Goal: Task Accomplishment & Management: Manage account settings

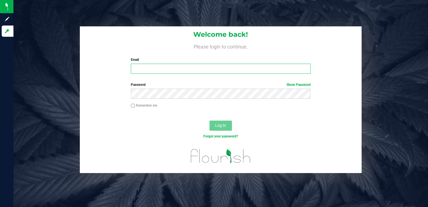
type input "stephaniew@vantagepointdistro.com"
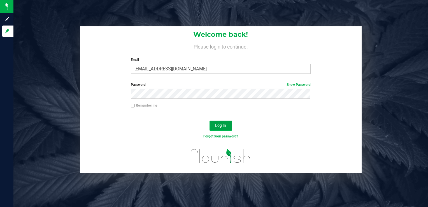
click at [225, 124] on span "Log In" at bounding box center [220, 125] width 11 height 4
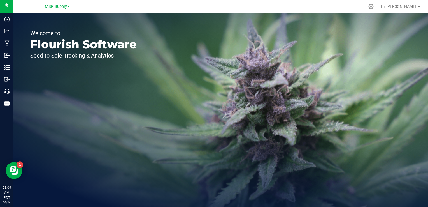
click at [56, 9] on div "MSR Supply" at bounding box center [57, 6] width 25 height 7
click at [57, 7] on span "MSR Supply" at bounding box center [56, 6] width 22 height 5
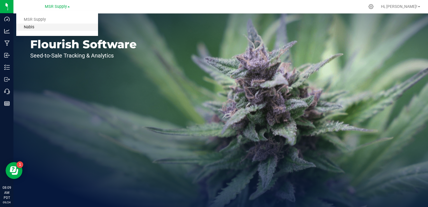
click at [33, 28] on link "Nabis" at bounding box center [57, 28] width 82 height 8
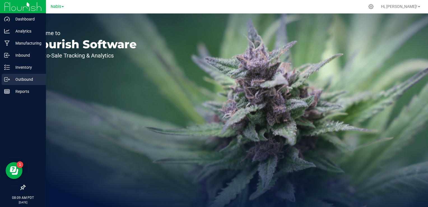
click at [24, 80] on p "Outbound" at bounding box center [27, 79] width 34 height 7
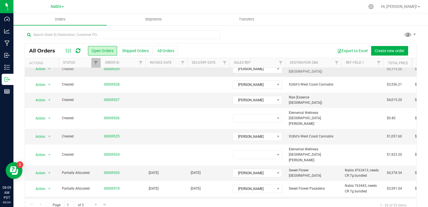
scroll to position [112, 0]
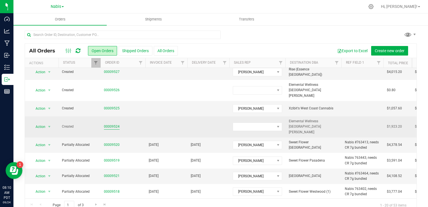
click at [111, 124] on link "00009524" at bounding box center [112, 126] width 16 height 5
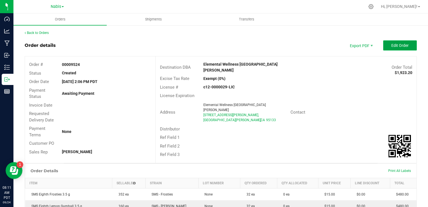
click at [392, 44] on span "Edit Order" at bounding box center [400, 45] width 17 height 4
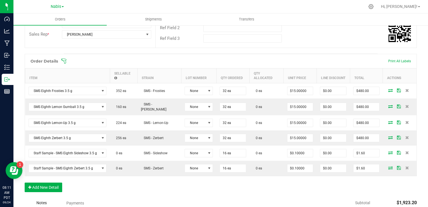
scroll to position [168, 0]
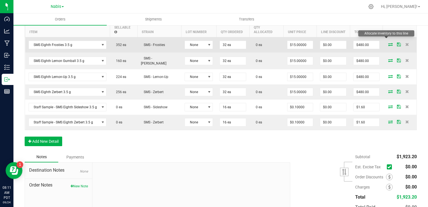
click at [388, 43] on icon at bounding box center [390, 44] width 4 height 3
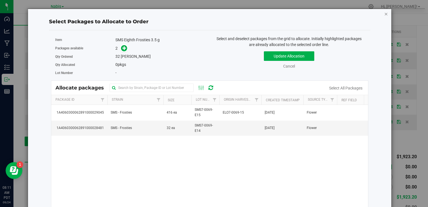
click at [385, 15] on icon "button" at bounding box center [387, 13] width 4 height 7
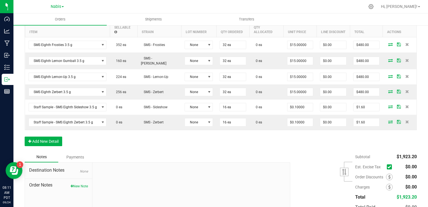
scroll to position [0, 0]
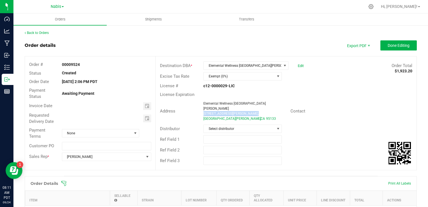
drag, startPoint x: 200, startPoint y: 111, endPoint x: 200, endPoint y: 107, distance: 4.2
click at [201, 107] on div "Elemental Wellness San Jose 985 Timothy Dr, San Jose , CA 95133" at bounding box center [246, 111] width 90 height 20
copy ngx-name-and-address "985 Timothy Dr,"
click at [249, 105] on div "Elemental Wellness [GEOGRAPHIC_DATA][PERSON_NAME]" at bounding box center [244, 106] width 83 height 10
drag, startPoint x: 200, startPoint y: 103, endPoint x: 231, endPoint y: 110, distance: 31.8
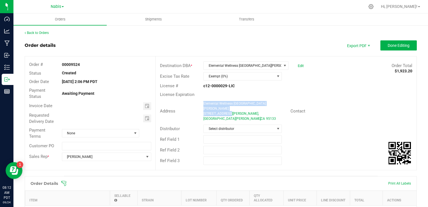
click at [231, 110] on div "Elemental Wellness San Jose 985 Timothy Dr, San Jose , CA 95133" at bounding box center [246, 111] width 90 height 20
copy ngx-name-and-address "Elemental Wellness San Jose 985 Timothy Dr,"
click at [326, 108] on div "Contact" at bounding box center [307, 111] width 43 height 6
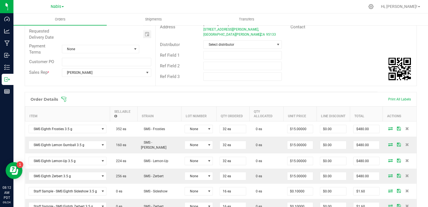
scroll to position [140, 0]
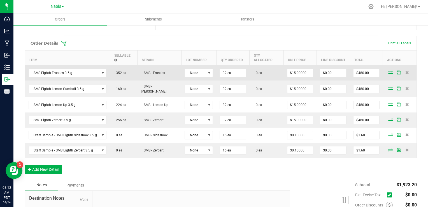
click at [388, 71] on icon at bounding box center [390, 72] width 4 height 3
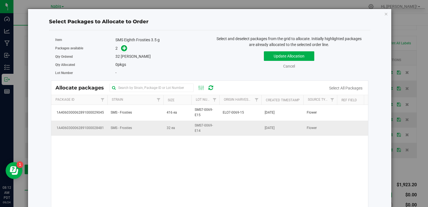
click at [150, 130] on td "SMS - Frosties" at bounding box center [135, 128] width 56 height 15
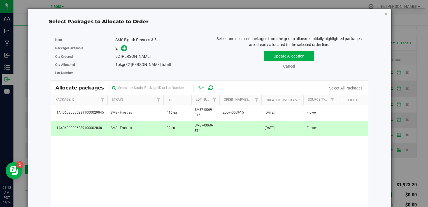
click at [126, 50] on span at bounding box center [123, 48] width 9 height 6
click at [124, 47] on icon at bounding box center [124, 48] width 4 height 4
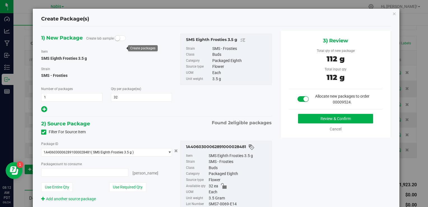
type input "32 ea"
click at [328, 118] on button "Review & Confirm" at bounding box center [335, 119] width 75 height 10
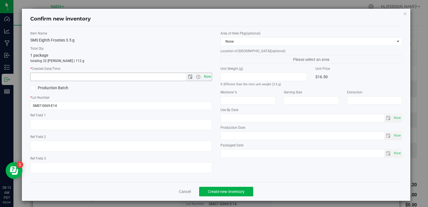
click at [207, 77] on span "Now" at bounding box center [208, 77] width 10 height 8
type input "9/24/2025 8:12 AM"
click at [228, 191] on span "Create new inventory" at bounding box center [226, 191] width 37 height 4
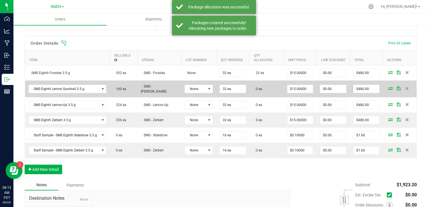
click at [388, 87] on icon at bounding box center [390, 88] width 4 height 3
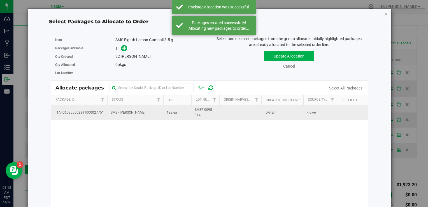
click at [118, 108] on td "SMS - Lemon Gumball" at bounding box center [135, 112] width 56 height 15
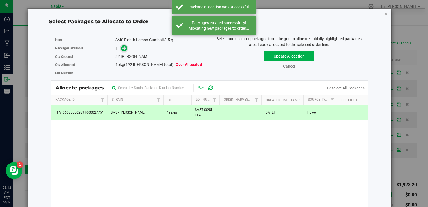
click at [122, 50] on icon at bounding box center [124, 48] width 4 height 4
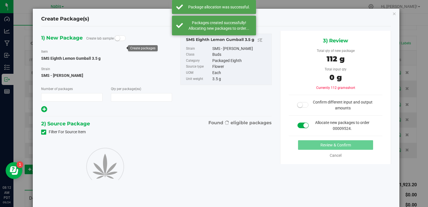
type input "1"
type input "32"
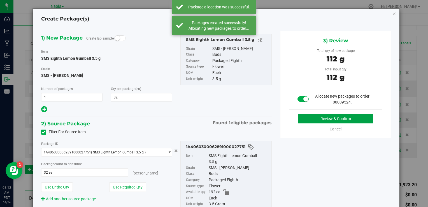
click at [313, 115] on button "Review & Confirm" at bounding box center [335, 119] width 75 height 10
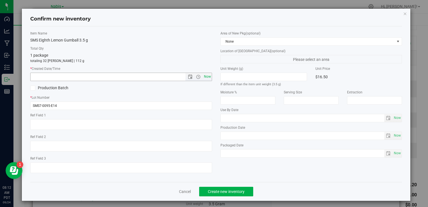
click at [207, 77] on span "Now" at bounding box center [208, 77] width 10 height 8
type input "9/24/2025 8:12 AM"
click at [228, 192] on span "Create new inventory" at bounding box center [226, 191] width 37 height 4
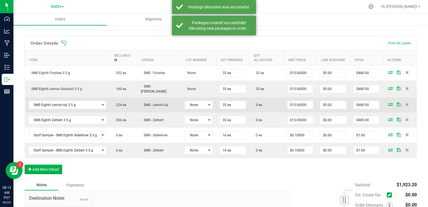
click at [388, 103] on icon at bounding box center [390, 104] width 4 height 3
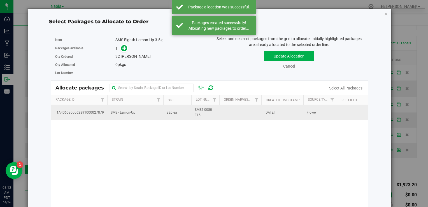
click at [145, 112] on td "SMS - Lemon-Up" at bounding box center [135, 112] width 56 height 15
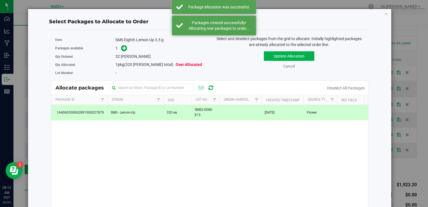
drag, startPoint x: 120, startPoint y: 49, endPoint x: 116, endPoint y: 49, distance: 3.6
click at [119, 49] on span at bounding box center [123, 48] width 9 height 6
click at [125, 50] on link at bounding box center [124, 48] width 6 height 4
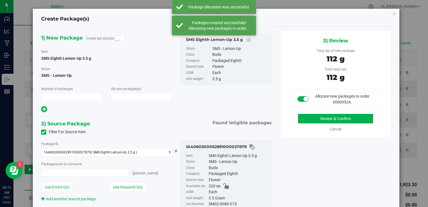
type input "1"
type input "32"
type input "32 ea"
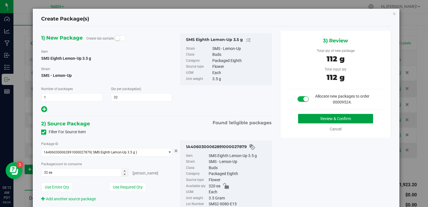
click at [323, 121] on button "Review & Confirm" at bounding box center [335, 119] width 75 height 10
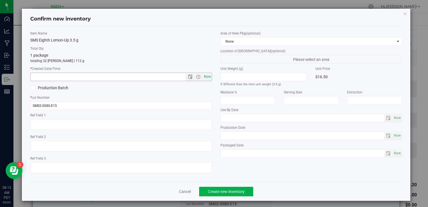
click at [207, 77] on span "Now" at bounding box center [208, 77] width 10 height 8
type input "9/24/2025 8:12 AM"
click at [234, 189] on span "Create new inventory" at bounding box center [226, 191] width 37 height 4
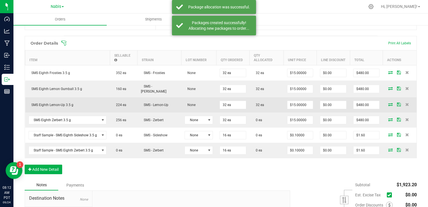
click at [388, 103] on icon at bounding box center [390, 104] width 4 height 3
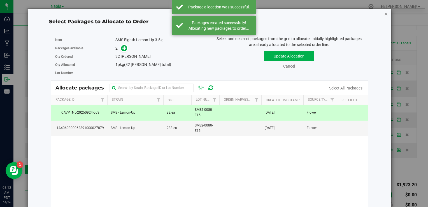
click at [385, 13] on icon "button" at bounding box center [387, 13] width 4 height 7
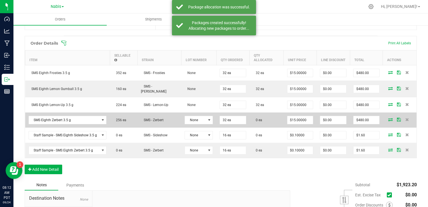
click at [388, 118] on icon at bounding box center [390, 119] width 4 height 3
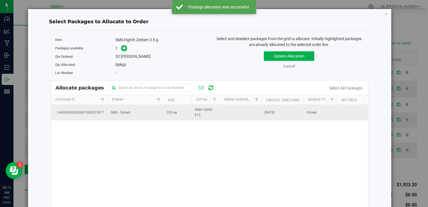
click at [148, 113] on td "SMS - Zerbert" at bounding box center [135, 112] width 56 height 15
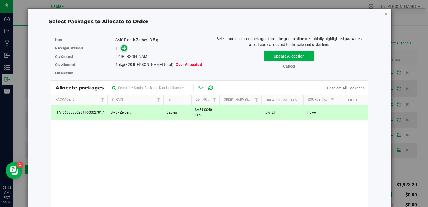
click at [123, 49] on icon at bounding box center [124, 48] width 4 height 4
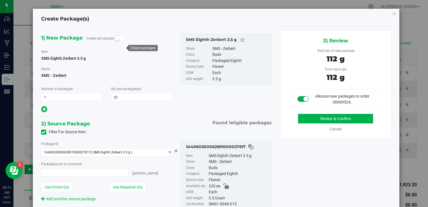
type input "32 ea"
click at [301, 116] on button "Review & Confirm" at bounding box center [335, 119] width 75 height 10
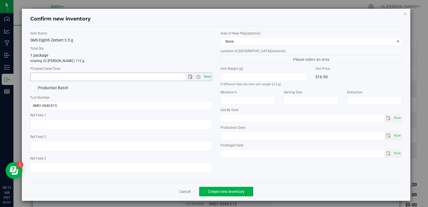
click at [208, 78] on span "Now" at bounding box center [208, 77] width 10 height 8
type input "9/24/2025 8:13 AM"
click at [219, 187] on button "Create new inventory" at bounding box center [226, 192] width 54 height 10
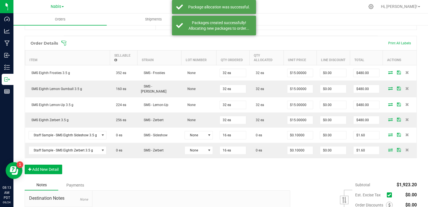
click at [388, 133] on icon at bounding box center [390, 134] width 4 height 3
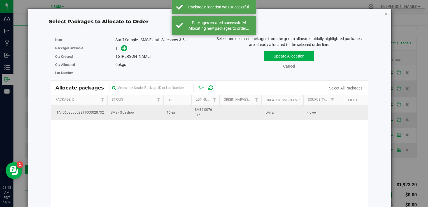
click at [138, 117] on td "SMS - Sideshow" at bounding box center [135, 112] width 56 height 15
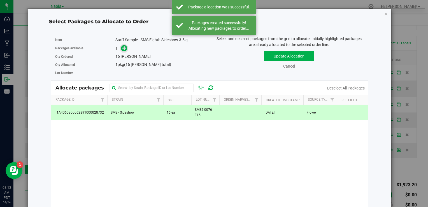
click at [125, 48] on icon at bounding box center [124, 48] width 4 height 4
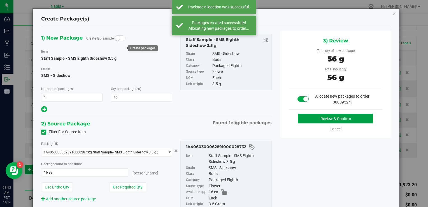
click at [316, 121] on button "Review & Confirm" at bounding box center [335, 119] width 75 height 10
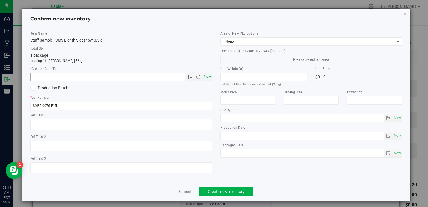
click at [204, 76] on span "Now" at bounding box center [208, 77] width 10 height 8
type input "9/24/2025 8:13 AM"
click at [219, 188] on button "Create new inventory" at bounding box center [226, 192] width 54 height 10
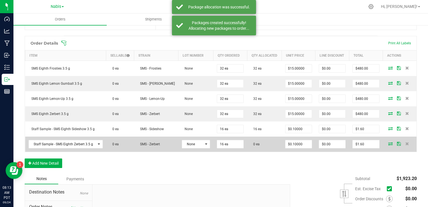
click at [388, 145] on icon at bounding box center [390, 143] width 4 height 3
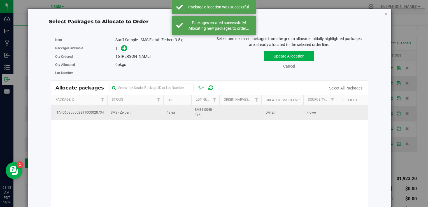
click at [129, 113] on span "SMS - Zerbert" at bounding box center [121, 112] width 20 height 5
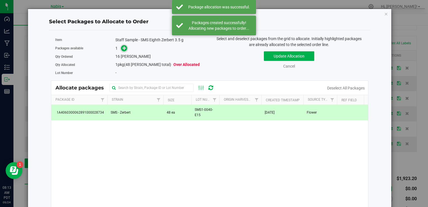
click at [124, 46] on icon at bounding box center [124, 48] width 4 height 4
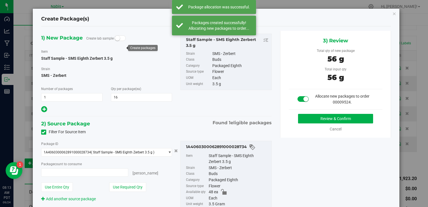
type input "16 ea"
click at [329, 115] on button "Review & Confirm" at bounding box center [335, 119] width 75 height 10
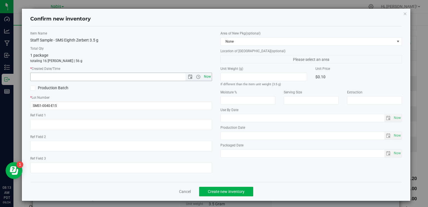
click at [207, 77] on span "Now" at bounding box center [208, 77] width 10 height 8
type input "9/24/2025 8:13 AM"
click at [222, 187] on button "Create new inventory" at bounding box center [226, 192] width 54 height 10
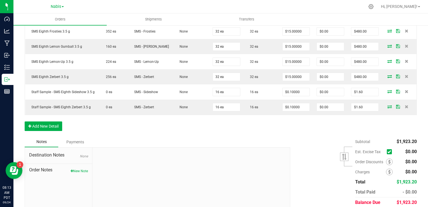
scroll to position [193, 0]
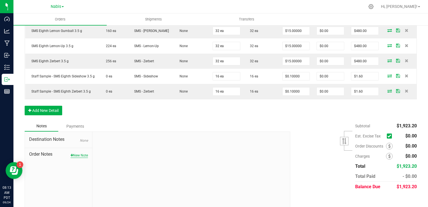
click at [76, 153] on button "New Note" at bounding box center [79, 155] width 17 height 5
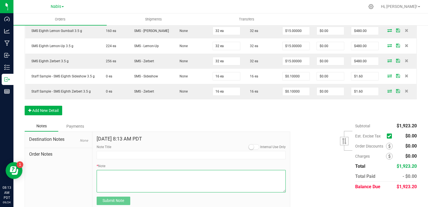
click at [133, 175] on textarea "* Note" at bounding box center [191, 181] width 189 height 22
click at [182, 175] on textarea "* Note" at bounding box center [191, 181] width 189 height 22
type textarea "Display Credits: SMS x4 (15) Total Credits: $60.00"
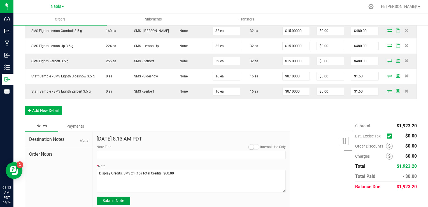
click at [118, 196] on button "Submit Note" at bounding box center [114, 200] width 34 height 8
type input "9/24/2025 8:13 AM PDT"
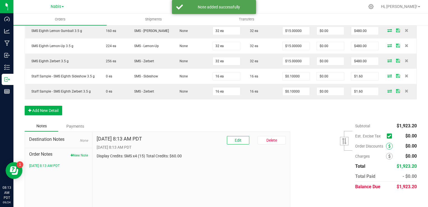
click at [388, 144] on icon at bounding box center [389, 146] width 2 height 4
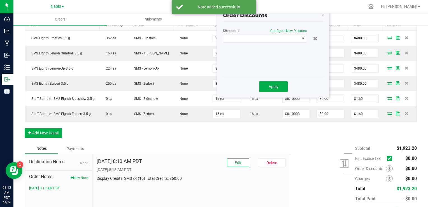
scroll to position [137, 0]
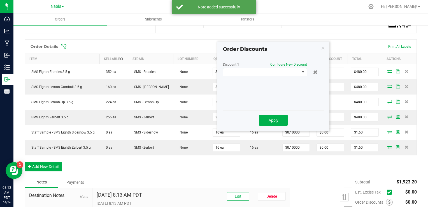
click at [266, 72] on span at bounding box center [261, 72] width 77 height 8
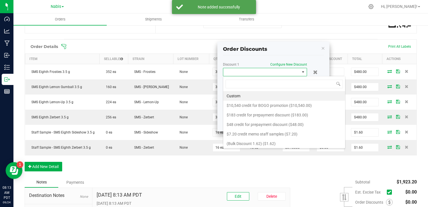
scroll to position [8, 84]
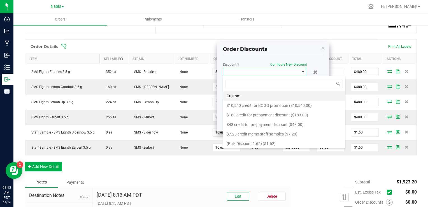
click at [252, 98] on li "Custom" at bounding box center [284, 96] width 122 height 10
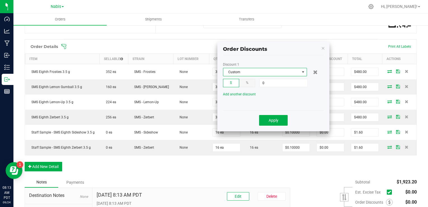
click at [272, 86] on input "0" at bounding box center [284, 83] width 48 height 8
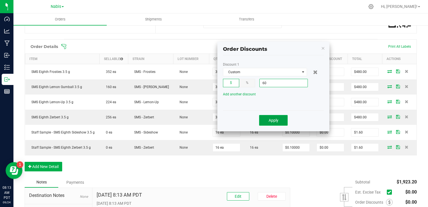
type input "$60.00"
click at [274, 118] on span "Apply" at bounding box center [274, 120] width 10 height 4
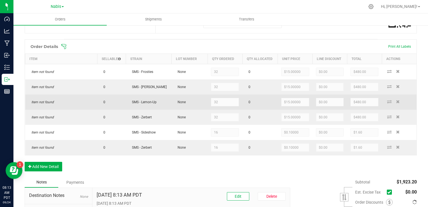
scroll to position [0, 0]
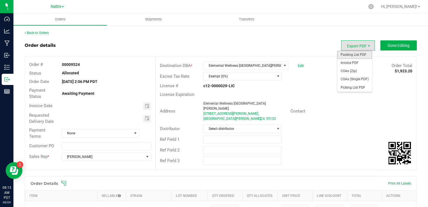
click at [349, 55] on span "Packing List PDF" at bounding box center [354, 55] width 35 height 8
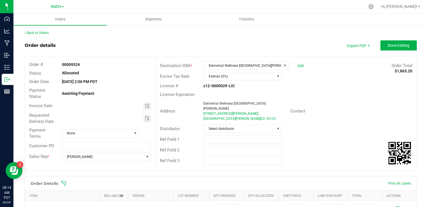
click at [387, 58] on outbound-order-header "Order details Export PDF Done Editing Order # 00009524 Status Allocated Order D…" at bounding box center [221, 107] width 392 height 135
click at [383, 41] on button "Done Editing" at bounding box center [399, 45] width 36 height 10
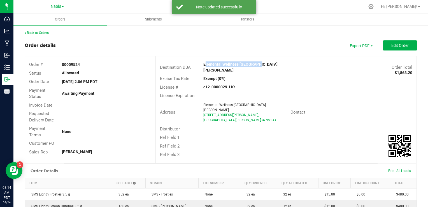
drag, startPoint x: 200, startPoint y: 64, endPoint x: 259, endPoint y: 64, distance: 58.3
click at [259, 64] on div "Elemental Wellness [GEOGRAPHIC_DATA][PERSON_NAME]" at bounding box center [253, 67] width 109 height 12
copy strong "Elemental Wellness [GEOGRAPHIC_DATA][PERSON_NAME]"
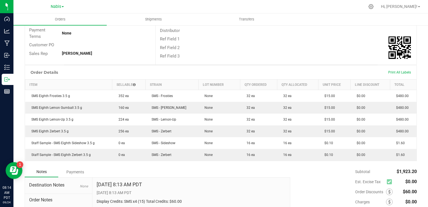
scroll to position [147, 0]
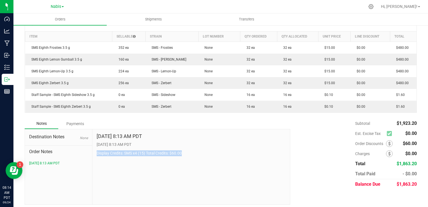
drag, startPoint x: 93, startPoint y: 151, endPoint x: 190, endPoint y: 152, distance: 96.7
click at [190, 152] on div "Sep 24, 2025 8:13 AM PDT 9/24/2025 8:13 AM PDT Display Credits: SMS x4 (15) Tot…" at bounding box center [191, 166] width 198 height 75
copy p "Display Credits: SMS x4 (15) Total Credits: $60.00"
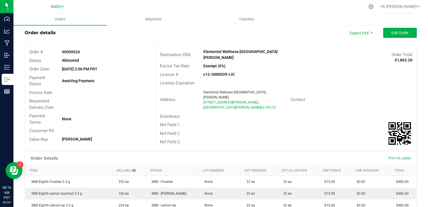
scroll to position [0, 0]
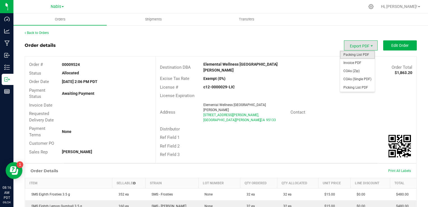
click at [357, 54] on span "Packing List PDF" at bounding box center [357, 55] width 35 height 8
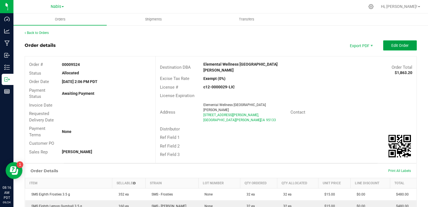
click at [393, 42] on button "Edit Order" at bounding box center [400, 45] width 34 height 10
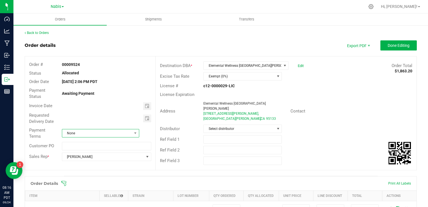
click at [68, 133] on span "None" at bounding box center [97, 133] width 70 height 8
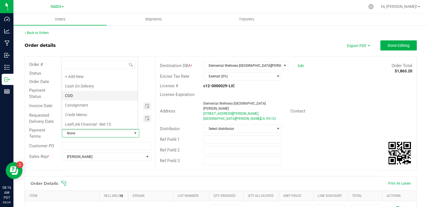
click at [82, 96] on li "COD" at bounding box center [100, 96] width 76 height 10
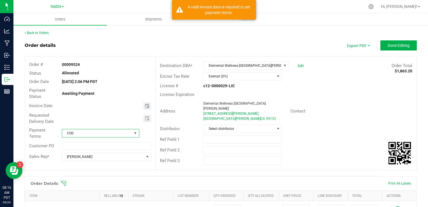
click at [147, 105] on span "Toggle calendar" at bounding box center [147, 106] width 4 height 4
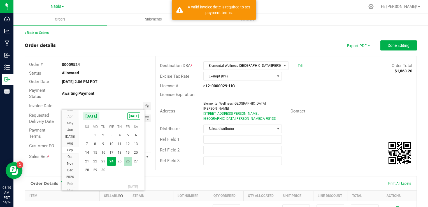
click at [129, 161] on span "26" at bounding box center [128, 161] width 8 height 9
type input "09/26/2025"
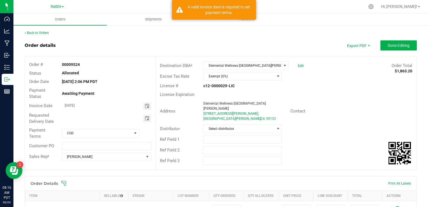
click at [147, 117] on span "Toggle calendar" at bounding box center [147, 118] width 4 height 4
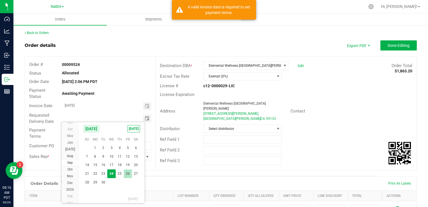
click at [127, 173] on span "26" at bounding box center [128, 173] width 8 height 9
type input "09/26/2025"
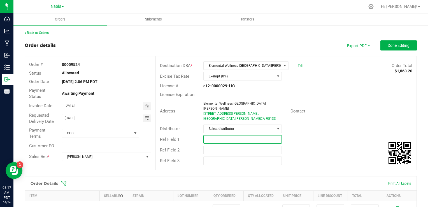
click at [222, 135] on input "text" at bounding box center [242, 139] width 78 height 8
paste input "764267"
type input "Smacked Studios; Nabis 764267"
click at [390, 43] on span "Done Editing" at bounding box center [399, 45] width 22 height 4
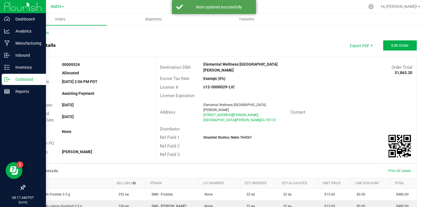
click at [23, 81] on p "Outbound" at bounding box center [27, 79] width 34 height 7
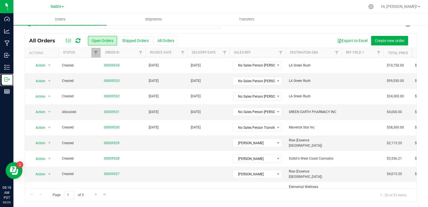
scroll to position [56, 0]
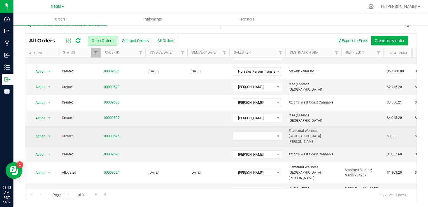
click at [117, 133] on link "00009526" at bounding box center [112, 135] width 16 height 5
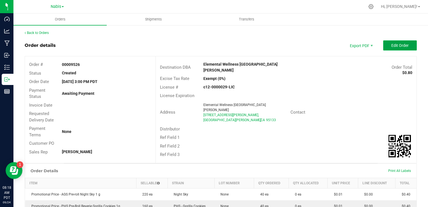
click at [404, 47] on span "Edit Order" at bounding box center [400, 45] width 17 height 4
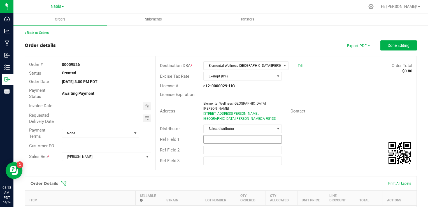
scroll to position [139, 0]
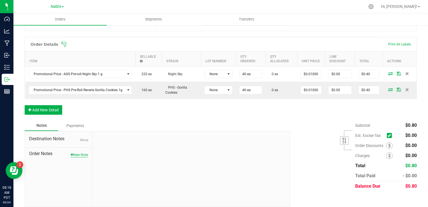
click at [77, 152] on button "New Note" at bounding box center [79, 154] width 17 height 5
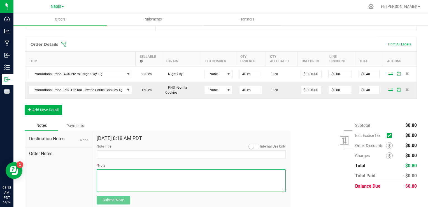
click at [115, 170] on textarea "* Note" at bounding box center [191, 180] width 189 height 22
paste textarea "goody bag prerolls - approved, please bundle with SMS order"
type textarea "goody bag prerolls - approved, please bundle with SMS order"
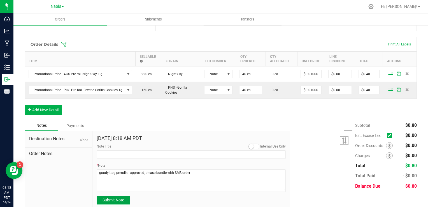
click at [119, 198] on span "Submit Note" at bounding box center [114, 200] width 22 height 4
type input "9/24/2025 8:18 AM PDT"
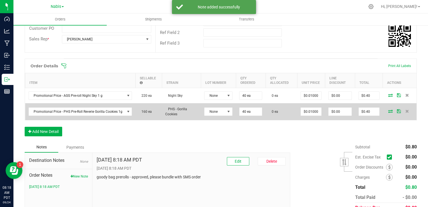
scroll to position [111, 0]
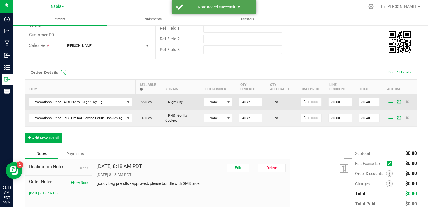
click at [388, 100] on icon at bounding box center [390, 101] width 4 height 3
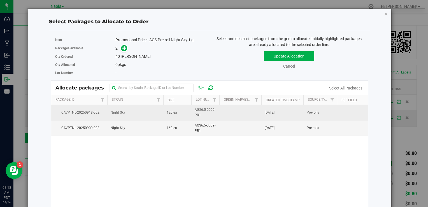
click at [151, 115] on td "Night Sky" at bounding box center [135, 112] width 56 height 15
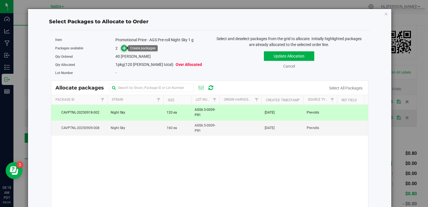
click at [121, 48] on span at bounding box center [124, 48] width 6 height 6
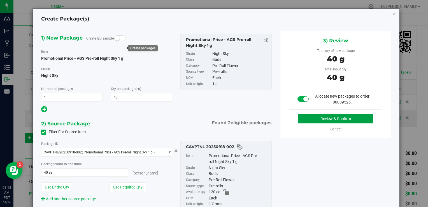
click at [308, 116] on button "Review & Confirm" at bounding box center [335, 119] width 75 height 10
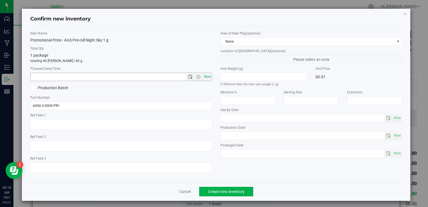
click at [205, 74] on span "Now" at bounding box center [208, 77] width 10 height 8
type input "9/24/2025 8:18 AM"
click at [224, 189] on span "Create new inventory" at bounding box center [226, 191] width 37 height 4
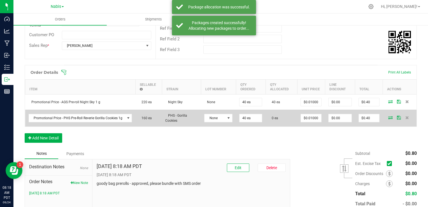
click at [388, 116] on icon at bounding box center [390, 117] width 4 height 3
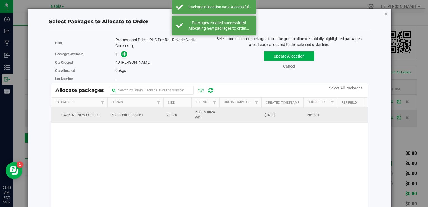
click at [131, 114] on span "PHS - Gorilla Cookies" at bounding box center [127, 114] width 32 height 5
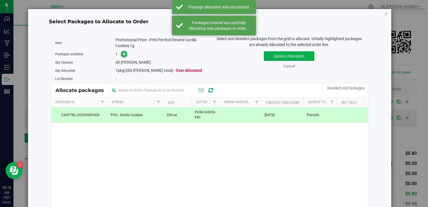
click at [124, 54] on icon at bounding box center [124, 54] width 4 height 4
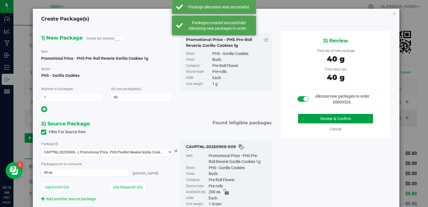
click at [318, 118] on button "Review & Confirm" at bounding box center [335, 119] width 75 height 10
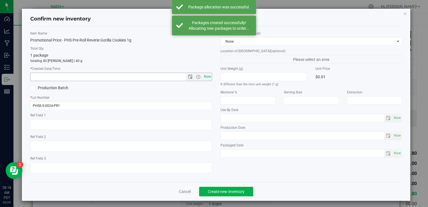
click at [206, 77] on span "Now" at bounding box center [208, 77] width 10 height 8
type input "9/24/2025 8:18 AM"
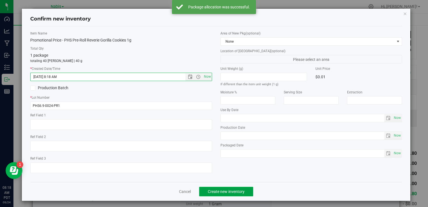
click at [216, 192] on span "Create new inventory" at bounding box center [226, 191] width 37 height 4
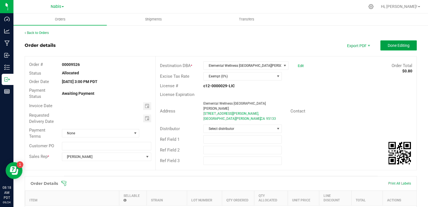
click at [390, 41] on button "Done Editing" at bounding box center [399, 45] width 36 height 10
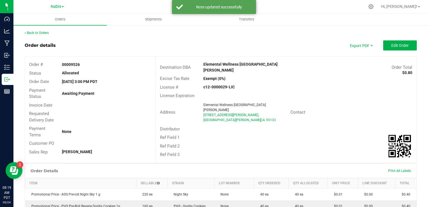
drag, startPoint x: 202, startPoint y: 58, endPoint x: 203, endPoint y: 68, distance: 9.6
click at [202, 64] on div "Destination DBA Elemental Wellness San Jose Order Total $0.80 Excise Tax Rate E…" at bounding box center [286, 109] width 261 height 107
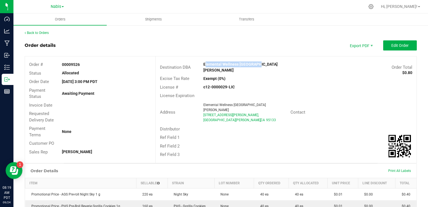
drag, startPoint x: 199, startPoint y: 65, endPoint x: 276, endPoint y: 65, distance: 76.8
click at [276, 65] on div "Elemental Wellness [GEOGRAPHIC_DATA][PERSON_NAME]" at bounding box center [253, 67] width 109 height 12
copy strong "Elemental Wellness [GEOGRAPHIC_DATA][PERSON_NAME]"
drag, startPoint x: 202, startPoint y: 98, endPoint x: 232, endPoint y: 103, distance: 29.6
click at [232, 103] on ngx-name-and-address "Elemental Wellness San Jose 985 Timothy Dr, San Jose , CA 95133" at bounding box center [244, 112] width 83 height 20
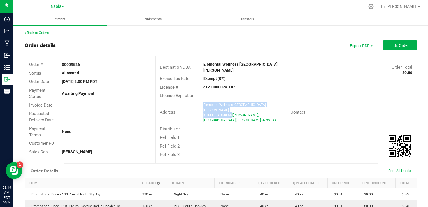
copy ngx-name-and-address "Elemental Wellness San Jose 985 Timothy Dr,"
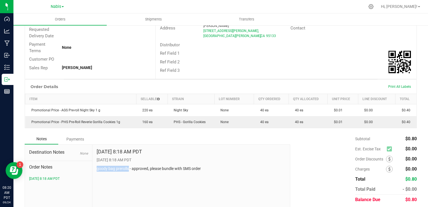
drag, startPoint x: 96, startPoint y: 166, endPoint x: 128, endPoint y: 165, distance: 32.8
click at [128, 166] on p "goody bag prerolls - approved, please bundle with SMS order" at bounding box center [191, 169] width 189 height 6
copy p "goody bag prerolls"
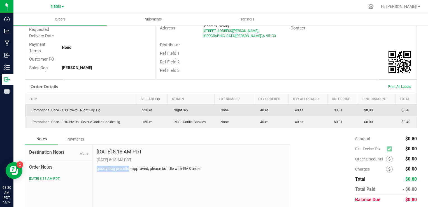
scroll to position [0, 0]
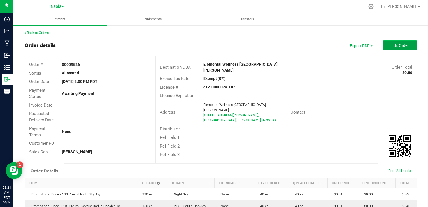
click at [400, 45] on span "Edit Order" at bounding box center [400, 45] width 17 height 4
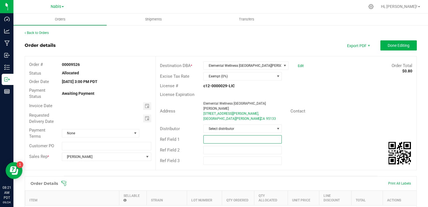
click at [212, 135] on input "text" at bounding box center [242, 139] width 78 height 8
paste input "764269"
click at [145, 109] on span "Toggle calendar" at bounding box center [147, 106] width 8 height 8
type input "Nabis 764269"
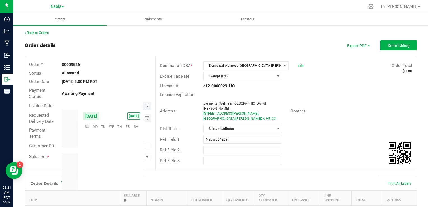
scroll to position [90920, 0]
click at [127, 158] on span "26" at bounding box center [128, 161] width 8 height 9
type input "09/26/2025"
drag, startPoint x: 150, startPoint y: 116, endPoint x: 145, endPoint y: 118, distance: 5.7
click at [150, 116] on div at bounding box center [107, 118] width 98 height 8
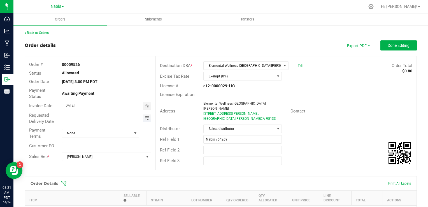
click at [145, 119] on span "Toggle calendar" at bounding box center [147, 118] width 4 height 4
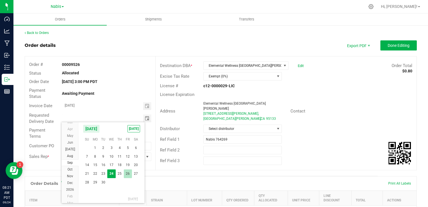
click at [125, 175] on span "26" at bounding box center [128, 173] width 8 height 9
type input "09/26/2025"
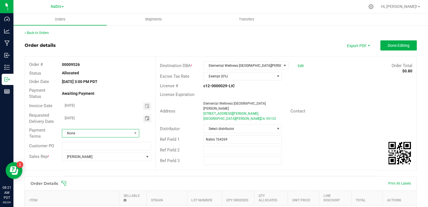
click at [101, 133] on span "None" at bounding box center [97, 133] width 70 height 8
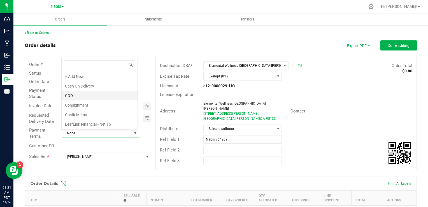
click at [82, 95] on li "COD" at bounding box center [100, 96] width 76 height 10
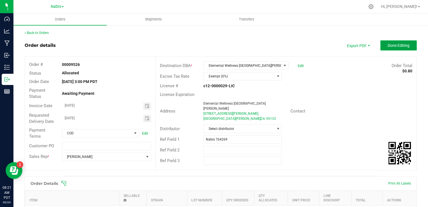
click at [404, 45] on span "Done Editing" at bounding box center [399, 45] width 22 height 4
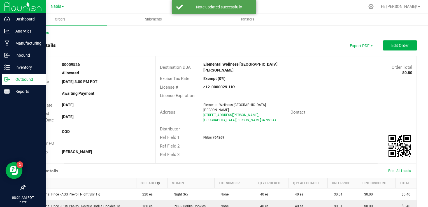
click at [7, 78] on icon at bounding box center [7, 80] width 6 height 6
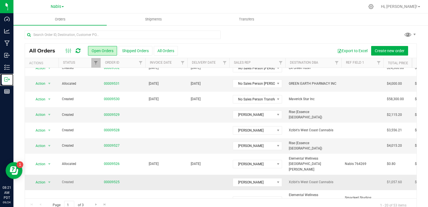
scroll to position [56, 0]
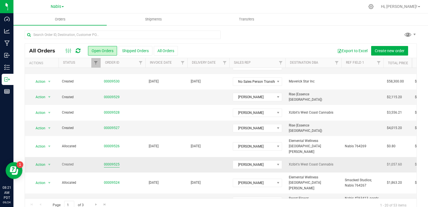
click at [113, 162] on link "00009525" at bounding box center [112, 164] width 16 height 5
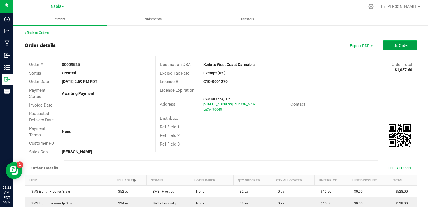
click at [391, 50] on button "Edit Order" at bounding box center [400, 45] width 34 height 10
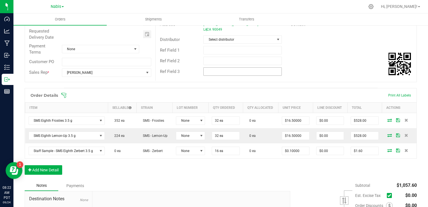
scroll to position [140, 0]
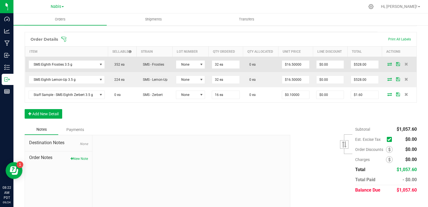
click at [388, 65] on icon at bounding box center [390, 63] width 4 height 3
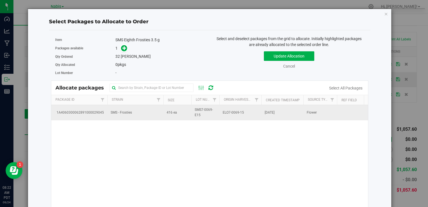
drag, startPoint x: 156, startPoint y: 122, endPoint x: 152, endPoint y: 119, distance: 4.9
click at [156, 122] on div "1A4060300062891000029045 SMS - Frosties 416 ea SMS7-0069-E15 ELO7-0069-15 Sep 1…" at bounding box center [209, 175] width 317 height 140
click at [150, 114] on td "SMS - Frosties" at bounding box center [135, 112] width 56 height 15
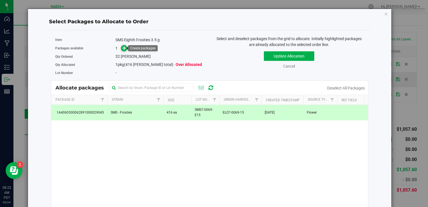
click at [124, 49] on icon at bounding box center [124, 48] width 4 height 4
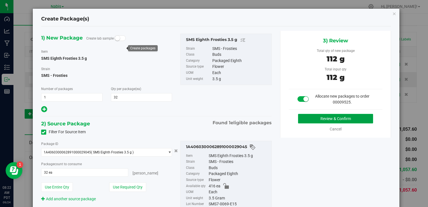
click at [323, 119] on button "Review & Confirm" at bounding box center [335, 119] width 75 height 10
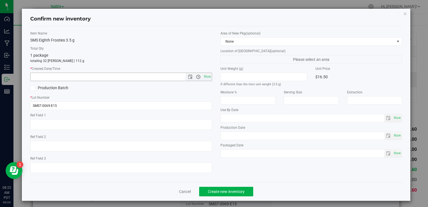
click at [196, 75] on span "Open the time view" at bounding box center [198, 77] width 4 height 4
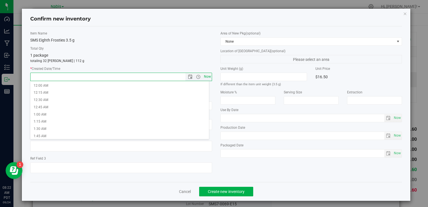
click at [205, 76] on span "Now" at bounding box center [208, 77] width 10 height 8
type input "9/24/2025 8:22 AM"
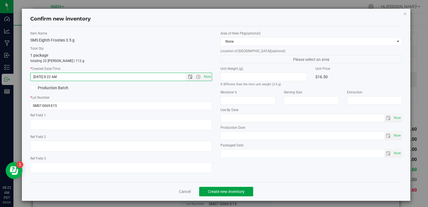
click at [232, 187] on button "Create new inventory" at bounding box center [226, 192] width 54 height 10
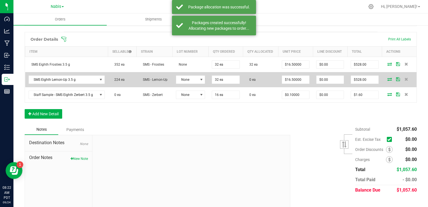
click at [388, 78] on icon at bounding box center [390, 78] width 4 height 3
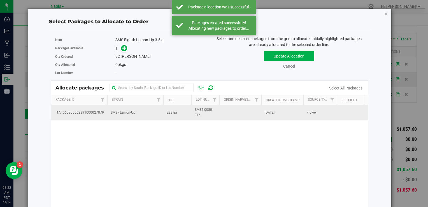
click at [145, 112] on td "SMS - Lemon-Up" at bounding box center [135, 112] width 56 height 15
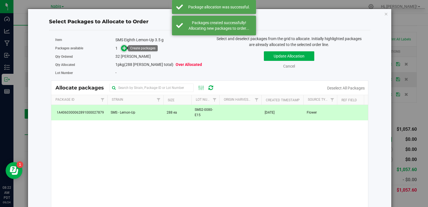
click at [126, 46] on span at bounding box center [124, 48] width 6 height 6
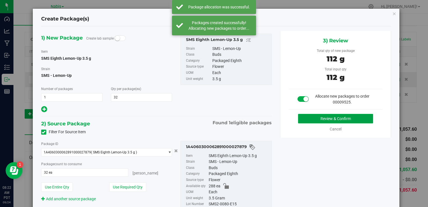
click at [298, 117] on button "Review & Confirm" at bounding box center [335, 119] width 75 height 10
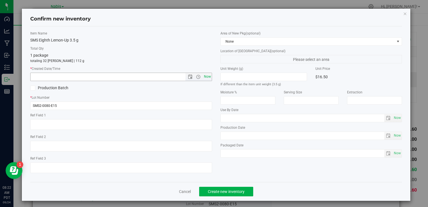
click at [205, 76] on span "Now" at bounding box center [208, 77] width 10 height 8
type input "9/24/2025 8:22 AM"
click at [228, 193] on button "Create new inventory" at bounding box center [226, 192] width 54 height 10
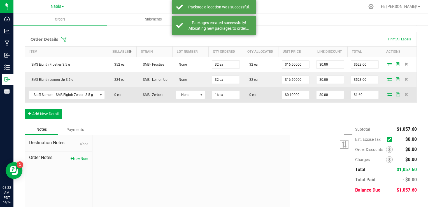
click at [388, 92] on icon at bounding box center [390, 93] width 4 height 3
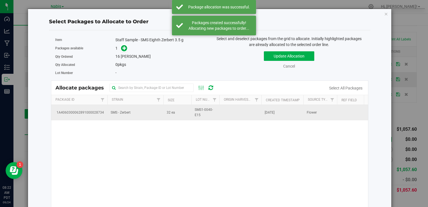
click at [155, 112] on td "SMS - Zerbert" at bounding box center [135, 112] width 56 height 15
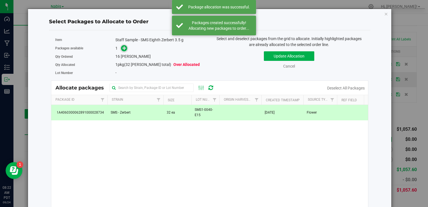
click at [121, 47] on span at bounding box center [124, 48] width 6 height 6
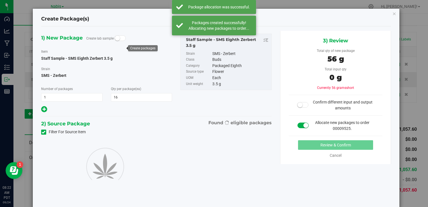
type input "16"
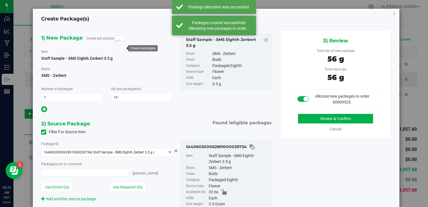
type input "16 ea"
click at [304, 122] on button "Review & Confirm" at bounding box center [335, 119] width 75 height 10
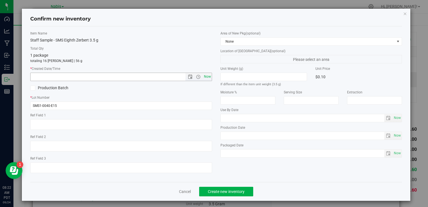
click at [203, 76] on span "Now" at bounding box center [208, 77] width 10 height 8
type input "9/24/2025 8:22 AM"
click at [221, 193] on span "Create new inventory" at bounding box center [226, 191] width 37 height 4
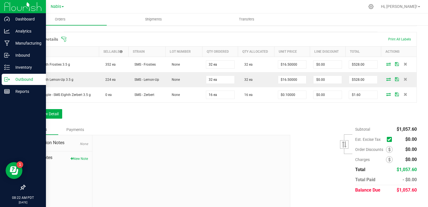
click at [11, 80] on p "Outbound" at bounding box center [27, 79] width 34 height 7
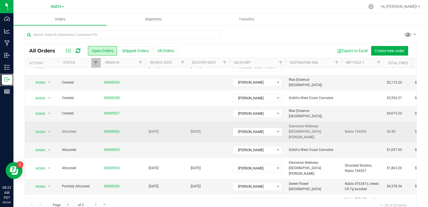
scroll to position [84, 0]
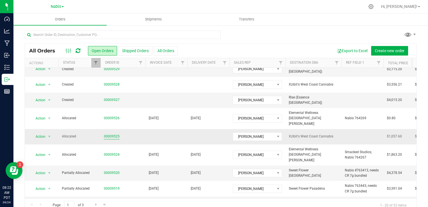
click at [113, 134] on link "00009525" at bounding box center [112, 136] width 16 height 5
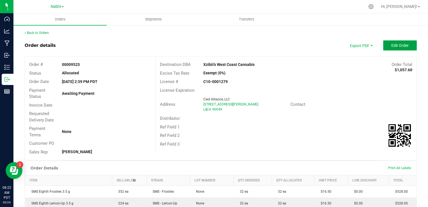
click at [394, 41] on button "Edit Order" at bounding box center [400, 45] width 34 height 10
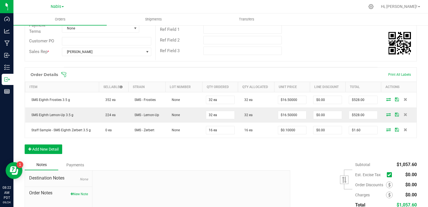
scroll to position [148, 0]
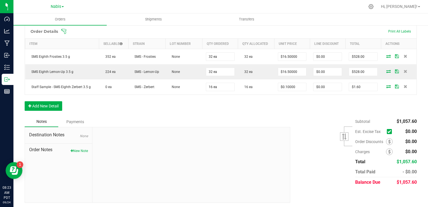
click at [80, 146] on span "Order Notes" at bounding box center [58, 149] width 59 height 7
click at [81, 149] on button "New Note" at bounding box center [79, 150] width 17 height 5
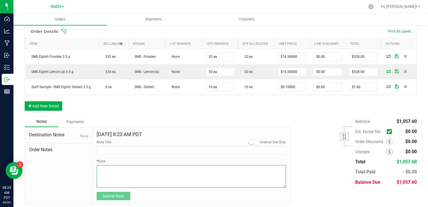
click at [150, 173] on textarea "* Note" at bounding box center [191, 176] width 189 height 22
click at [184, 171] on textarea "* Note" at bounding box center [191, 176] width 189 height 22
click at [134, 168] on textarea "* Note" at bounding box center [191, 176] width 189 height 22
click at [184, 177] on textarea "* Note" at bounding box center [191, 176] width 189 height 22
type textarea "Display Credits: SMS x2 (16.5) Total Credits: $33.00"
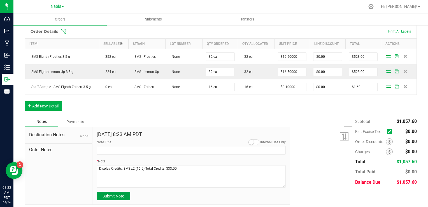
click at [124, 193] on button "Submit Note" at bounding box center [114, 196] width 34 height 8
type input "[DATE] 8:23 AM PDT"
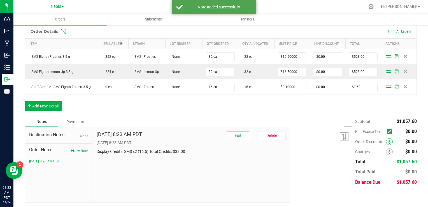
click at [386, 140] on span at bounding box center [389, 141] width 7 height 7
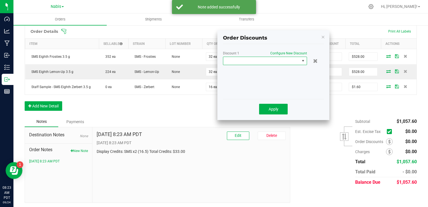
click at [242, 59] on span at bounding box center [261, 61] width 77 height 8
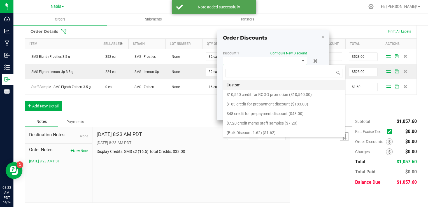
scroll to position [8, 84]
click at [253, 83] on li "Custom" at bounding box center [284, 85] width 122 height 10
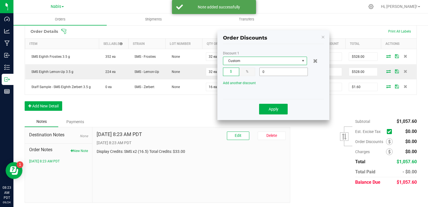
click at [268, 72] on input "0" at bounding box center [284, 72] width 48 height 8
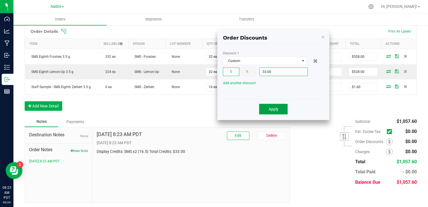
type input "$33.00"
click at [270, 106] on button "Apply" at bounding box center [273, 109] width 29 height 11
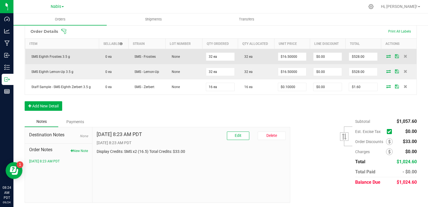
click at [387, 54] on icon at bounding box center [389, 55] width 4 height 3
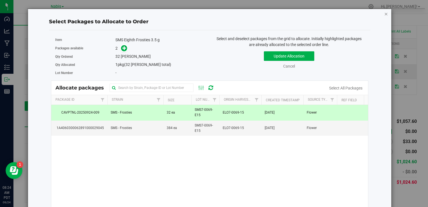
click at [385, 14] on icon "button" at bounding box center [387, 13] width 4 height 7
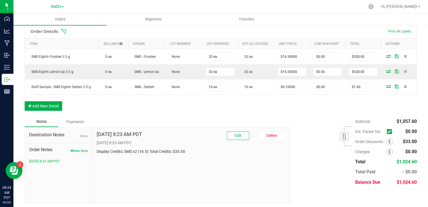
scroll to position [0, 0]
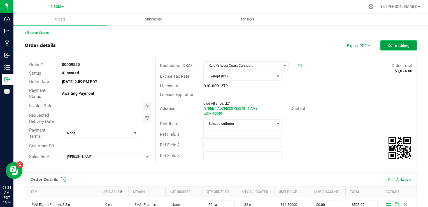
click at [393, 48] on button "Done Editing" at bounding box center [399, 45] width 36 height 10
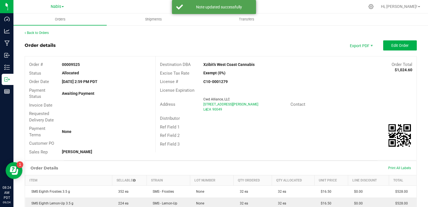
drag, startPoint x: 202, startPoint y: 63, endPoint x: 268, endPoint y: 66, distance: 65.9
click at [268, 66] on div "Xzibit's West Coast Cannabis" at bounding box center [253, 65] width 109 height 6
copy strong "Xzibit's West Coast Cannabis"
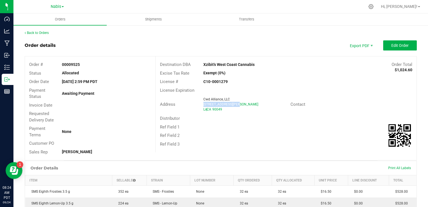
copy span "[STREET_ADDRESS][PERSON_NAME]"
drag, startPoint x: 200, startPoint y: 105, endPoint x: 239, endPoint y: 104, distance: 39.0
click at [239, 104] on div "Cwd Alliance, LLC 641 Sepulveda Blvd N LA , CA 90049" at bounding box center [246, 104] width 90 height 15
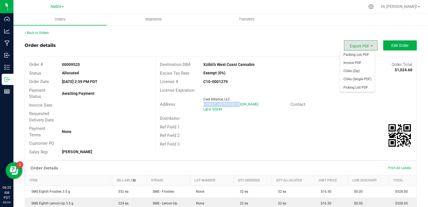
click at [353, 45] on span "Export PDF" at bounding box center [361, 45] width 34 height 10
click at [350, 55] on span "Packing List PDF" at bounding box center [357, 55] width 35 height 8
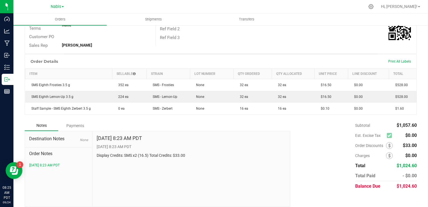
scroll to position [111, 0]
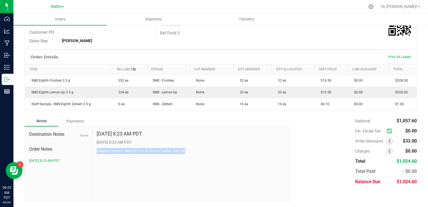
drag, startPoint x: 97, startPoint y: 149, endPoint x: 198, endPoint y: 149, distance: 100.9
click at [198, 149] on p "Display Credits: SMS x2 (16.5) Total Credits: $33.00" at bounding box center [191, 151] width 189 height 6
copy p "Display Credits: SMS x2 (16.5) Total Credits: $33.00"
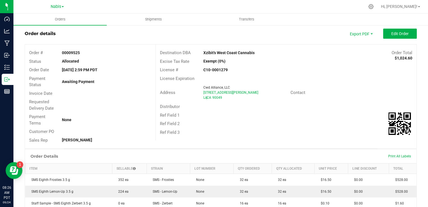
scroll to position [0, 0]
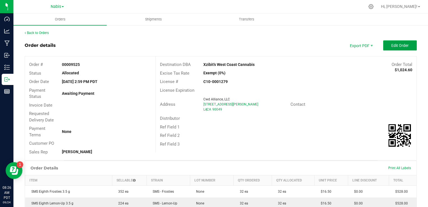
click at [396, 42] on button "Edit Order" at bounding box center [400, 45] width 34 height 10
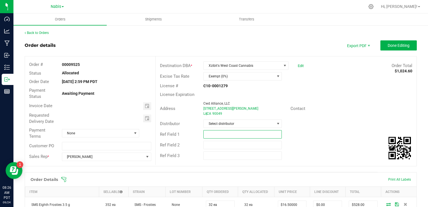
click at [212, 135] on input "text" at bounding box center [242, 134] width 78 height 8
paste input "764275"
click at [146, 105] on span "Toggle calendar" at bounding box center [147, 106] width 4 height 4
type input "Smacked Studios; Nabis 764275"
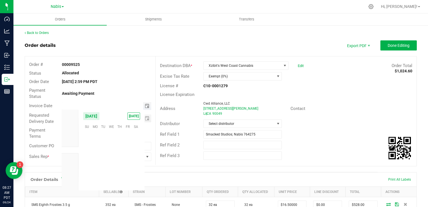
scroll to position [90920, 0]
click at [94, 169] on span "29" at bounding box center [95, 170] width 8 height 9
type input "[DATE]"
click at [144, 121] on span "Toggle calendar" at bounding box center [147, 118] width 8 height 8
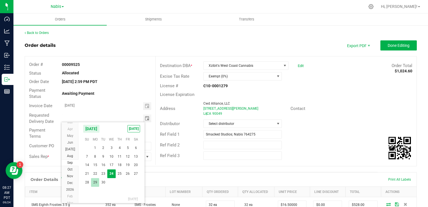
click at [96, 180] on span "29" at bounding box center [95, 182] width 8 height 9
type input "[DATE]"
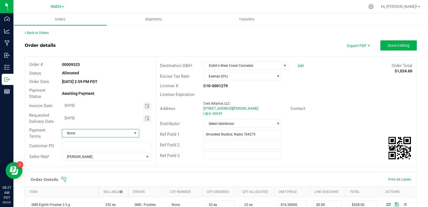
click at [87, 134] on span "None" at bounding box center [97, 133] width 70 height 8
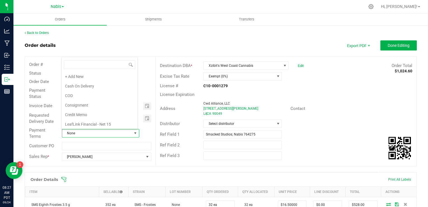
scroll to position [8, 76]
click at [81, 87] on li "Net 30" at bounding box center [100, 87] width 76 height 10
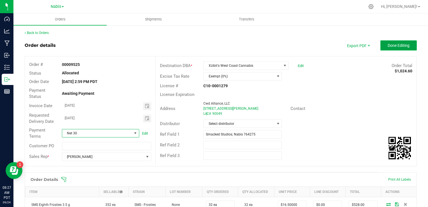
click at [395, 47] on span "Done Editing" at bounding box center [399, 45] width 22 height 4
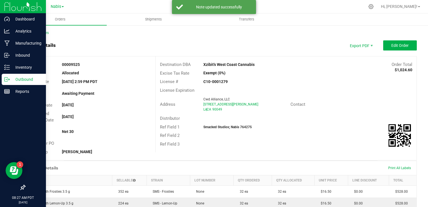
click at [15, 78] on p "Outbound" at bounding box center [27, 79] width 34 height 7
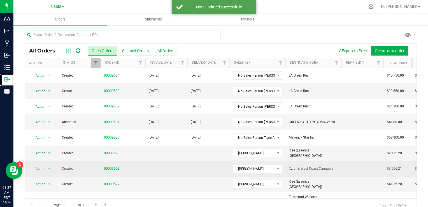
scroll to position [28, 0]
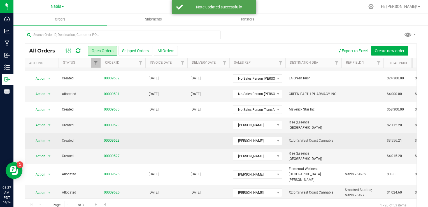
click at [115, 138] on link "00009528" at bounding box center [112, 140] width 16 height 5
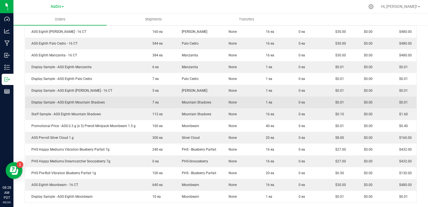
scroll to position [196, 0]
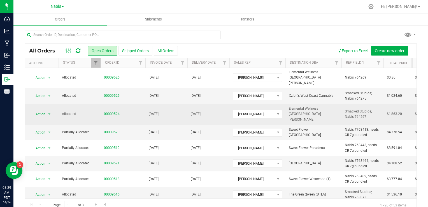
scroll to position [112, 0]
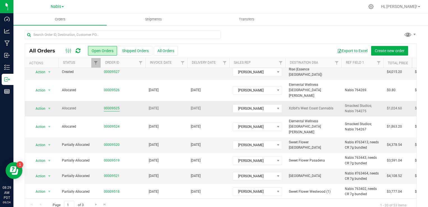
click at [112, 106] on link "00009525" at bounding box center [112, 108] width 16 height 5
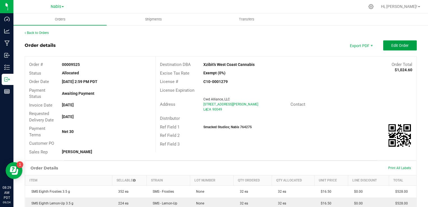
click at [395, 45] on span "Edit Order" at bounding box center [400, 45] width 17 height 4
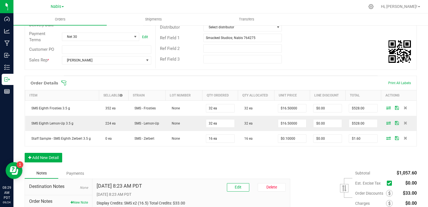
scroll to position [148, 0]
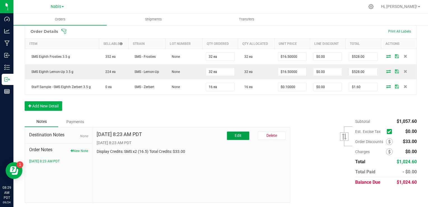
click at [237, 135] on span "Edit" at bounding box center [238, 135] width 7 height 4
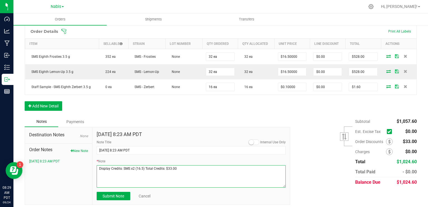
click at [193, 167] on textarea "* Note" at bounding box center [191, 176] width 189 height 22
paste textarea "SMS promo = Zerbert 8ths"
type textarea "Display Credits: SMS x2 (16.5) Total Credits: $33.00 SMS promo = Zerbert 8ths"
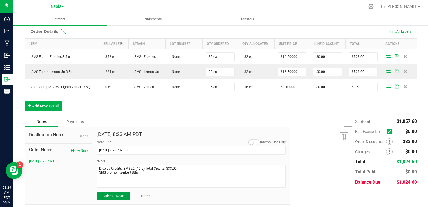
click at [114, 196] on span "Submit Note" at bounding box center [114, 196] width 22 height 4
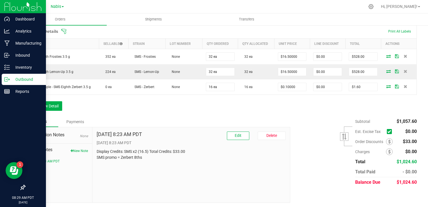
click at [16, 75] on div "Outbound" at bounding box center [24, 79] width 44 height 11
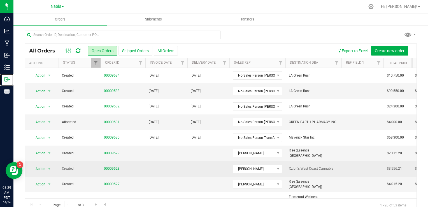
scroll to position [28, 0]
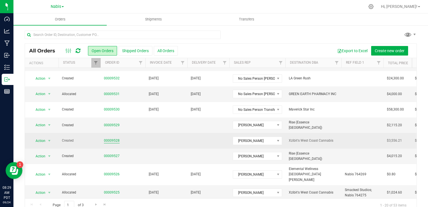
click at [118, 141] on link "00009528" at bounding box center [112, 140] width 16 height 5
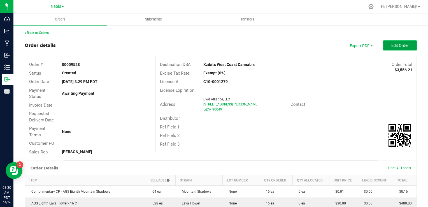
click at [392, 47] on span "Edit Order" at bounding box center [400, 45] width 17 height 4
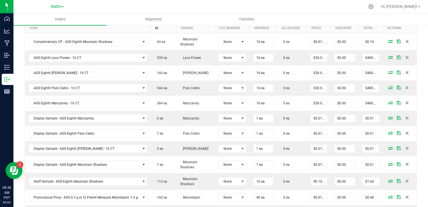
scroll to position [336, 0]
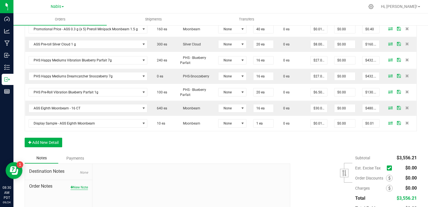
click at [84, 185] on button "New Note" at bounding box center [79, 187] width 17 height 5
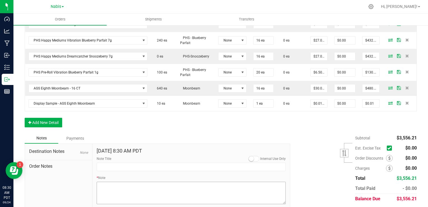
scroll to position [374, 0]
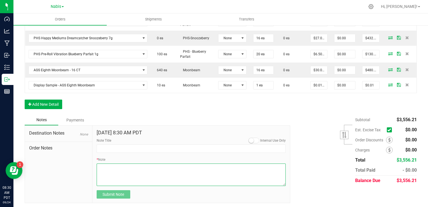
click at [119, 168] on textarea "* Note" at bounding box center [191, 174] width 189 height 22
paste textarea "AGS B5G1 (comp = Mt. Shadow) AGS Staff samples = Mt. Shadow AGS promo = 60 Nigh…"
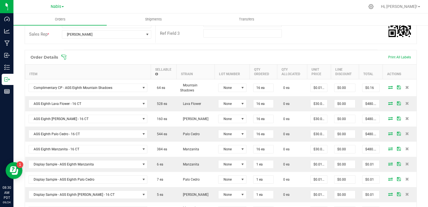
scroll to position [0, 0]
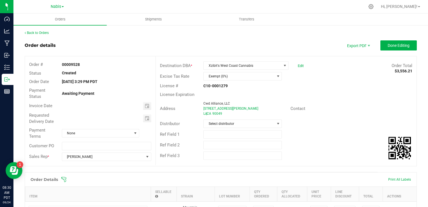
drag, startPoint x: 235, startPoint y: 109, endPoint x: 197, endPoint y: 110, distance: 38.1
click at [197, 110] on div "Address Cwd Alliance, LLC 641 Sepulveda Blvd N LA , CA 90049" at bounding box center [223, 108] width 135 height 17
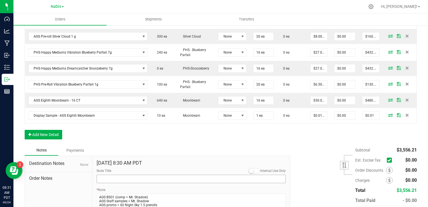
scroll to position [374, 0]
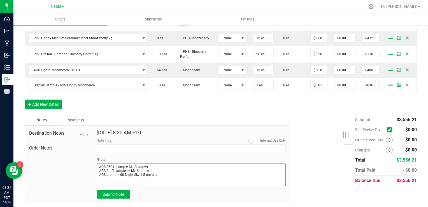
click at [99, 165] on textarea "* Note" at bounding box center [191, 174] width 189 height 22
type textarea "Display Credits: AGS Lava Flower (30) Total Credits: $30.00 AGS B5G1 (comp = Mt…"
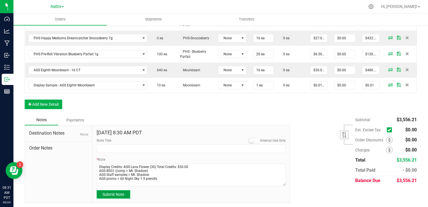
click at [121, 193] on span "Submit Note" at bounding box center [114, 194] width 22 height 4
type input "[DATE] 8:31 AM PDT"
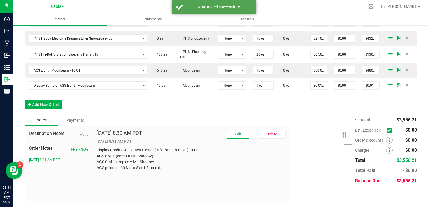
scroll to position [372, 0]
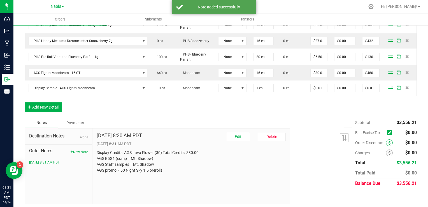
click at [388, 141] on icon at bounding box center [389, 143] width 2 height 4
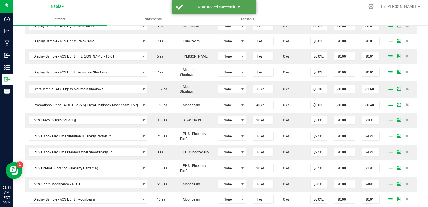
scroll to position [147, 0]
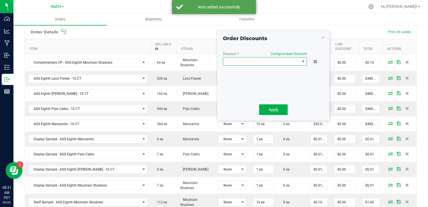
click at [267, 63] on span at bounding box center [261, 61] width 77 height 8
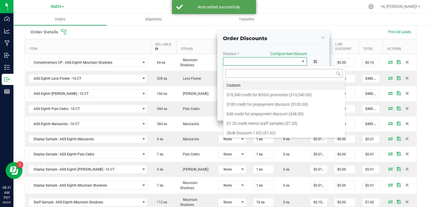
scroll to position [8, 84]
click at [258, 84] on li "Custom" at bounding box center [284, 85] width 122 height 10
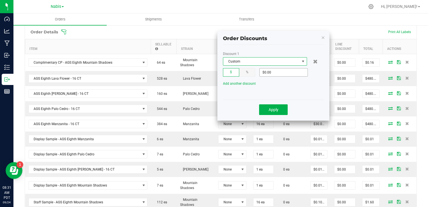
click at [275, 72] on input "$0.00" at bounding box center [284, 72] width 48 height 8
type input "$30.00"
click at [274, 109] on span "Apply" at bounding box center [274, 109] width 10 height 4
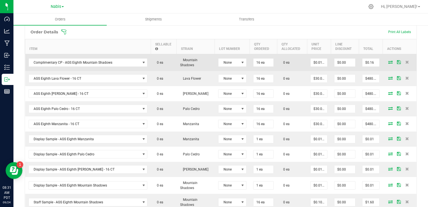
click at [388, 60] on icon at bounding box center [390, 61] width 4 height 3
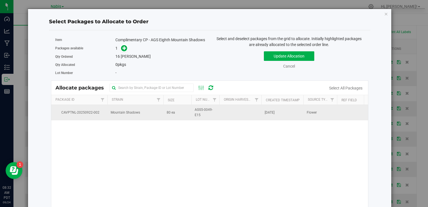
click at [130, 120] on td "Mountain Shadows" at bounding box center [135, 112] width 56 height 15
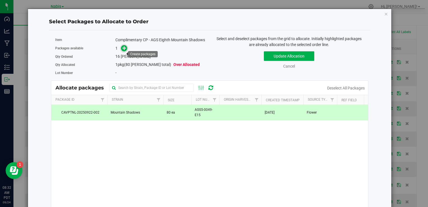
click at [124, 50] on span at bounding box center [123, 48] width 9 height 6
click at [122, 50] on icon at bounding box center [124, 48] width 4 height 4
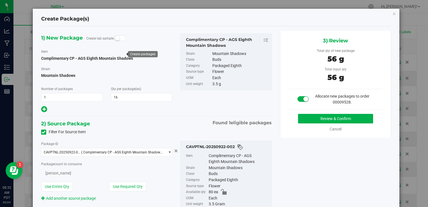
type input "16"
click at [315, 114] on button "Review & Confirm" at bounding box center [335, 119] width 75 height 10
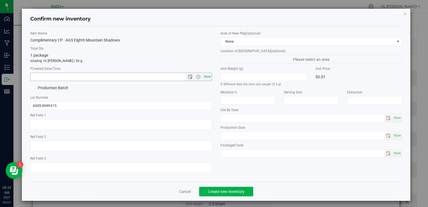
click at [209, 78] on span "Now" at bounding box center [208, 77] width 10 height 8
type input "9/24/2025 8:32 AM"
click at [215, 195] on button "Create new inventory" at bounding box center [226, 192] width 54 height 10
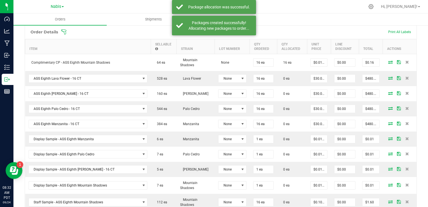
click at [388, 77] on icon at bounding box center [390, 77] width 4 height 3
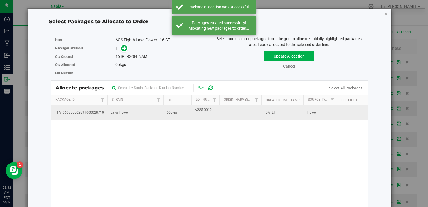
click at [135, 115] on td "Lava Flower" at bounding box center [135, 112] width 56 height 15
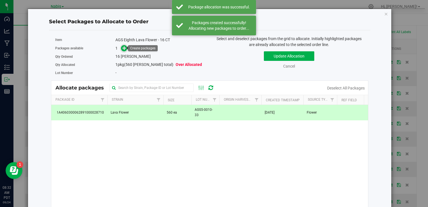
click at [122, 47] on icon at bounding box center [124, 48] width 4 height 4
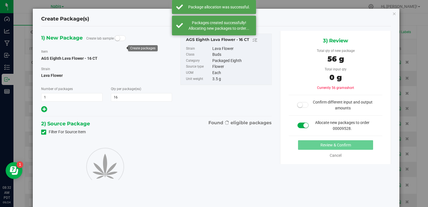
type input "16"
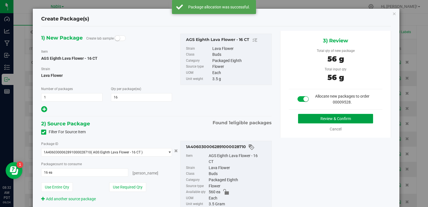
click at [307, 118] on button "Review & Confirm" at bounding box center [335, 119] width 75 height 10
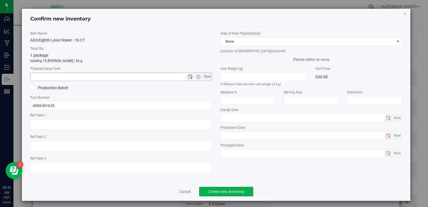
click at [204, 76] on span "Now" at bounding box center [208, 77] width 10 height 8
type input "9/24/2025 8:32 AM"
click at [228, 191] on span "Create new inventory" at bounding box center [226, 191] width 37 height 4
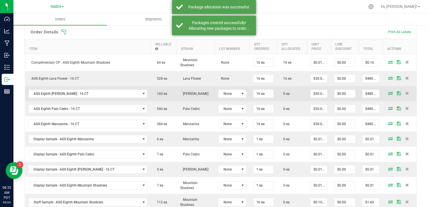
click at [388, 92] on icon at bounding box center [390, 92] width 4 height 3
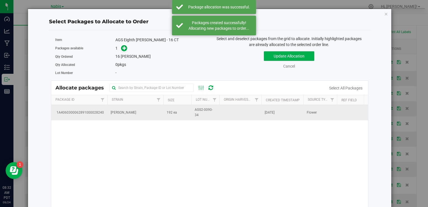
click at [152, 110] on td "[PERSON_NAME]" at bounding box center [135, 112] width 56 height 15
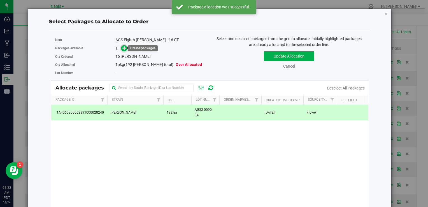
click at [124, 48] on icon at bounding box center [124, 48] width 4 height 4
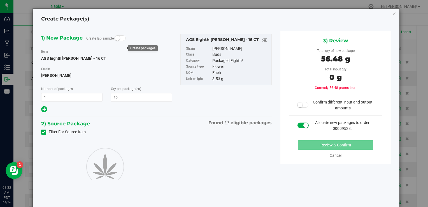
type input "16"
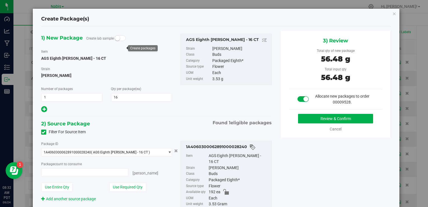
type input "16 ea"
click at [311, 121] on button "Review & Confirm" at bounding box center [335, 119] width 75 height 10
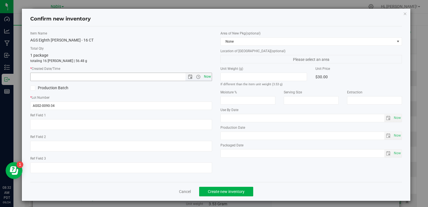
click at [207, 77] on span "Now" at bounding box center [208, 77] width 10 height 8
type input "9/24/2025 8:32 AM"
click at [225, 195] on button "Create new inventory" at bounding box center [226, 192] width 54 height 10
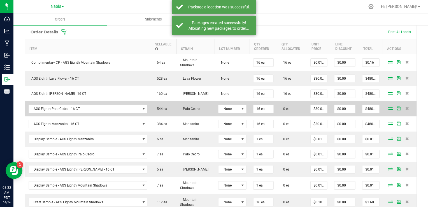
click at [388, 107] on icon at bounding box center [390, 108] width 4 height 3
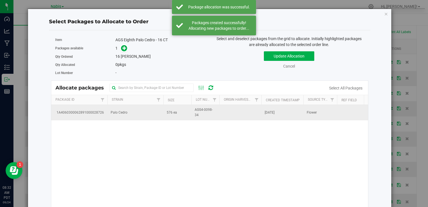
click at [108, 111] on td "Palo Cedro" at bounding box center [135, 112] width 56 height 15
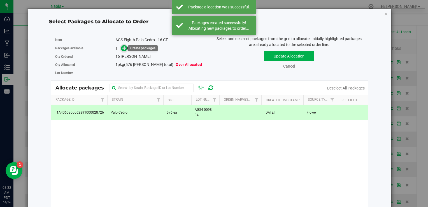
click at [123, 48] on icon at bounding box center [124, 48] width 4 height 4
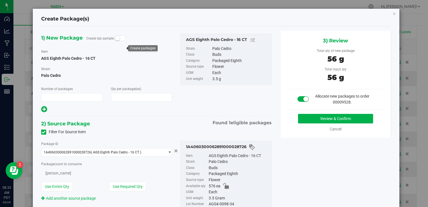
type input "1"
type input "16"
click at [308, 118] on button "Review & Confirm" at bounding box center [335, 119] width 75 height 10
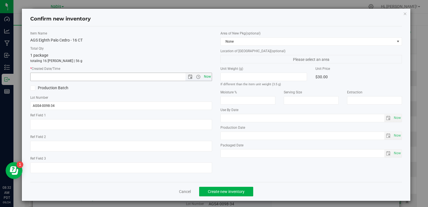
click at [207, 75] on span "Now" at bounding box center [208, 77] width 10 height 8
type input "9/24/2025 8:32 AM"
click at [234, 188] on button "Create new inventory" at bounding box center [226, 192] width 54 height 10
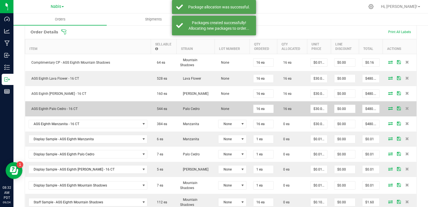
click at [388, 107] on icon at bounding box center [390, 108] width 4 height 3
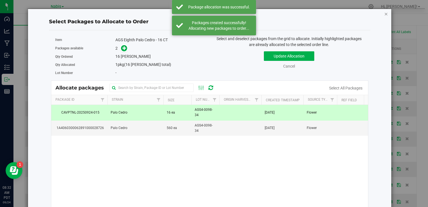
click at [385, 13] on icon "button" at bounding box center [387, 13] width 4 height 7
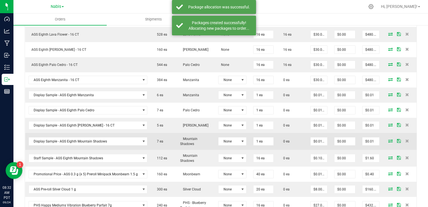
scroll to position [203, 0]
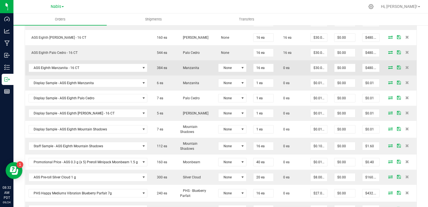
click at [388, 66] on icon at bounding box center [390, 67] width 4 height 3
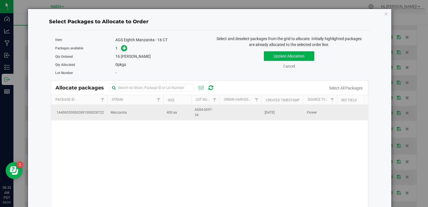
click at [169, 107] on td "400 ea" at bounding box center [177, 112] width 28 height 15
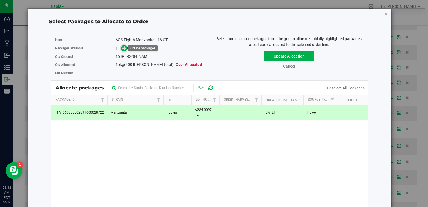
click at [124, 46] on icon at bounding box center [124, 48] width 4 height 4
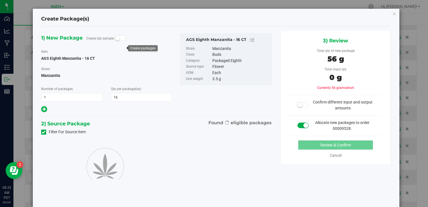
type input "16"
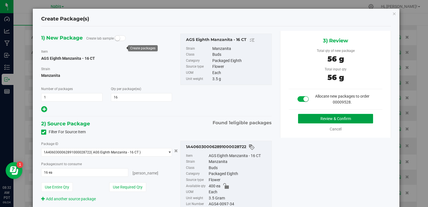
click at [320, 119] on button "Review & Confirm" at bounding box center [335, 119] width 75 height 10
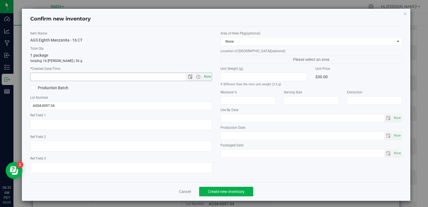
click at [207, 77] on span "Now" at bounding box center [208, 77] width 10 height 8
type input "9/24/2025 8:32 AM"
click at [230, 190] on span "Create new inventory" at bounding box center [226, 191] width 37 height 4
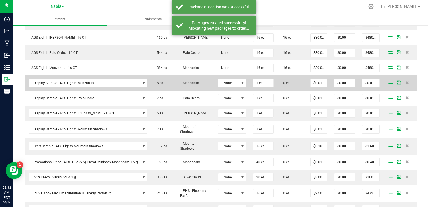
click at [388, 81] on icon at bounding box center [390, 82] width 4 height 3
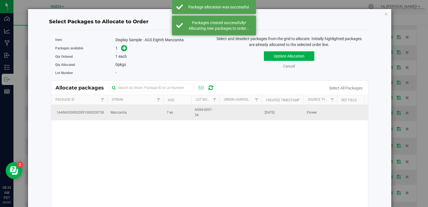
click at [109, 113] on td "Manzanita" at bounding box center [135, 112] width 56 height 15
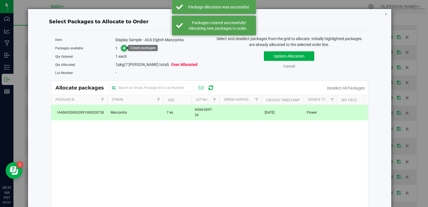
click at [123, 48] on icon at bounding box center [124, 48] width 4 height 4
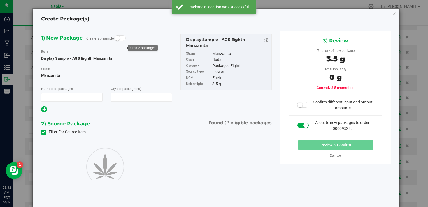
type input "1"
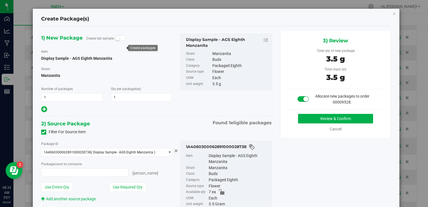
type input "1 ea"
click at [323, 117] on button "Review & Confirm" at bounding box center [335, 119] width 75 height 10
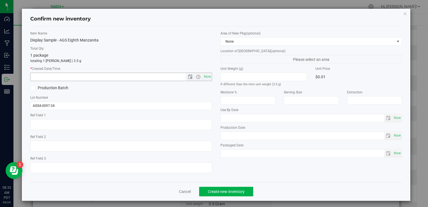
drag, startPoint x: 207, startPoint y: 77, endPoint x: 214, endPoint y: 122, distance: 46.6
click at [207, 77] on span "Now" at bounding box center [208, 77] width 10 height 8
type input "9/24/2025 8:32 AM"
click at [217, 188] on button "Create new inventory" at bounding box center [226, 192] width 54 height 10
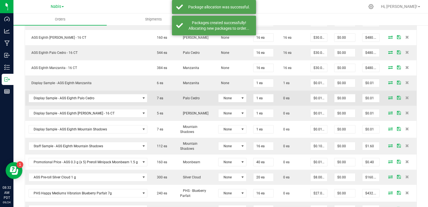
click at [388, 96] on icon at bounding box center [390, 97] width 4 height 3
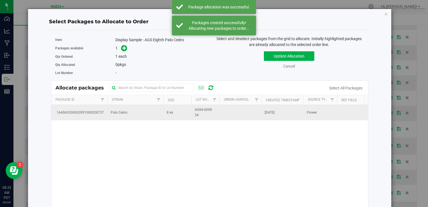
click at [108, 113] on td "Palo Cedro" at bounding box center [135, 112] width 56 height 15
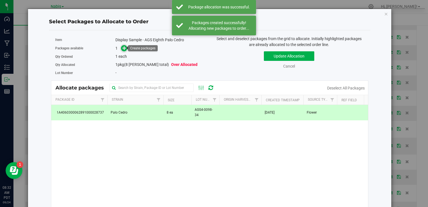
click at [124, 47] on icon at bounding box center [124, 48] width 4 height 4
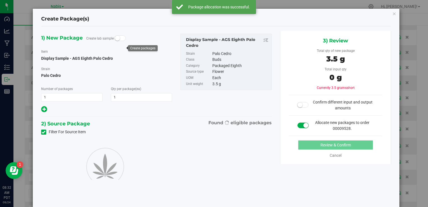
type input "1"
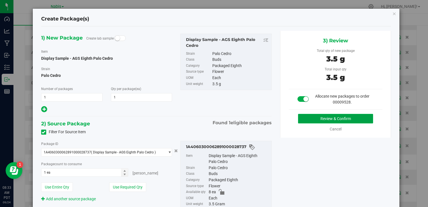
click at [320, 121] on button "Review & Confirm" at bounding box center [335, 119] width 75 height 10
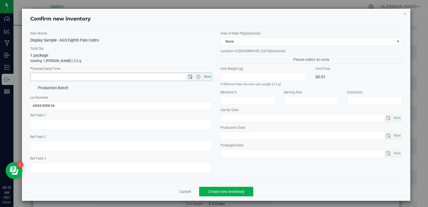
click at [204, 80] on span "Now" at bounding box center [208, 77] width 10 height 8
type input "9/24/2025 8:33 AM"
click at [223, 194] on button "Create new inventory" at bounding box center [226, 192] width 54 height 10
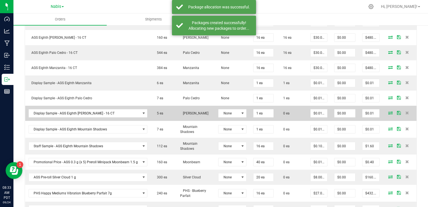
click at [388, 111] on icon at bounding box center [390, 112] width 4 height 3
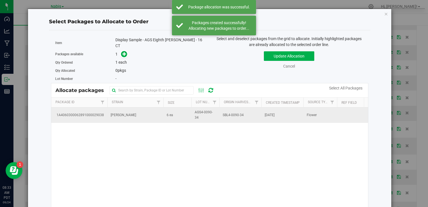
click at [135, 115] on td "[PERSON_NAME]" at bounding box center [135, 114] width 56 height 15
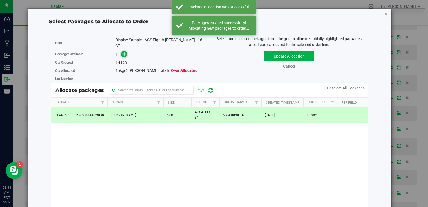
click at [122, 52] on icon at bounding box center [124, 54] width 4 height 4
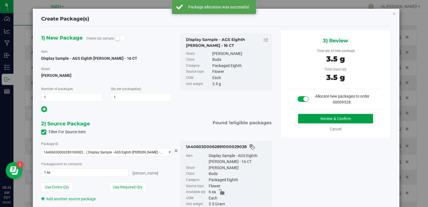
click at [317, 117] on button "Review & Confirm" at bounding box center [335, 119] width 75 height 10
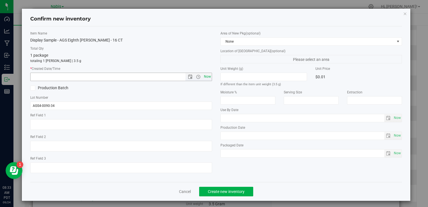
click at [207, 76] on span "Now" at bounding box center [208, 77] width 10 height 8
type input "9/24/2025 8:33 AM"
click at [227, 190] on span "Create new inventory" at bounding box center [226, 191] width 37 height 4
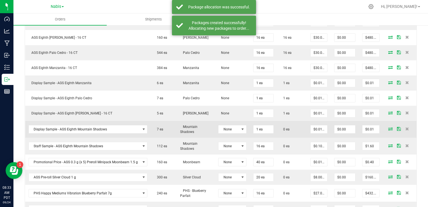
click at [388, 127] on icon at bounding box center [390, 128] width 4 height 3
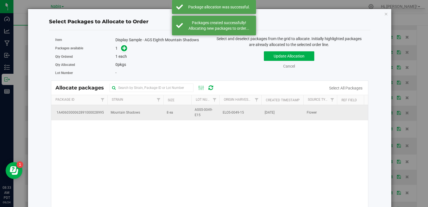
click at [189, 112] on td "8 ea" at bounding box center [177, 112] width 28 height 15
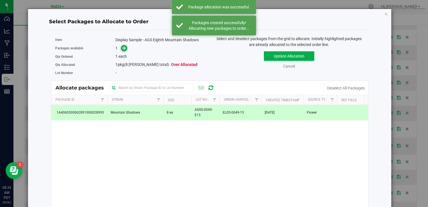
click at [124, 48] on icon at bounding box center [124, 48] width 4 height 4
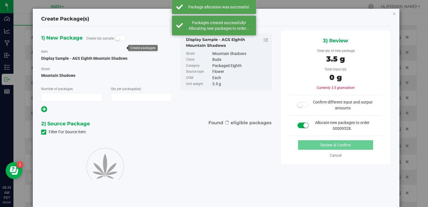
type input "1"
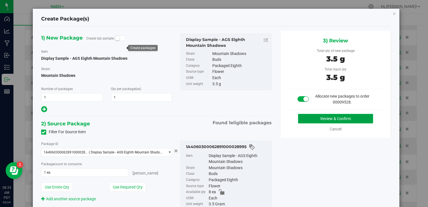
click at [307, 114] on button "Review & Confirm" at bounding box center [335, 119] width 75 height 10
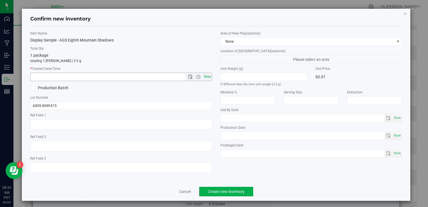
click at [207, 77] on span "Now" at bounding box center [208, 77] width 10 height 8
type input "9/24/2025 8:33 AM"
click at [229, 193] on span "Create new inventory" at bounding box center [226, 191] width 37 height 4
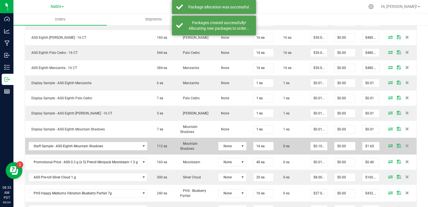
click at [388, 144] on icon at bounding box center [390, 145] width 4 height 3
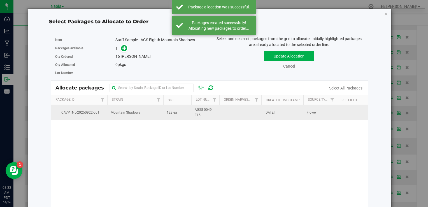
click at [177, 115] on td "128 ea" at bounding box center [177, 112] width 28 height 15
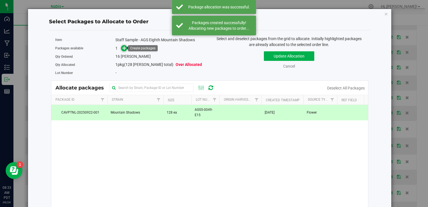
click at [124, 49] on icon at bounding box center [124, 48] width 4 height 4
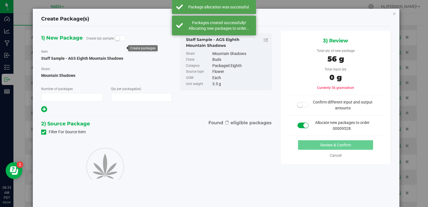
type input "1"
type input "16"
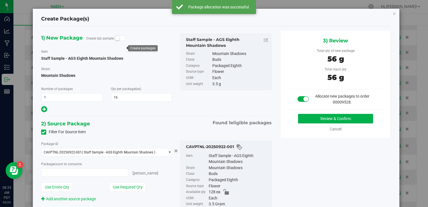
type input "16 ea"
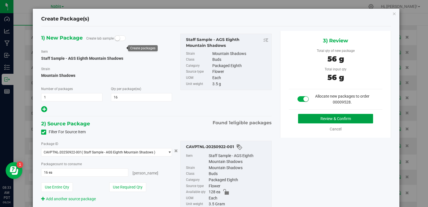
click at [304, 122] on button "Review & Confirm" at bounding box center [335, 119] width 75 height 10
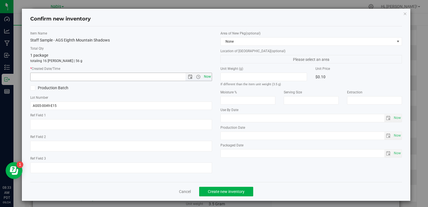
click at [204, 77] on span "Now" at bounding box center [208, 77] width 10 height 8
type input "9/24/2025 8:33 AM"
click at [230, 192] on span "Create new inventory" at bounding box center [226, 191] width 37 height 4
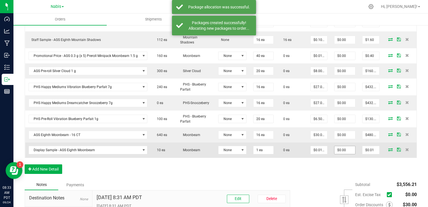
scroll to position [316, 0]
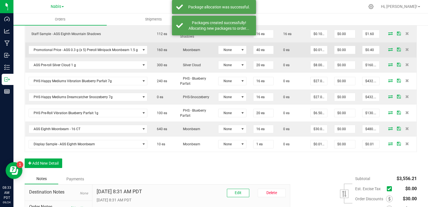
click at [388, 48] on icon at bounding box center [390, 49] width 4 height 3
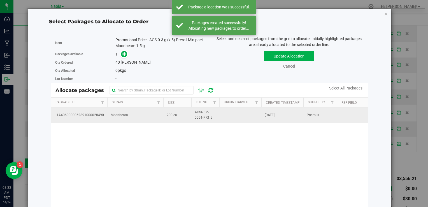
click at [142, 115] on td "Moonbeam" at bounding box center [135, 114] width 56 height 15
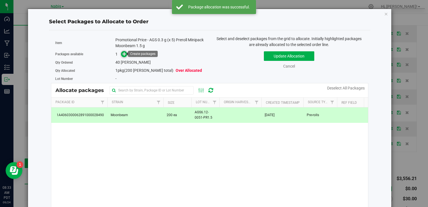
click at [125, 54] on icon at bounding box center [124, 54] width 4 height 4
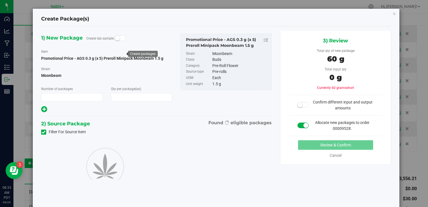
type input "1"
type input "40"
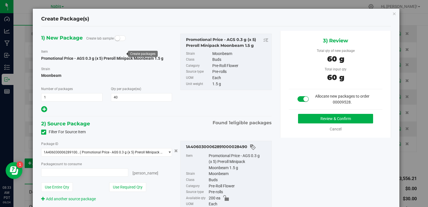
type input "40 ea"
click at [320, 125] on div "Review & Confirm Cancel" at bounding box center [336, 123] width 94 height 18
click at [311, 119] on button "Review & Confirm" at bounding box center [335, 119] width 75 height 10
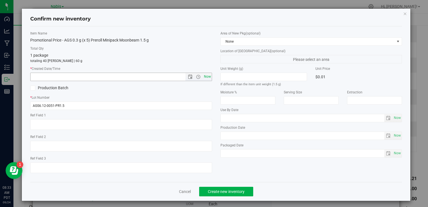
click at [205, 78] on span "Now" at bounding box center [208, 77] width 10 height 8
type input "9/24/2025 8:33 AM"
click at [220, 189] on span "Create new inventory" at bounding box center [226, 191] width 37 height 4
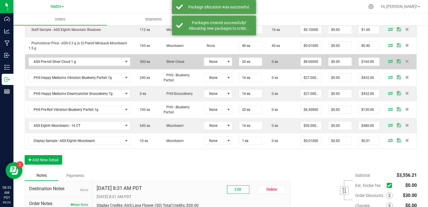
click at [388, 59] on icon at bounding box center [390, 60] width 4 height 3
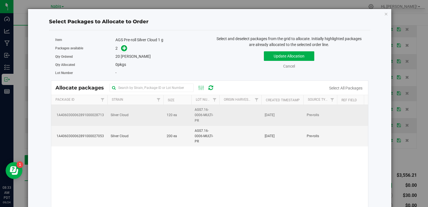
drag, startPoint x: 174, startPoint y: 116, endPoint x: 156, endPoint y: 105, distance: 21.1
click at [174, 116] on span "120 ea" at bounding box center [172, 114] width 10 height 5
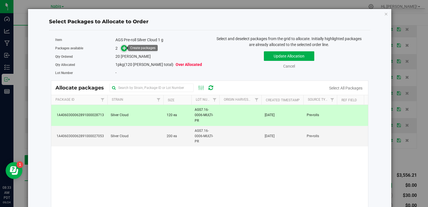
click at [126, 50] on icon at bounding box center [124, 48] width 4 height 4
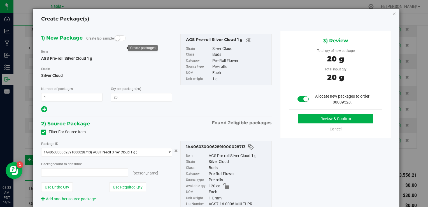
type input "20 ea"
click at [301, 117] on button "Review & Confirm" at bounding box center [335, 119] width 75 height 10
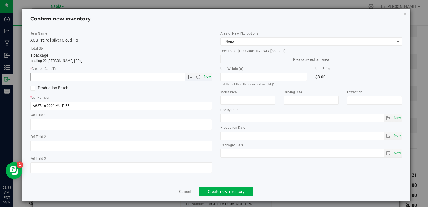
click at [207, 76] on span "Now" at bounding box center [208, 77] width 10 height 8
type input "9/24/2025 8:33 AM"
click at [233, 191] on span "Create new inventory" at bounding box center [226, 191] width 37 height 4
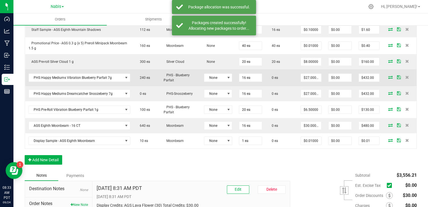
click at [388, 75] on icon at bounding box center [390, 76] width 4 height 3
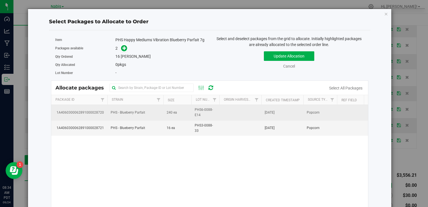
click at [193, 114] on td "PHS6-0088-E14" at bounding box center [205, 112] width 28 height 15
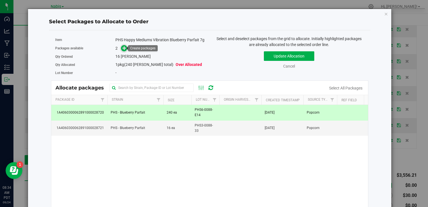
click at [124, 48] on icon at bounding box center [124, 48] width 4 height 4
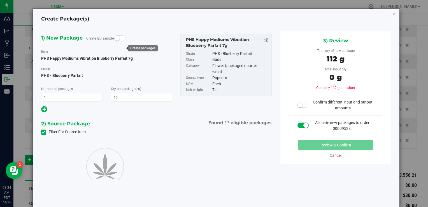
type input "16"
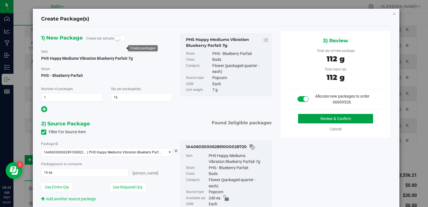
click at [307, 117] on button "Review & Confirm" at bounding box center [335, 119] width 75 height 10
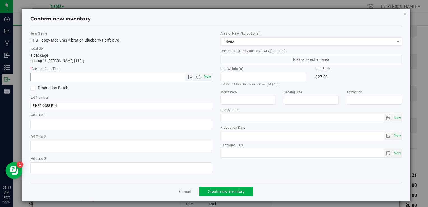
click at [205, 78] on span "Now" at bounding box center [208, 77] width 10 height 8
type input "9/24/2025 8:34 AM"
click at [227, 190] on span "Create new inventory" at bounding box center [226, 191] width 37 height 4
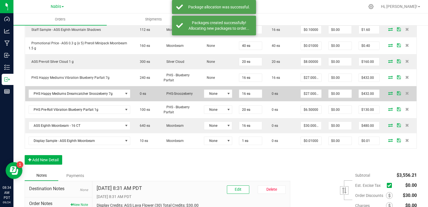
click at [388, 91] on icon at bounding box center [390, 92] width 4 height 3
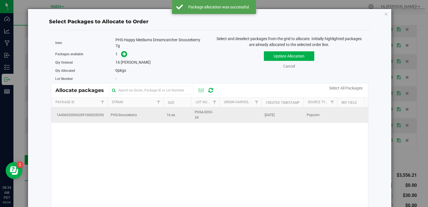
click at [129, 110] on td "PHS-Snoozeberry" at bounding box center [135, 114] width 56 height 15
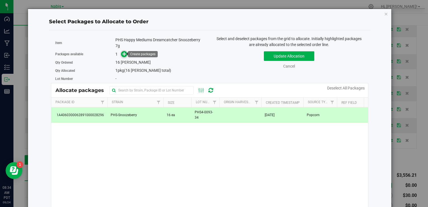
click at [124, 53] on icon at bounding box center [124, 54] width 4 height 4
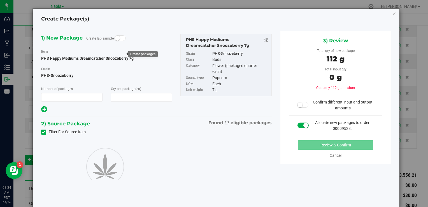
type input "1"
type input "16"
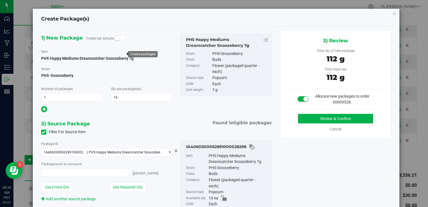
type input "16 ea"
click at [305, 118] on button "Review & Confirm" at bounding box center [335, 119] width 75 height 10
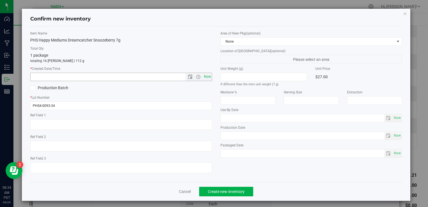
click at [205, 73] on span "Now" at bounding box center [208, 77] width 10 height 8
type input "9/24/2025 8:34 AM"
click at [219, 191] on span "Create new inventory" at bounding box center [226, 191] width 37 height 4
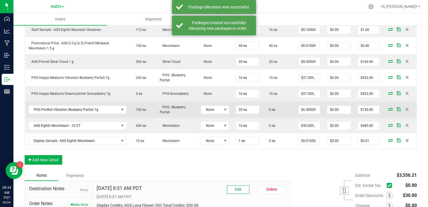
click at [388, 107] on icon at bounding box center [390, 108] width 4 height 3
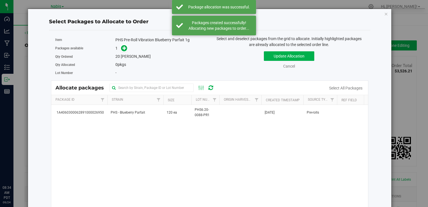
click at [153, 113] on td "PHS - Blueberry Parfait" at bounding box center [135, 112] width 56 height 15
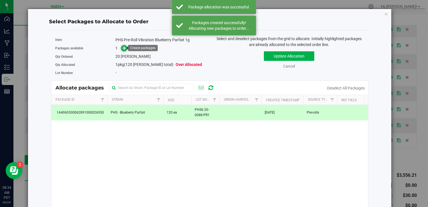
click at [122, 47] on icon at bounding box center [124, 48] width 4 height 4
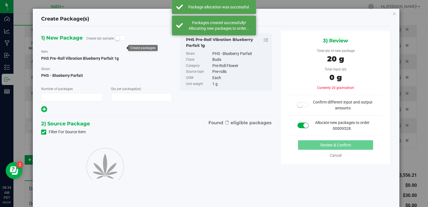
type input "1"
type input "20"
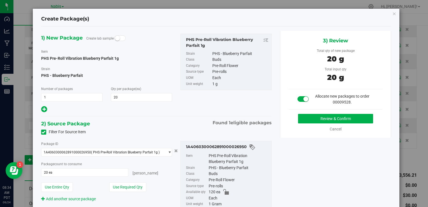
click at [300, 113] on div "3) Review Total qty of new package 20 g Total input qty 20 g Allocate new packa…" at bounding box center [335, 84] width 111 height 107
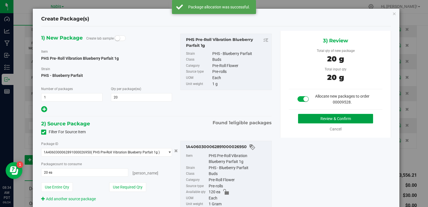
click at [301, 117] on button "Review & Confirm" at bounding box center [335, 119] width 75 height 10
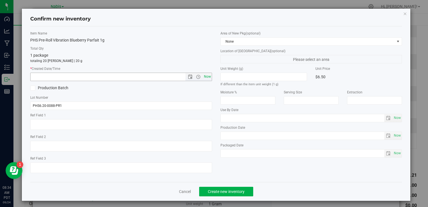
click at [205, 77] on span "Now" at bounding box center [208, 77] width 10 height 8
type input "9/24/2025 8:34 AM"
click at [233, 191] on span "Create new inventory" at bounding box center [226, 191] width 37 height 4
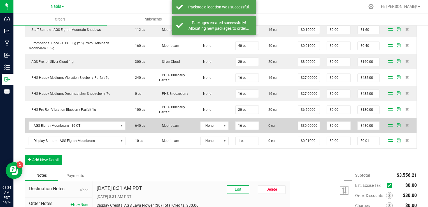
click at [388, 123] on icon at bounding box center [390, 124] width 4 height 3
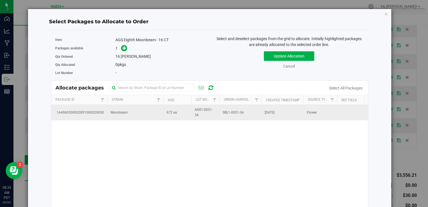
click at [128, 116] on td "Moonbeam" at bounding box center [135, 112] width 56 height 15
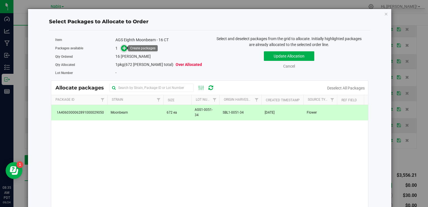
click at [126, 47] on span at bounding box center [124, 48] width 6 height 6
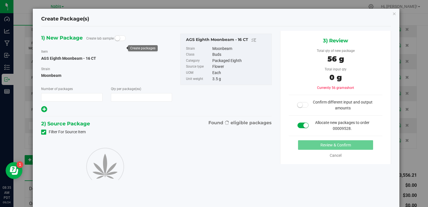
type input "1"
type input "16"
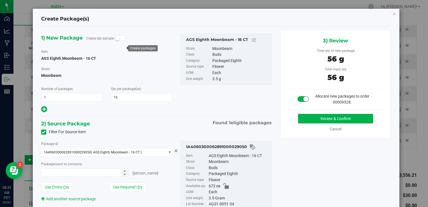
type input "16 ea"
click at [310, 115] on button "Review & Confirm" at bounding box center [335, 119] width 75 height 10
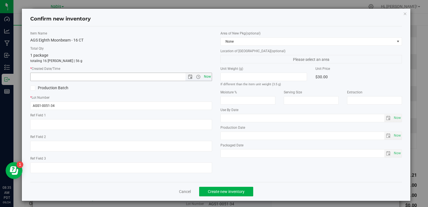
click at [209, 77] on span "Now" at bounding box center [208, 77] width 10 height 8
type input "9/24/2025 8:35 AM"
click at [234, 187] on button "Create new inventory" at bounding box center [226, 192] width 54 height 10
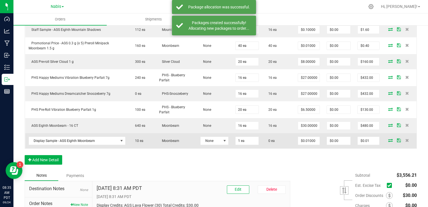
click at [388, 138] on icon at bounding box center [390, 139] width 4 height 3
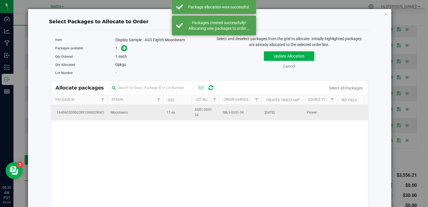
click at [111, 112] on span "Moonbeam" at bounding box center [119, 112] width 17 height 5
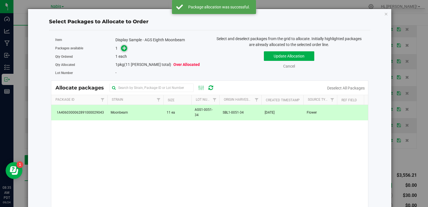
click at [122, 48] on icon at bounding box center [124, 48] width 4 height 4
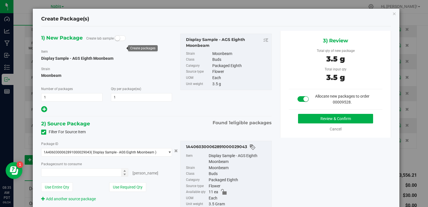
type input "1 ea"
click at [324, 119] on button "Review & Confirm" at bounding box center [335, 119] width 75 height 10
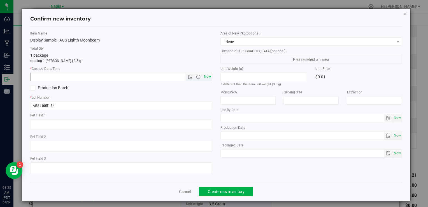
click at [204, 76] on span "Now" at bounding box center [208, 77] width 10 height 8
type input "9/24/2025 8:35 AM"
click at [215, 189] on span "Create new inventory" at bounding box center [226, 191] width 37 height 4
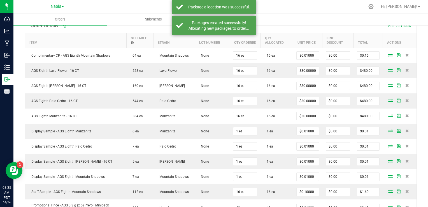
scroll to position [7, 0]
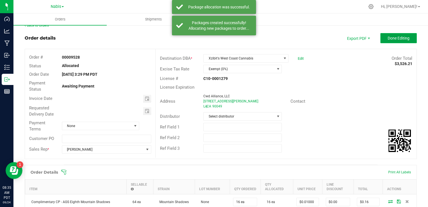
click at [388, 39] on span "Done Editing" at bounding box center [399, 38] width 22 height 4
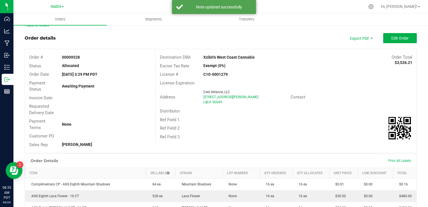
drag, startPoint x: 199, startPoint y: 60, endPoint x: 256, endPoint y: 60, distance: 56.6
click at [256, 60] on div "Destination DBA Xzibit's West Coast Cannabis Order Total $3,526.21" at bounding box center [286, 57] width 261 height 9
copy strong "Xzibit's West Coast Cannabis"
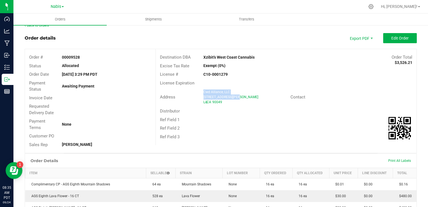
copy ngx-name-and-address "Cwd Alliance, LLC 641 Sepulveda Blvd N"
drag, startPoint x: 200, startPoint y: 93, endPoint x: 234, endPoint y: 98, distance: 34.6
click at [234, 98] on div "Cwd Alliance, LLC 641 Sepulveda Blvd N LA , CA 90049" at bounding box center [246, 96] width 90 height 15
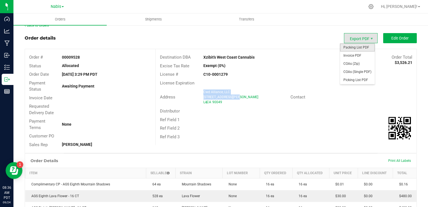
click at [360, 48] on span "Packing List PDF" at bounding box center [357, 47] width 35 height 8
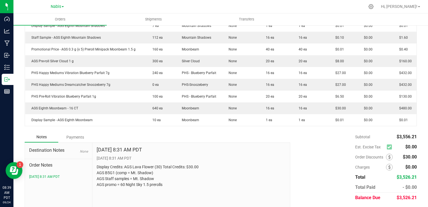
scroll to position [276, 0]
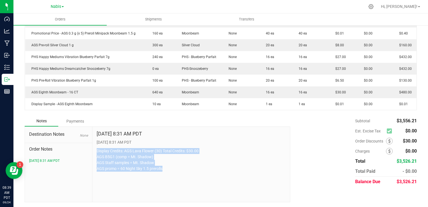
drag, startPoint x: 94, startPoint y: 148, endPoint x: 184, endPoint y: 173, distance: 93.4
click at [184, 173] on div "Sep 24, 2025 8:31 AM PDT 9/24/2025 8:31 AM PDT Display Credits: AGS Lava Flower…" at bounding box center [191, 164] width 198 height 75
copy p "Display Credits: AGS Lava Flower (30) Total Credits: $30.00 AGS B5G1 (comp = Mt…"
click at [215, 163] on p "Display Credits: AGS Lava Flower (30) Total Credits: $30.00 AGS B5G1 (comp = Mt…" at bounding box center [191, 160] width 189 height 24
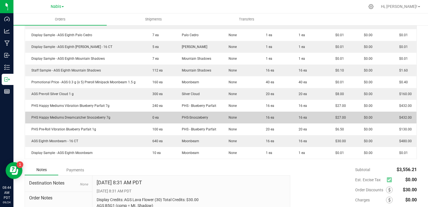
scroll to position [248, 0]
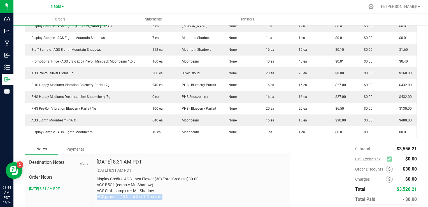
drag, startPoint x: 96, startPoint y: 196, endPoint x: 166, endPoint y: 197, distance: 69.5
click at [166, 197] on p "Display Credits: AGS Lava Flower (30) Total Credits: $30.00 AGS B5G1 (comp = Mt…" at bounding box center [191, 188] width 189 height 24
copy p "AGS promo = 60 Night Sky 1.5 prerolls"
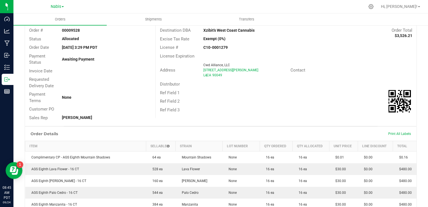
scroll to position [0, 0]
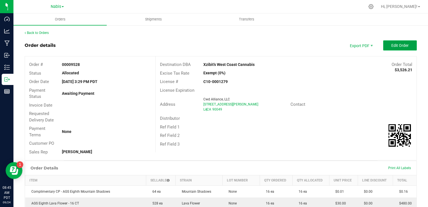
click at [390, 48] on button "Edit Order" at bounding box center [400, 45] width 34 height 10
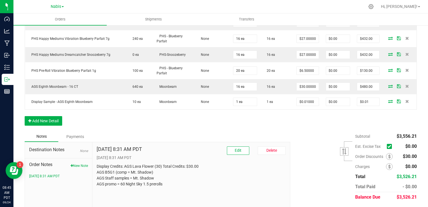
scroll to position [368, 0]
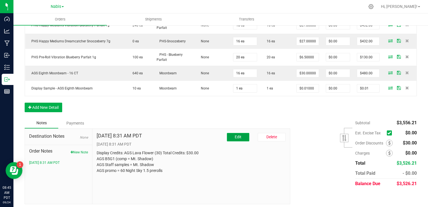
click at [235, 135] on span "Edit" at bounding box center [238, 137] width 7 height 4
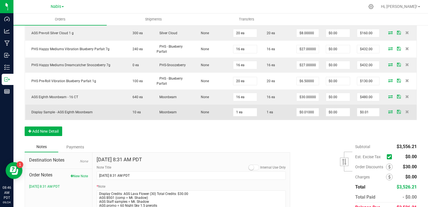
scroll to position [312, 0]
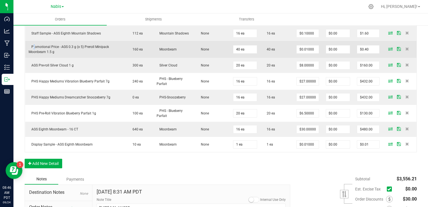
click at [33, 45] on span "Promotional Price - AGS 0.3 g (x 5) Preroll Minipack Moonbeam 1.5 g" at bounding box center [69, 49] width 80 height 9
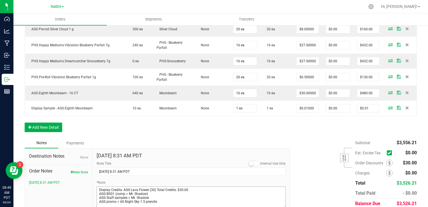
scroll to position [371, 0]
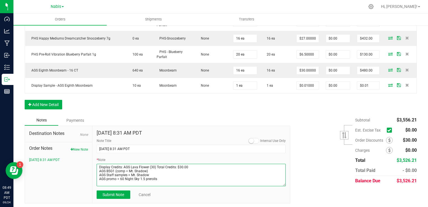
click at [163, 178] on textarea "* Note" at bounding box center [191, 175] width 189 height 22
type textarea "Display Credits: AGS Lava Flower (30) Total Credits: $30.00 AGS B5G1 (comp = Mt…"
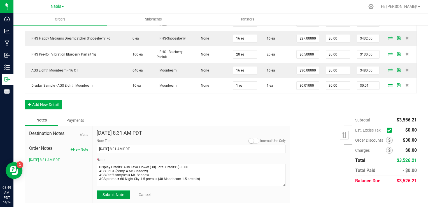
click at [115, 190] on button "Submit Note" at bounding box center [114, 194] width 34 height 8
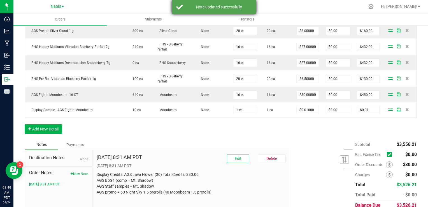
scroll to position [340, 0]
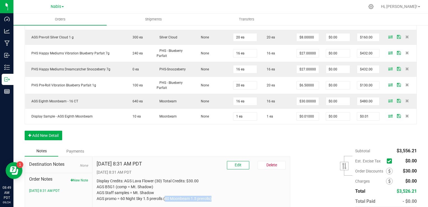
drag, startPoint x: 165, startPoint y: 196, endPoint x: 214, endPoint y: 195, distance: 49.3
click at [214, 195] on p "Display Credits: AGS Lava Flower (30) Total Credits: $30.00 AGS B5G1 (comp = Mt…" at bounding box center [191, 190] width 189 height 24
drag, startPoint x: 214, startPoint y: 195, endPoint x: 211, endPoint y: 196, distance: 3.7
click at [211, 196] on p "Display Credits: AGS Lava Flower (30) Total Credits: $30.00 AGS B5G1 (comp = Mt…" at bounding box center [191, 190] width 189 height 24
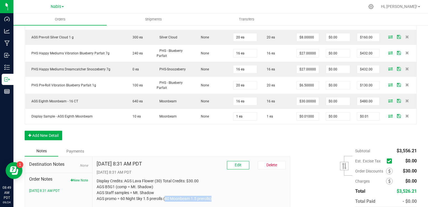
click at [209, 196] on p "Display Credits: AGS Lava Flower (30) Total Credits: $30.00 AGS B5G1 (comp = Mt…" at bounding box center [191, 190] width 189 height 24
click at [210, 196] on p "Display Credits: AGS Lava Flower (30) Total Credits: $30.00 AGS B5G1 (comp = Mt…" at bounding box center [191, 190] width 189 height 24
drag, startPoint x: 210, startPoint y: 196, endPoint x: 166, endPoint y: 196, distance: 43.2
click at [166, 196] on p "Display Credits: AGS Lava Flower (30) Total Credits: $30.00 AGS B5G1 (comp = Mt…" at bounding box center [191, 190] width 189 height 24
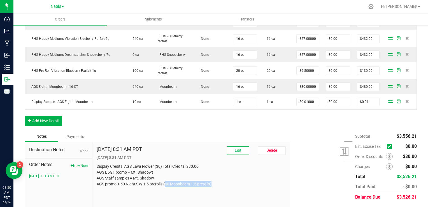
scroll to position [368, 0]
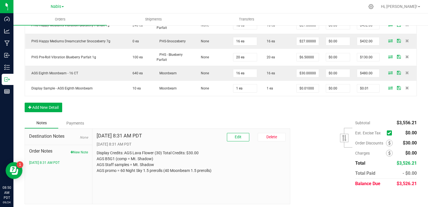
click at [301, 162] on div "Subtotal $3,556.21 Est. Excise Tax" at bounding box center [351, 153] width 131 height 71
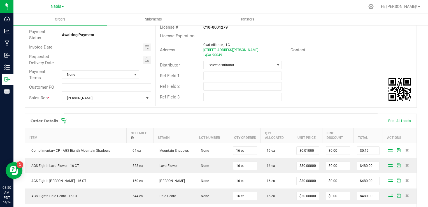
scroll to position [0, 0]
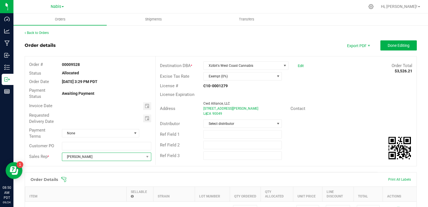
click at [105, 155] on span "[PERSON_NAME]" at bounding box center [103, 157] width 82 height 8
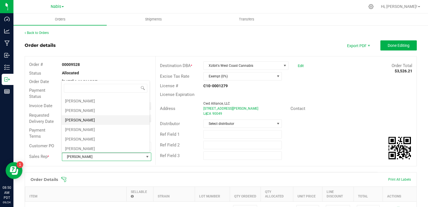
scroll to position [48, 0]
click at [95, 127] on li "[PERSON_NAME]" at bounding box center [106, 128] width 88 height 10
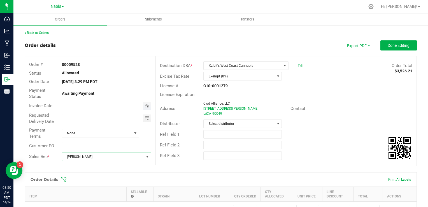
click at [146, 105] on span "Toggle calendar" at bounding box center [147, 106] width 4 height 4
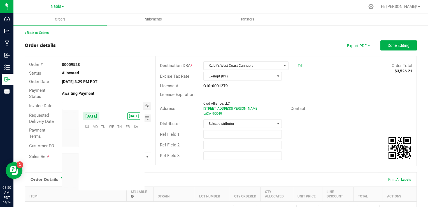
scroll to position [90920, 0]
click at [95, 169] on span "29" at bounding box center [95, 170] width 8 height 9
type input "[DATE]"
click at [149, 114] on span "Toggle calendar" at bounding box center [147, 118] width 8 height 8
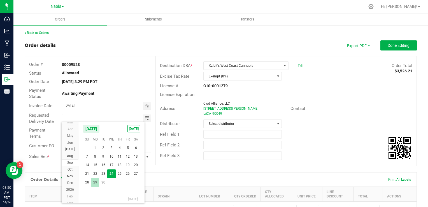
click at [94, 182] on span "29" at bounding box center [95, 182] width 8 height 9
type input "[DATE]"
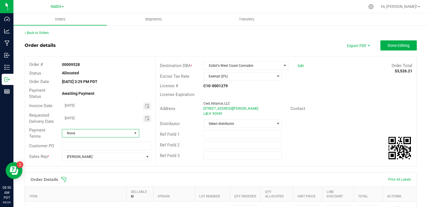
click at [106, 131] on span "None" at bounding box center [97, 133] width 70 height 8
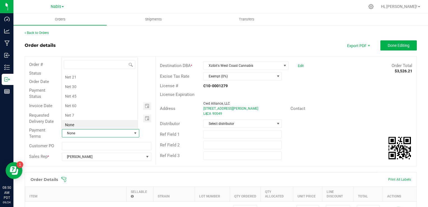
scroll to position [8, 76]
click at [91, 84] on li "Net 30" at bounding box center [100, 87] width 76 height 10
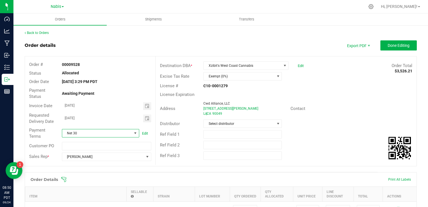
click at [352, 99] on div "Address Cwd Alliance, LLC 641 Sepulveda Blvd N LA , CA 90049 Contact" at bounding box center [286, 109] width 261 height 20
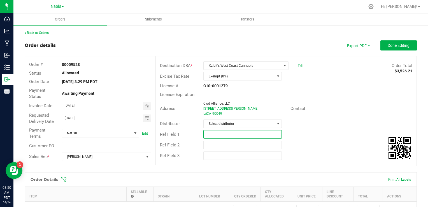
click at [232, 135] on input "text" at bounding box center [242, 134] width 78 height 8
click at [287, 141] on div "Ref Field 2" at bounding box center [286, 145] width 261 height 11
click at [388, 45] on span "Done Editing" at bounding box center [399, 45] width 22 height 4
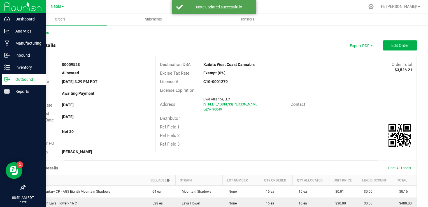
click at [29, 77] on p "Outbound" at bounding box center [27, 79] width 34 height 7
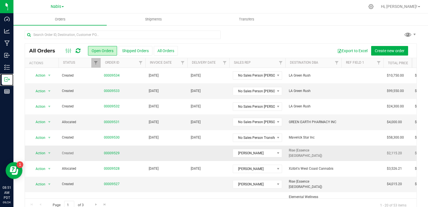
scroll to position [56, 0]
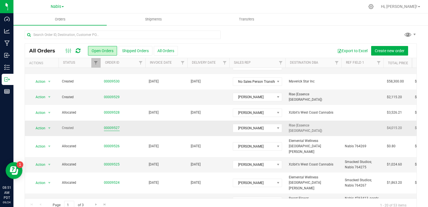
click at [115, 129] on link "00009527" at bounding box center [112, 127] width 16 height 5
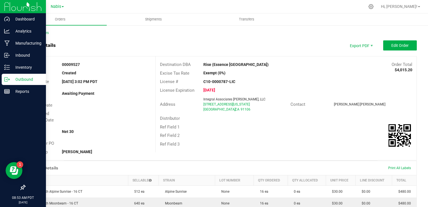
click at [26, 79] on p "Outbound" at bounding box center [27, 79] width 34 height 7
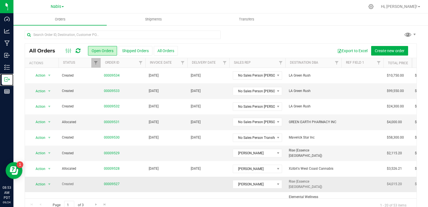
scroll to position [28, 0]
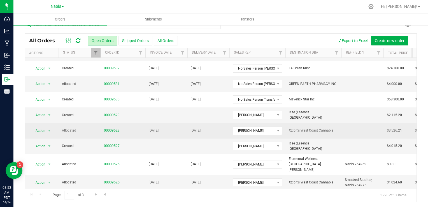
click at [111, 130] on link "00009528" at bounding box center [112, 130] width 16 height 5
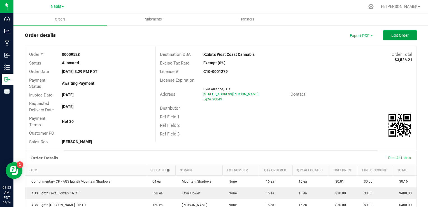
click at [396, 31] on button "Edit Order" at bounding box center [400, 35] width 34 height 10
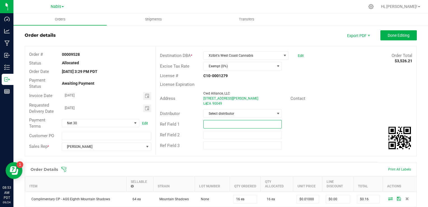
click at [213, 125] on input "text" at bounding box center [242, 124] width 78 height 8
click at [269, 124] on input "Drafted on Nabis, Pending comfirmation from Sammy" at bounding box center [242, 124] width 78 height 8
click at [277, 124] on input "Drafted on Nabis, Pending comfirmation from Sammy" at bounding box center [242, 124] width 78 height 8
click at [273, 124] on input "Drafted on Nabis, Pending comfirmation from Sammy" at bounding box center [242, 124] width 78 height 8
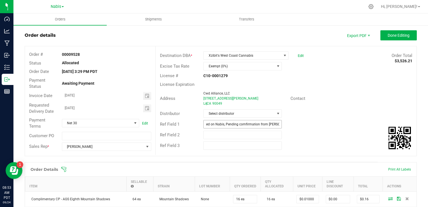
scroll to position [0, 0]
type input "Drafted on Nabis, Pending confirmation from [PERSON_NAME]"
click at [391, 34] on span "Done Editing" at bounding box center [399, 35] width 22 height 4
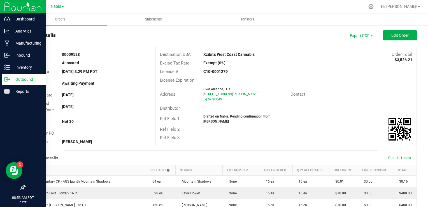
click at [22, 80] on p "Outbound" at bounding box center [27, 79] width 34 height 7
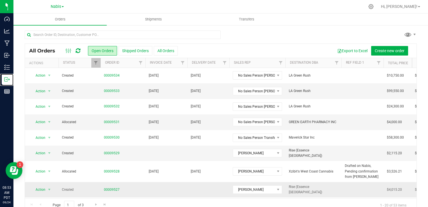
scroll to position [28, 0]
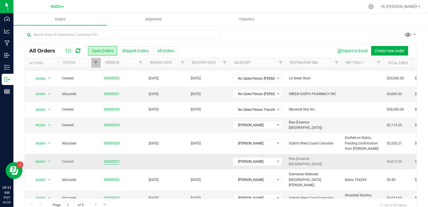
click at [117, 160] on link "00009527" at bounding box center [112, 161] width 16 height 5
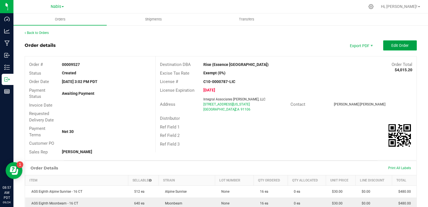
click at [387, 43] on button "Edit Order" at bounding box center [400, 45] width 34 height 10
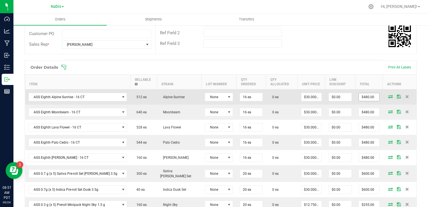
scroll to position [112, 0]
click at [388, 95] on icon at bounding box center [390, 96] width 4 height 3
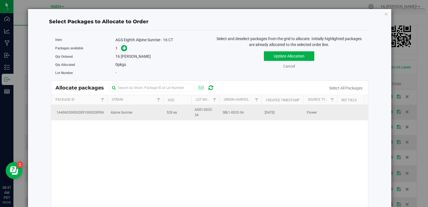
click at [108, 106] on td "Alpine Sunrise" at bounding box center [135, 112] width 56 height 15
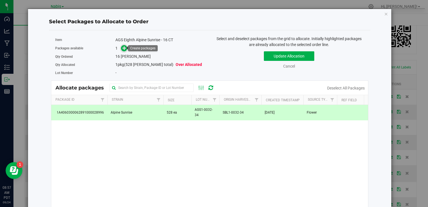
click at [123, 48] on icon at bounding box center [124, 48] width 4 height 4
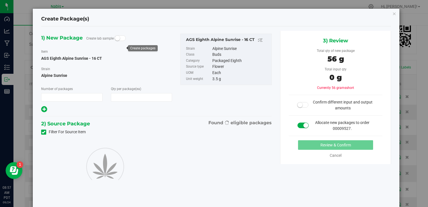
type input "1"
type input "16"
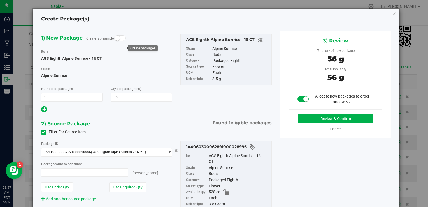
type input "16 ea"
click at [315, 119] on button "Review & Confirm" at bounding box center [335, 119] width 75 height 10
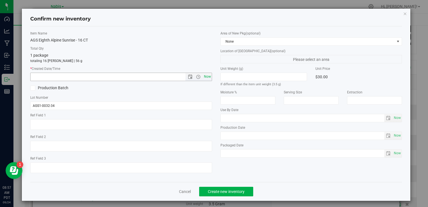
click at [207, 76] on span "Now" at bounding box center [208, 77] width 10 height 8
type input "9/24/2025 8:57 AM"
click at [220, 198] on div "Cancel Create new inventory" at bounding box center [216, 191] width 372 height 19
click at [224, 190] on span "Create new inventory" at bounding box center [226, 191] width 37 height 4
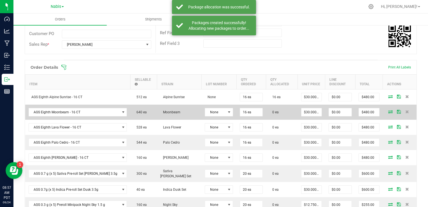
click at [388, 110] on icon at bounding box center [390, 111] width 4 height 3
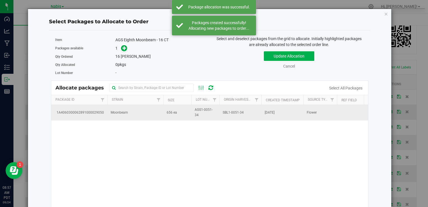
click at [135, 113] on td "Moonbeam" at bounding box center [135, 112] width 56 height 15
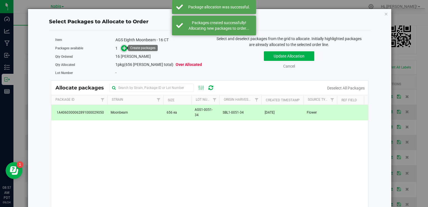
click at [122, 48] on icon at bounding box center [124, 48] width 4 height 4
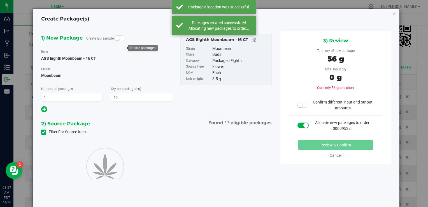
type input "16"
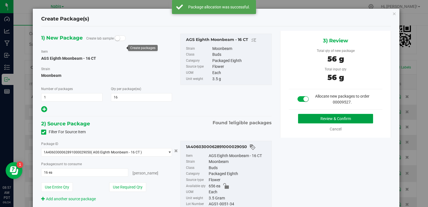
click at [303, 119] on button "Review & Confirm" at bounding box center [335, 119] width 75 height 10
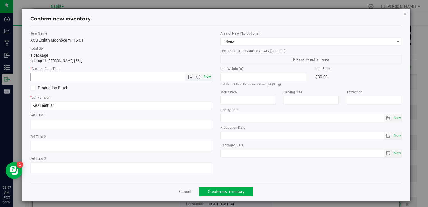
click at [205, 73] on span "Now" at bounding box center [208, 77] width 10 height 8
type input "9/24/2025 8:57 AM"
click at [223, 192] on span "Create new inventory" at bounding box center [226, 191] width 37 height 4
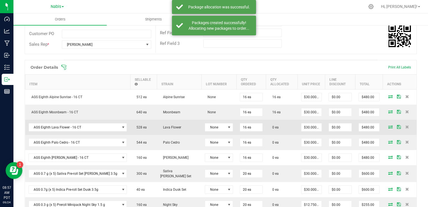
click at [388, 126] on icon at bounding box center [390, 126] width 4 height 3
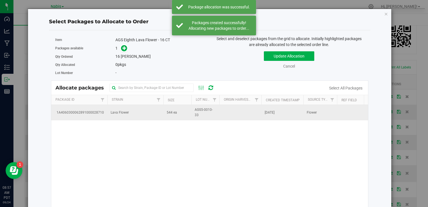
click at [128, 115] on td "Lava Flower" at bounding box center [135, 112] width 56 height 15
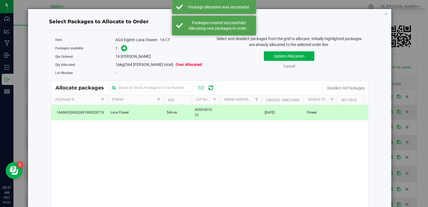
click at [121, 42] on div "AGS Eighth Lava Flower - 16 CT" at bounding box center [160, 40] width 90 height 6
click at [123, 48] on icon at bounding box center [124, 48] width 4 height 4
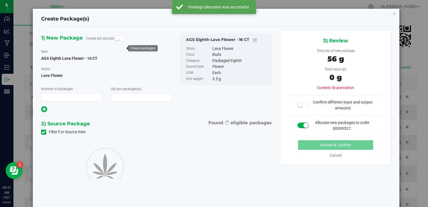
type input "1"
type input "16"
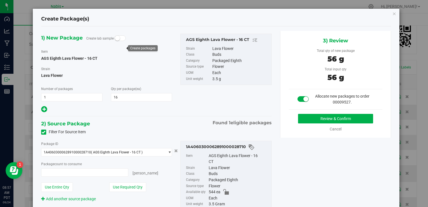
type input "16 ea"
click at [332, 118] on button "Review & Confirm" at bounding box center [335, 119] width 75 height 10
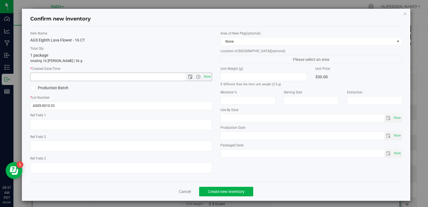
click at [206, 77] on span "Now" at bounding box center [208, 77] width 10 height 8
type input "9/24/2025 8:57 AM"
click at [222, 188] on button "Create new inventory" at bounding box center [226, 192] width 54 height 10
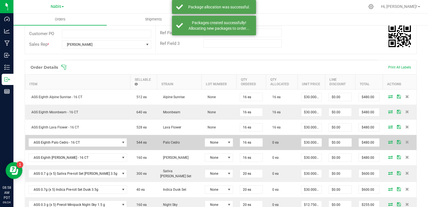
click at [386, 138] on td at bounding box center [400, 142] width 34 height 15
click at [388, 141] on icon at bounding box center [390, 141] width 4 height 3
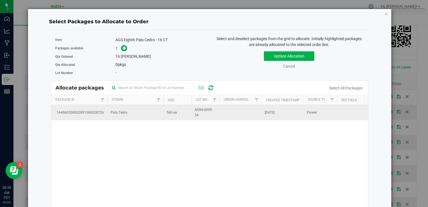
click at [102, 117] on td "1A4060300062891000028726" at bounding box center [79, 112] width 56 height 15
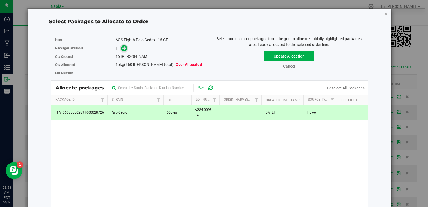
click at [122, 49] on icon at bounding box center [124, 48] width 4 height 4
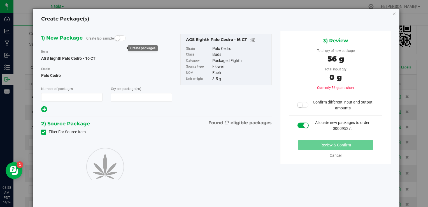
type input "1"
type input "16"
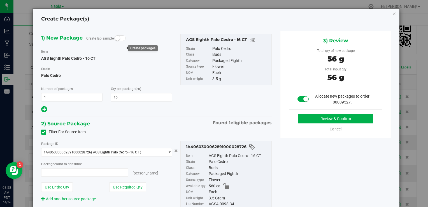
type input "16 ea"
click at [311, 122] on button "Review & Confirm" at bounding box center [335, 119] width 75 height 10
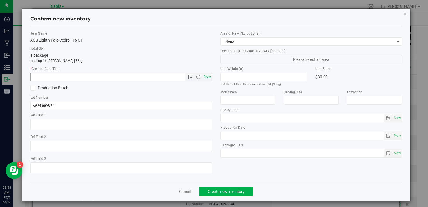
click at [207, 77] on span "Now" at bounding box center [208, 77] width 10 height 8
type input "9/24/2025 8:58 AM"
click at [230, 192] on span "Create new inventory" at bounding box center [226, 191] width 37 height 4
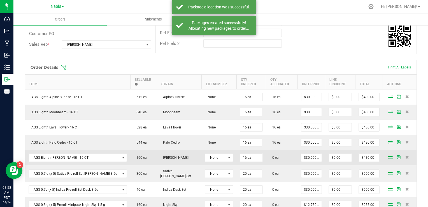
click at [388, 156] on icon at bounding box center [390, 156] width 4 height 3
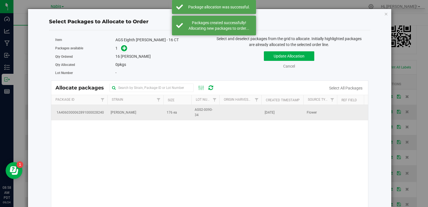
click at [144, 105] on td "[PERSON_NAME]" at bounding box center [135, 112] width 56 height 15
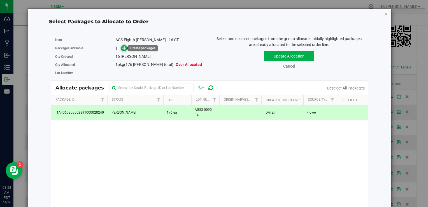
click at [121, 48] on span at bounding box center [124, 48] width 6 height 6
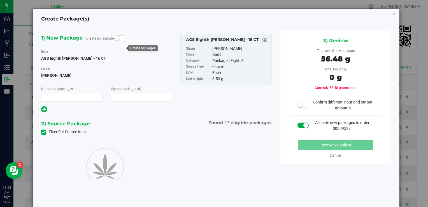
type input "1"
type input "16"
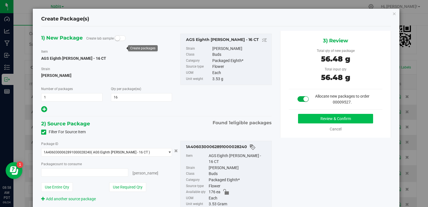
type input "16 ea"
click at [319, 121] on button "Review & Confirm" at bounding box center [335, 119] width 75 height 10
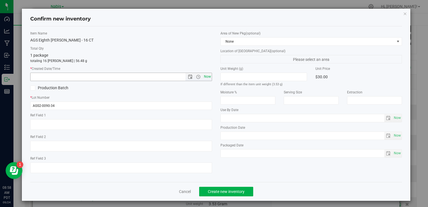
click at [205, 75] on span "Now" at bounding box center [208, 77] width 10 height 8
type input "9/24/2025 8:58 AM"
click at [224, 191] on span "Create new inventory" at bounding box center [226, 191] width 37 height 4
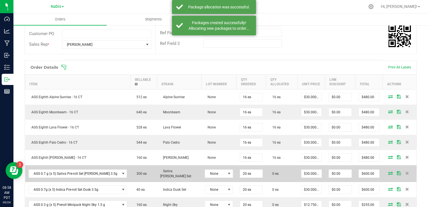
click at [388, 171] on icon at bounding box center [390, 172] width 4 height 3
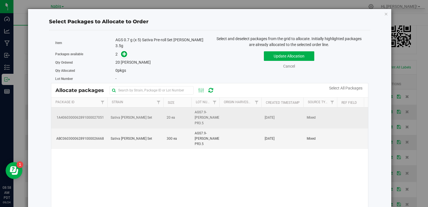
click at [144, 114] on td "Sativa [PERSON_NAME] Set" at bounding box center [135, 117] width 56 height 21
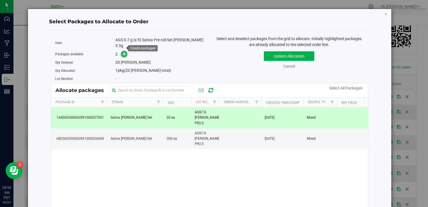
click at [124, 52] on icon at bounding box center [124, 54] width 4 height 4
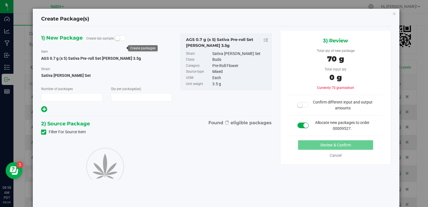
type input "1"
type input "20"
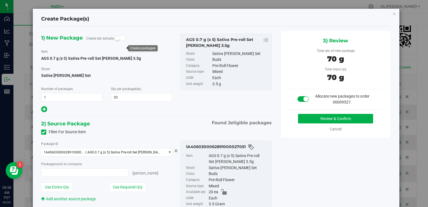
type input "20 ea"
click at [300, 119] on button "Review & Confirm" at bounding box center [335, 119] width 75 height 10
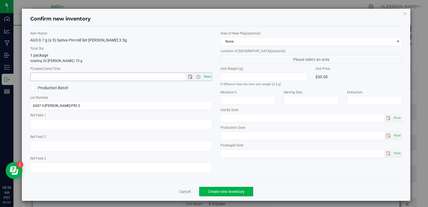
click at [205, 78] on span "Now" at bounding box center [208, 77] width 10 height 8
type input "9/24/2025 8:58 AM"
click at [227, 188] on button "Create new inventory" at bounding box center [226, 192] width 54 height 10
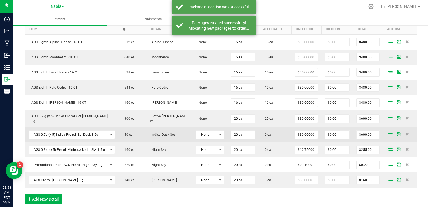
scroll to position [168, 0]
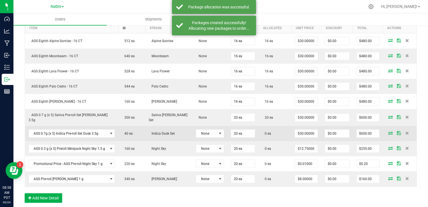
click at [388, 131] on icon at bounding box center [390, 132] width 4 height 3
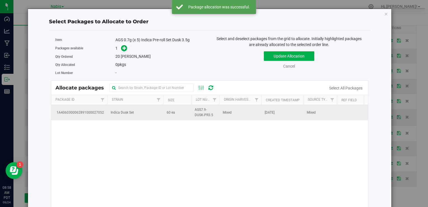
click at [168, 113] on span "60 ea" at bounding box center [171, 112] width 8 height 5
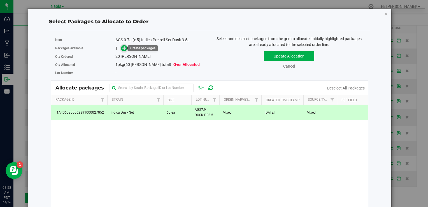
click at [122, 49] on icon at bounding box center [124, 48] width 4 height 4
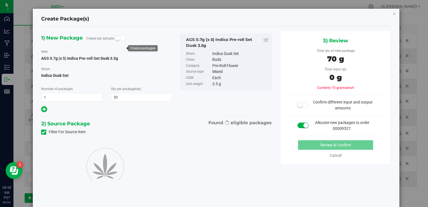
type input "20"
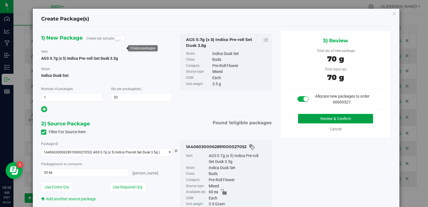
click at [306, 121] on button "Review & Confirm" at bounding box center [335, 119] width 75 height 10
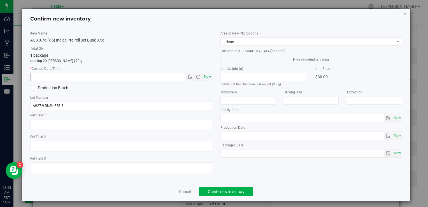
click at [206, 77] on span "Now" at bounding box center [208, 77] width 10 height 8
type input "9/24/2025 8:58 AM"
click at [229, 184] on div "Cancel Create new inventory" at bounding box center [216, 191] width 372 height 19
click at [230, 188] on button "Create new inventory" at bounding box center [226, 192] width 54 height 10
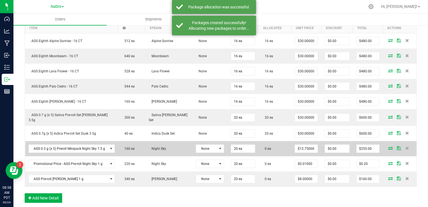
click at [388, 146] on icon at bounding box center [390, 147] width 4 height 3
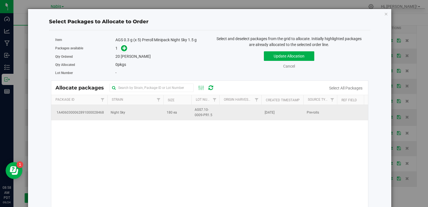
click at [123, 115] on td "Night Sky" at bounding box center [135, 112] width 56 height 15
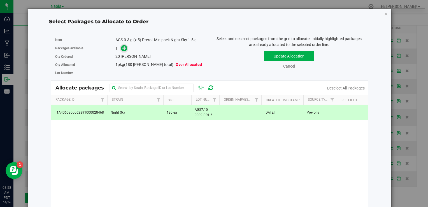
click at [125, 49] on icon at bounding box center [124, 48] width 4 height 4
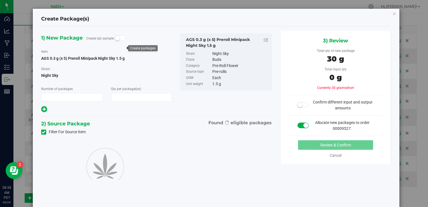
type input "1"
type input "20"
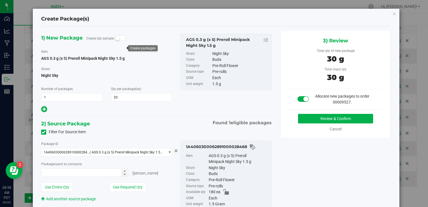
type input "20 ea"
click at [306, 117] on button "Review & Confirm" at bounding box center [335, 119] width 75 height 10
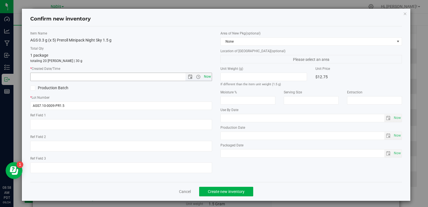
click at [206, 77] on span "Now" at bounding box center [208, 77] width 10 height 8
type input "9/24/2025 8:58 AM"
click at [227, 194] on button "Create new inventory" at bounding box center [226, 192] width 54 height 10
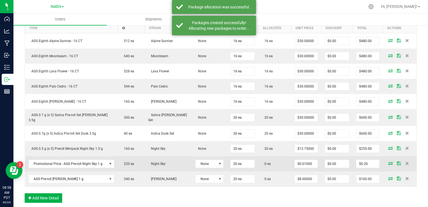
click at [388, 161] on icon at bounding box center [390, 162] width 4 height 3
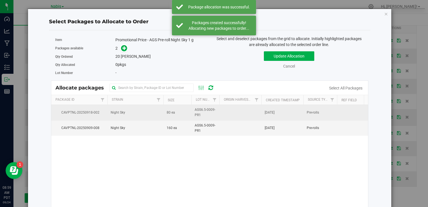
click at [154, 110] on td "Night Sky" at bounding box center [135, 112] width 56 height 15
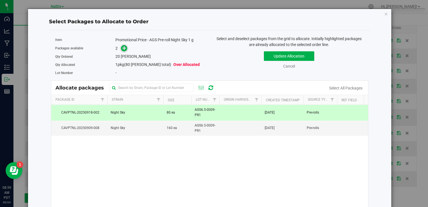
click at [122, 47] on icon at bounding box center [124, 48] width 4 height 4
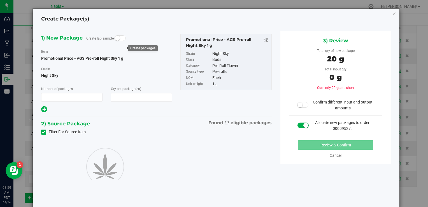
type input "1"
type input "20"
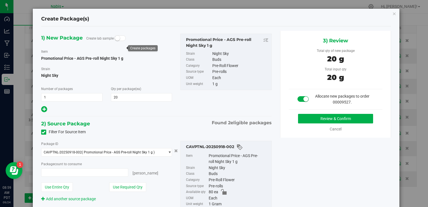
type input "20 ea"
click at [324, 115] on button "Review & Confirm" at bounding box center [335, 119] width 75 height 10
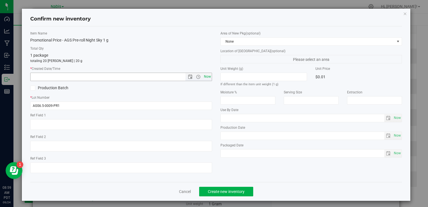
click at [207, 76] on span "Now" at bounding box center [208, 77] width 10 height 8
type input "9/24/2025 8:59 AM"
click at [233, 190] on span "Create new inventory" at bounding box center [226, 191] width 37 height 4
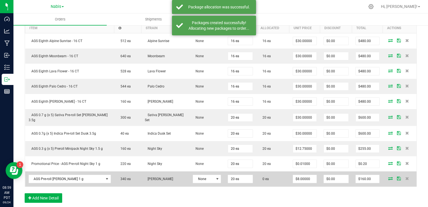
click at [388, 177] on icon at bounding box center [390, 178] width 4 height 3
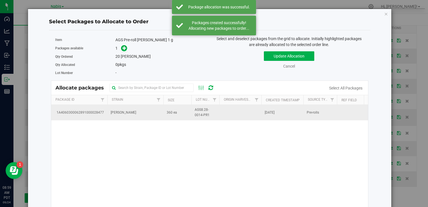
click at [133, 117] on td "[PERSON_NAME]" at bounding box center [135, 112] width 56 height 15
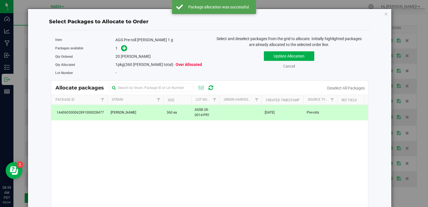
click at [124, 51] on div "Packages available 1" at bounding box center [130, 48] width 151 height 9
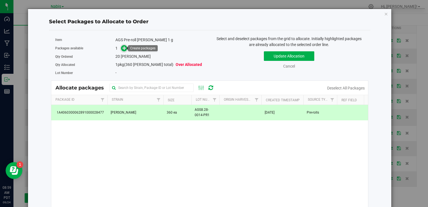
click at [122, 47] on icon at bounding box center [124, 48] width 4 height 4
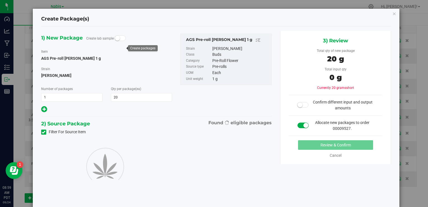
type input "20"
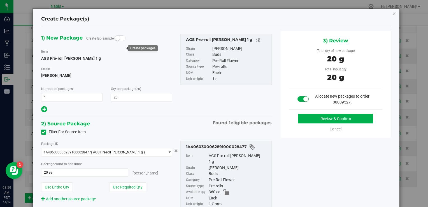
click at [308, 112] on div "3) Review Total qty of new package 20 g Total input qty 20 g Allocate new packa…" at bounding box center [335, 84] width 111 height 107
click at [290, 115] on div "Review & Confirm" at bounding box center [336, 119] width 94 height 10
click at [298, 116] on button "Review & Confirm" at bounding box center [335, 119] width 75 height 10
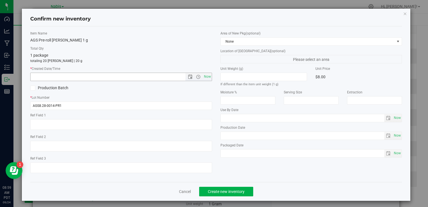
drag, startPoint x: 206, startPoint y: 79, endPoint x: 206, endPoint y: 90, distance: 11.5
click at [206, 80] on span "Now" at bounding box center [208, 77] width 10 height 8
type input "9/24/2025 8:59 AM"
click at [230, 188] on button "Create new inventory" at bounding box center [226, 192] width 54 height 10
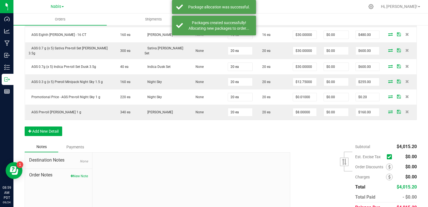
scroll to position [253, 0]
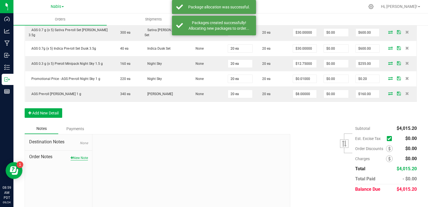
click at [75, 155] on button "New Note" at bounding box center [79, 157] width 17 height 5
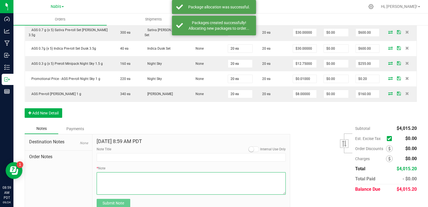
click at [117, 172] on textarea "* Note" at bounding box center [191, 183] width 189 height 22
paste textarea "No displays needed"
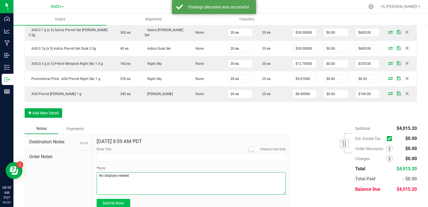
type textarea "No displays needed"
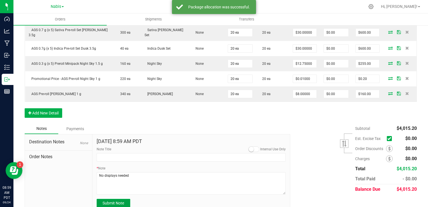
click at [123, 199] on button "Submit Note" at bounding box center [114, 203] width 34 height 8
type input "[DATE] 8:59 AM PDT"
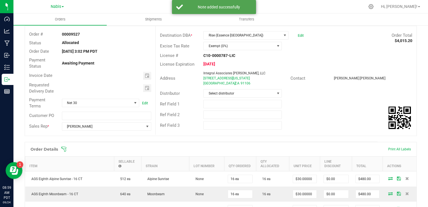
scroll to position [0, 0]
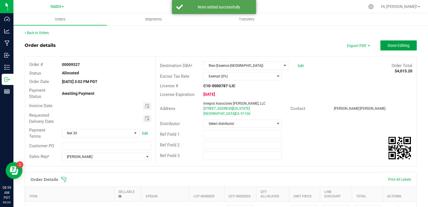
click at [404, 48] on button "Done Editing" at bounding box center [399, 45] width 36 height 10
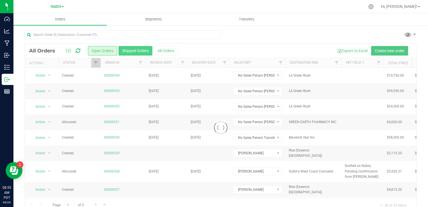
click at [133, 49] on button "Shipped Orders" at bounding box center [136, 51] width 34 height 10
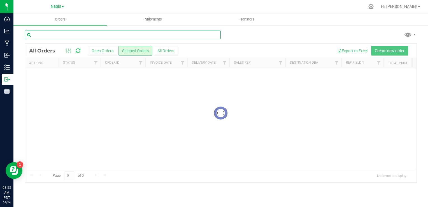
click at [124, 35] on input "text" at bounding box center [123, 35] width 196 height 8
type input "rise"
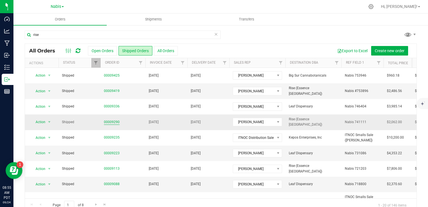
click at [107, 121] on link "00009290" at bounding box center [112, 121] width 16 height 5
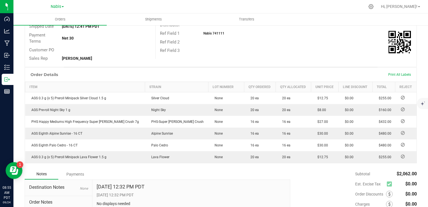
scroll to position [140, 0]
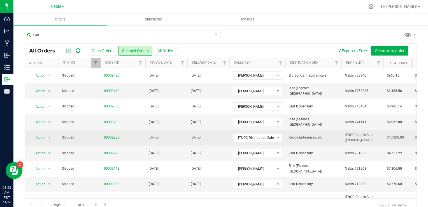
scroll to position [112, 0]
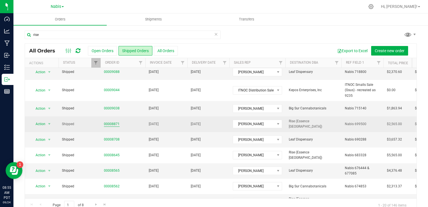
click at [118, 123] on link "00008871" at bounding box center [112, 123] width 16 height 5
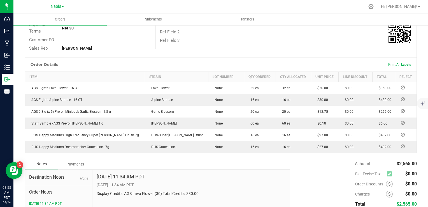
scroll to position [155, 0]
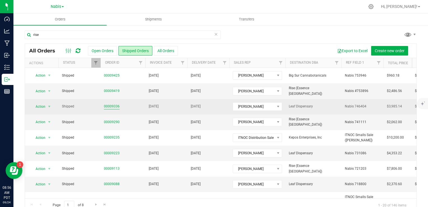
click at [110, 104] on link "00009336" at bounding box center [112, 106] width 16 height 5
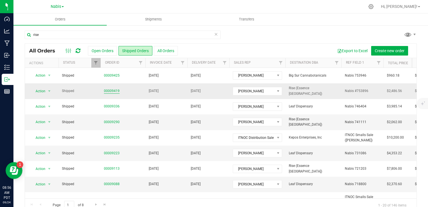
click at [110, 89] on link "00009419" at bounding box center [112, 90] width 16 height 5
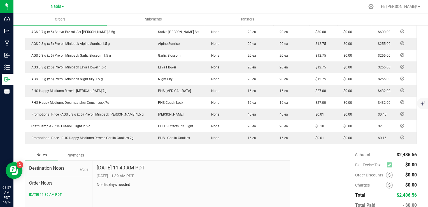
scroll to position [202, 0]
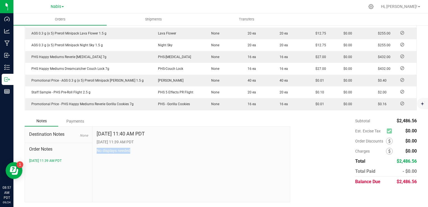
drag, startPoint x: 96, startPoint y: 150, endPoint x: 142, endPoint y: 152, distance: 46.9
click at [142, 152] on p "No displays needed" at bounding box center [191, 151] width 189 height 6
copy p "No displays needed"
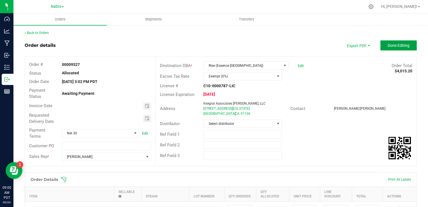
click at [388, 41] on button "Done Editing" at bounding box center [399, 45] width 36 height 10
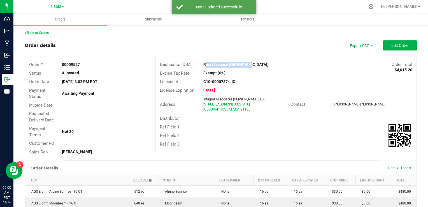
drag, startPoint x: 249, startPoint y: 63, endPoint x: 201, endPoint y: 65, distance: 47.7
click at [201, 65] on div "Rise (Essence [GEOGRAPHIC_DATA])" at bounding box center [253, 65] width 109 height 6
copy strong "Rise (Essence [GEOGRAPHIC_DATA])"
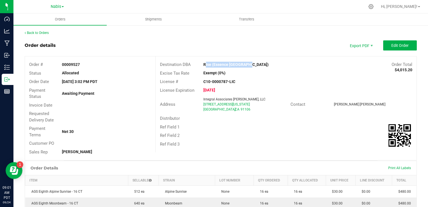
drag, startPoint x: 198, startPoint y: 104, endPoint x: 240, endPoint y: 105, distance: 41.2
click at [240, 105] on div "Address Integral Associates [PERSON_NAME], LLC [STREET_ADDRESS][US_STATE]" at bounding box center [223, 104] width 135 height 17
click at [196, 108] on div "Address Integral Associates [PERSON_NAME], LLC [STREET_ADDRESS][US_STATE]" at bounding box center [223, 104] width 135 height 17
drag, startPoint x: 200, startPoint y: 104, endPoint x: 242, endPoint y: 104, distance: 42.0
click at [242, 104] on div "Integral Associates [PERSON_NAME], LLC [STREET_ADDRESS][US_STATE]" at bounding box center [246, 104] width 90 height 15
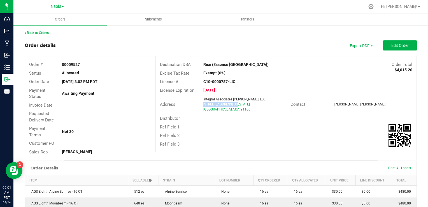
copy span "[STREET_ADDRESS][US_STATE]"
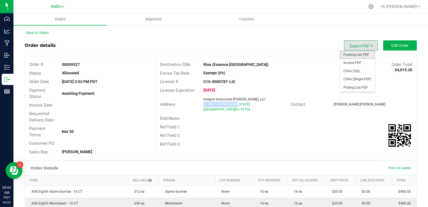
click at [361, 57] on span "Packing List PDF" at bounding box center [357, 55] width 35 height 8
click at [359, 53] on span "Packing List PDF" at bounding box center [357, 55] width 35 height 8
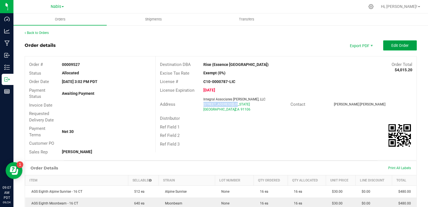
click at [396, 48] on button "Edit Order" at bounding box center [400, 45] width 34 height 10
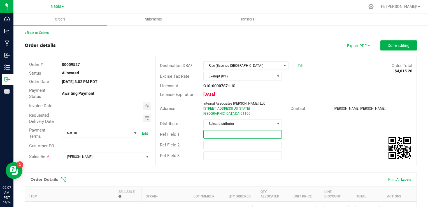
click at [213, 135] on input "text" at bounding box center [242, 134] width 78 height 8
paste input "764314"
click at [145, 104] on span "Toggle calendar" at bounding box center [147, 106] width 4 height 4
type input "Nabis 764314"
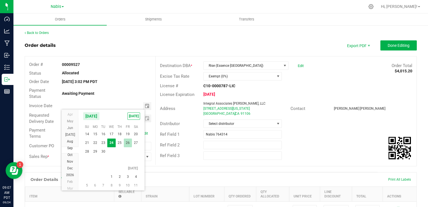
scroll to position [10148, 0]
click at [113, 166] on span "1" at bounding box center [111, 167] width 8 height 9
type input "[DATE]"
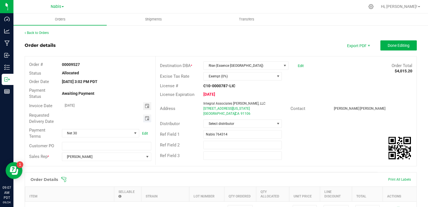
click at [145, 118] on span "Toggle calendar" at bounding box center [147, 118] width 4 height 4
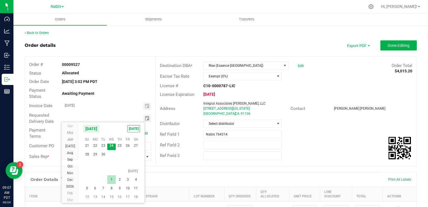
click at [111, 179] on span "1" at bounding box center [111, 179] width 8 height 9
type input "[DATE]"
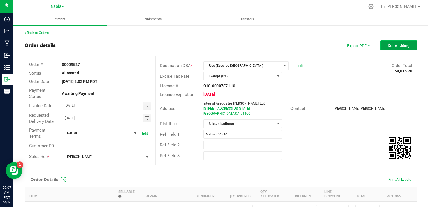
click at [388, 45] on span "Done Editing" at bounding box center [399, 45] width 22 height 4
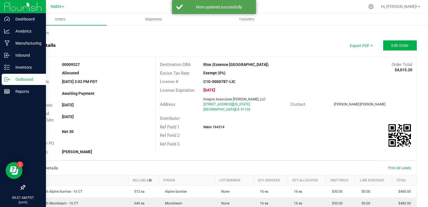
click at [18, 78] on p "Outbound" at bounding box center [27, 79] width 34 height 7
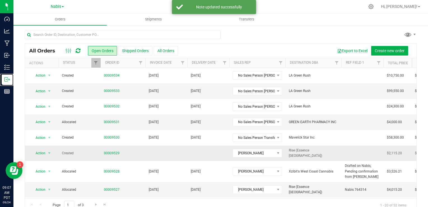
scroll to position [28, 0]
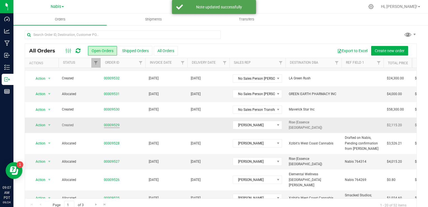
click at [114, 123] on link "00009529" at bounding box center [112, 124] width 16 height 5
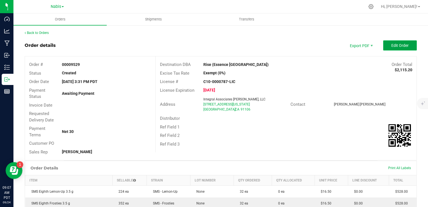
click at [391, 42] on button "Edit Order" at bounding box center [400, 45] width 34 height 10
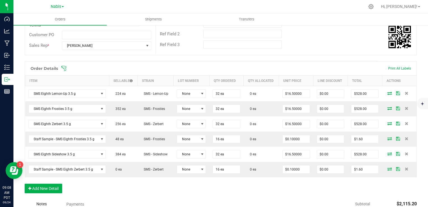
scroll to position [193, 0]
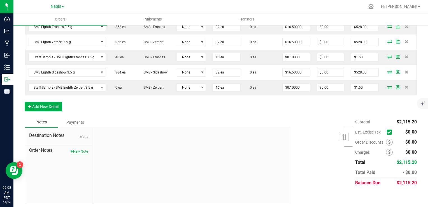
click at [81, 149] on button "New Note" at bounding box center [79, 151] width 17 height 5
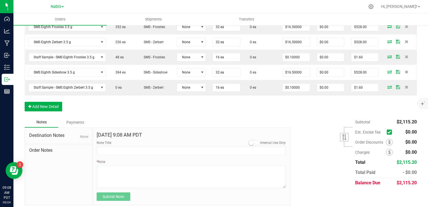
click at [132, 161] on div "* Note" at bounding box center [191, 173] width 189 height 29
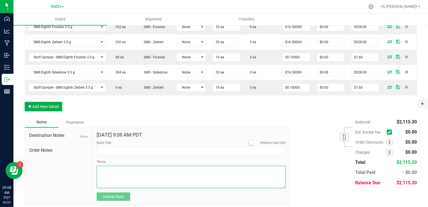
click at [179, 170] on textarea "* Note" at bounding box center [191, 177] width 189 height 22
click at [99, 167] on textarea "* Note" at bounding box center [191, 177] width 189 height 22
paste textarea "No displays needed"
type textarea "No displays needed"
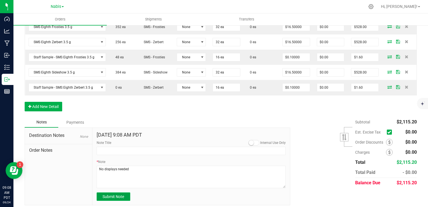
click at [111, 194] on span "Submit Note" at bounding box center [114, 196] width 22 height 4
type input "[DATE] 9:08 AM PDT"
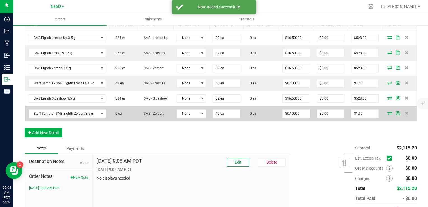
scroll to position [137, 0]
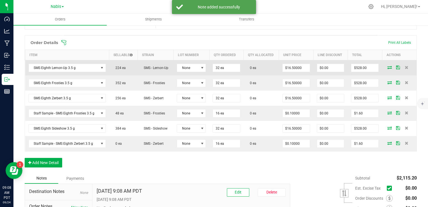
click at [388, 66] on icon at bounding box center [390, 67] width 4 height 3
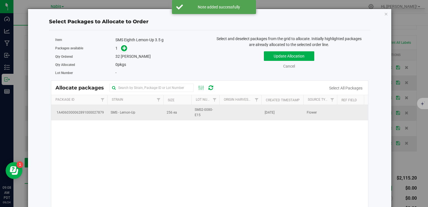
click at [139, 107] on td "SMS - Lemon-Up" at bounding box center [135, 112] width 56 height 15
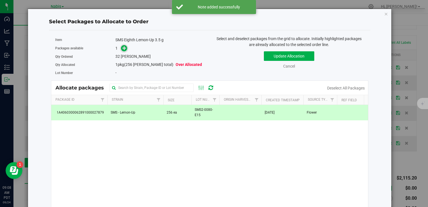
click at [125, 47] on icon at bounding box center [124, 48] width 4 height 4
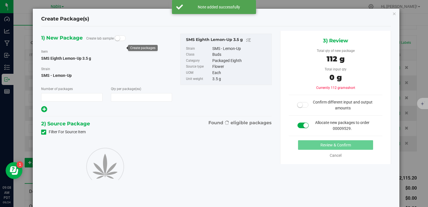
type input "1"
type input "32"
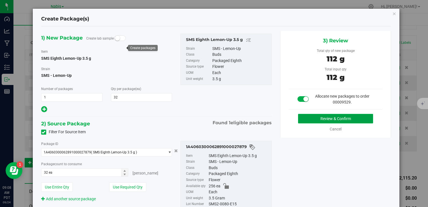
click at [328, 114] on button "Review & Confirm" at bounding box center [335, 119] width 75 height 10
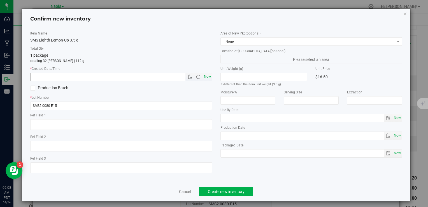
click at [205, 78] on span "Now" at bounding box center [208, 77] width 10 height 8
type input "[DATE] 9:08 AM"
click at [235, 189] on span "Create new inventory" at bounding box center [226, 191] width 37 height 4
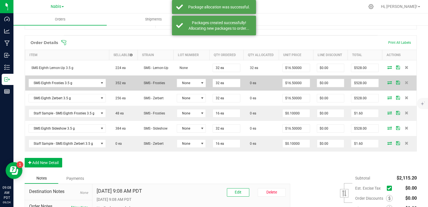
click at [388, 81] on icon at bounding box center [390, 82] width 4 height 3
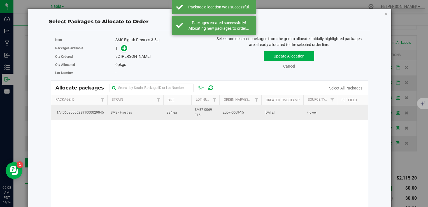
click at [144, 110] on td "SMS - Frosties" at bounding box center [135, 112] width 56 height 15
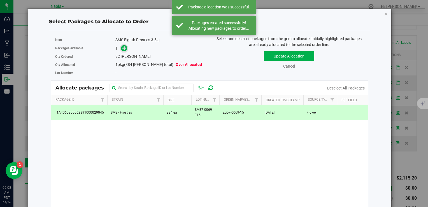
click at [123, 48] on icon at bounding box center [124, 48] width 4 height 4
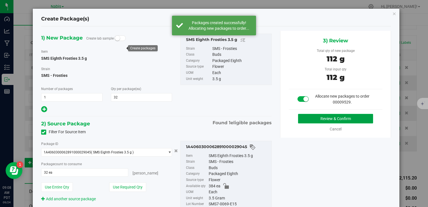
click at [322, 119] on button "Review & Confirm" at bounding box center [335, 119] width 75 height 10
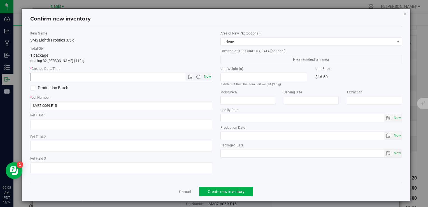
click at [206, 76] on span "Now" at bounding box center [208, 77] width 10 height 8
type input "[DATE] 9:08 AM"
click at [232, 194] on button "Create new inventory" at bounding box center [226, 192] width 54 height 10
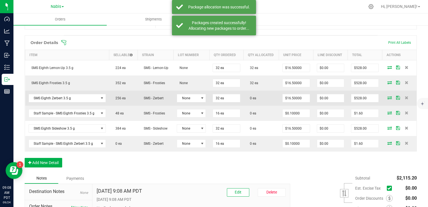
click at [388, 97] on icon at bounding box center [390, 97] width 4 height 3
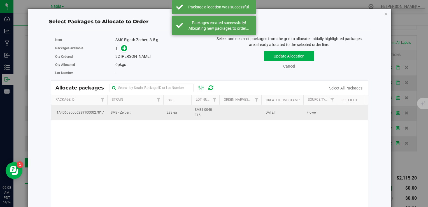
click at [134, 110] on td "SMS - Zerbert" at bounding box center [135, 112] width 56 height 15
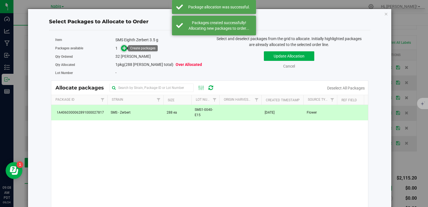
click at [124, 49] on icon at bounding box center [124, 48] width 4 height 4
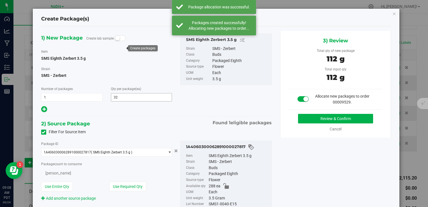
type input "32"
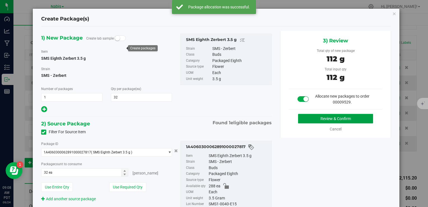
click at [299, 117] on button "Review & Confirm" at bounding box center [335, 119] width 75 height 10
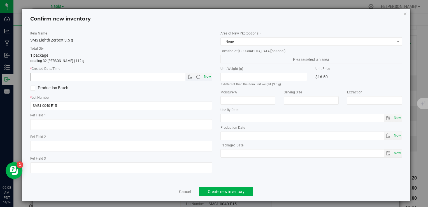
click at [205, 78] on span "Now" at bounding box center [208, 77] width 10 height 8
type input "[DATE] 9:08 AM"
click at [218, 192] on span "Create new inventory" at bounding box center [226, 191] width 37 height 4
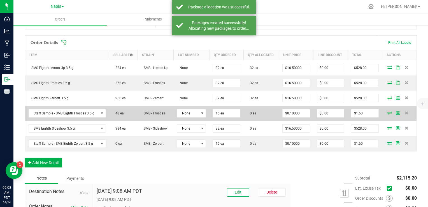
click at [388, 111] on icon at bounding box center [390, 112] width 4 height 3
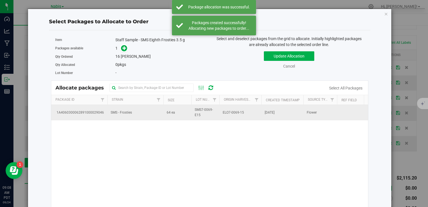
click at [146, 117] on td "SMS - Frosties" at bounding box center [135, 112] width 56 height 15
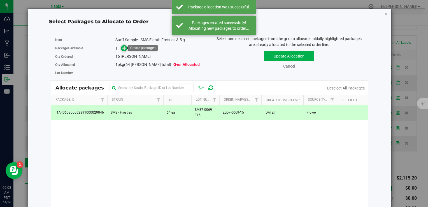
click at [122, 49] on icon at bounding box center [124, 48] width 4 height 4
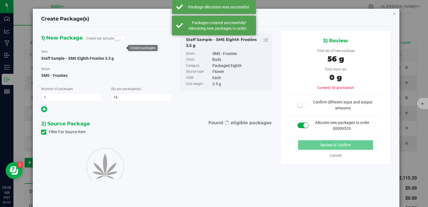
type input "16"
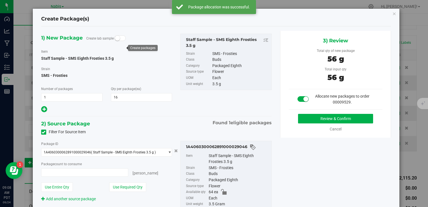
type input "16 ea"
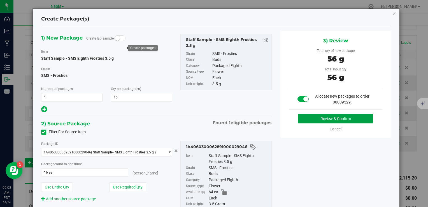
click at [305, 115] on button "Review & Confirm" at bounding box center [335, 119] width 75 height 10
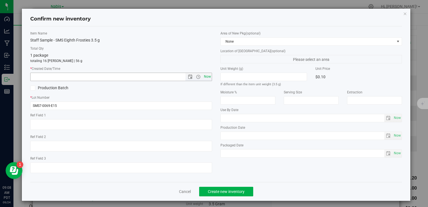
click at [203, 76] on span "Now" at bounding box center [208, 77] width 10 height 8
type input "[DATE] 9:08 AM"
click at [228, 196] on button "Create new inventory" at bounding box center [226, 192] width 54 height 10
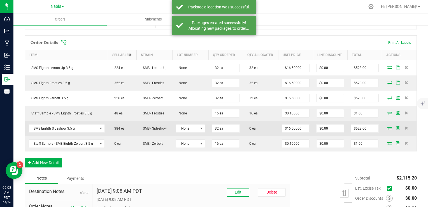
click at [388, 128] on icon at bounding box center [390, 127] width 4 height 3
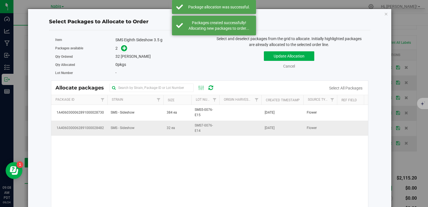
click at [130, 134] on td "SMS - Sideshow" at bounding box center [135, 128] width 56 height 15
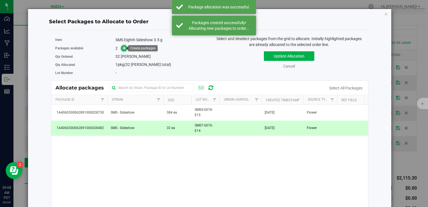
click at [123, 47] on icon at bounding box center [124, 48] width 4 height 4
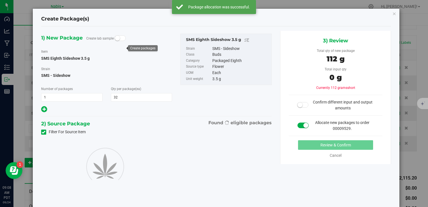
type input "32"
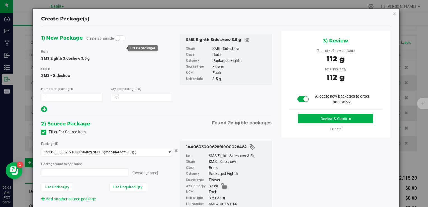
type input "32 ea"
click at [313, 115] on button "Review & Confirm" at bounding box center [335, 119] width 75 height 10
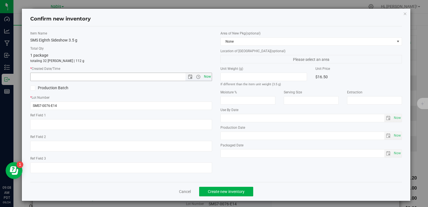
click at [204, 73] on span "Now" at bounding box center [208, 77] width 10 height 8
type input "[DATE] 9:08 AM"
click at [218, 187] on button "Create new inventory" at bounding box center [226, 192] width 54 height 10
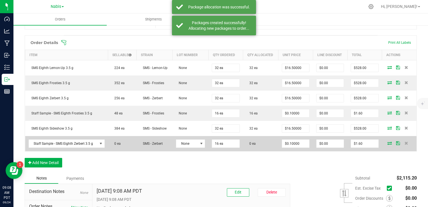
click at [388, 143] on icon at bounding box center [390, 142] width 4 height 3
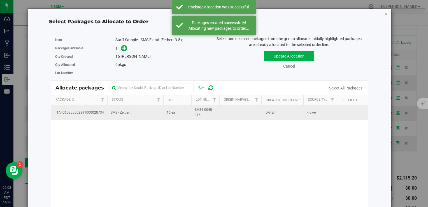
click at [164, 109] on td "16 ea" at bounding box center [177, 112] width 28 height 15
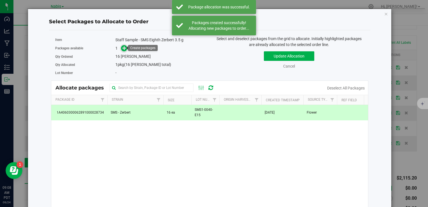
click at [124, 46] on icon at bounding box center [124, 48] width 4 height 4
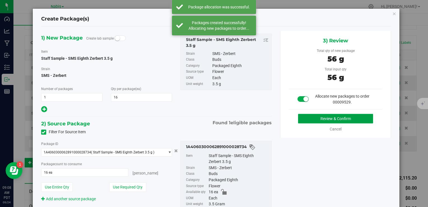
click at [324, 117] on button "Review & Confirm" at bounding box center [335, 119] width 75 height 10
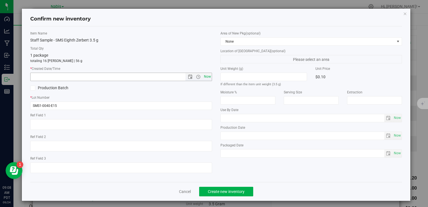
click at [209, 78] on span "Now" at bounding box center [208, 77] width 10 height 8
type input "[DATE] 9:08 AM"
click at [231, 195] on button "Create new inventory" at bounding box center [226, 192] width 54 height 10
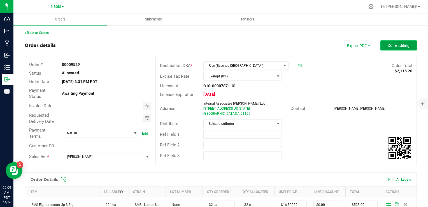
click at [401, 46] on span "Done Editing" at bounding box center [399, 45] width 22 height 4
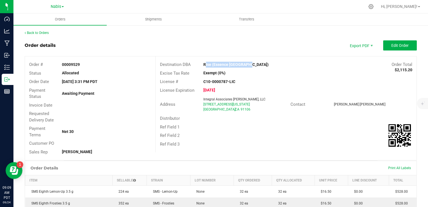
drag, startPoint x: 200, startPoint y: 64, endPoint x: 253, endPoint y: 66, distance: 53.9
click at [253, 66] on div "Rise (Essence [GEOGRAPHIC_DATA])" at bounding box center [253, 65] width 109 height 6
copy strong "Rise (Essence [GEOGRAPHIC_DATA])"
drag, startPoint x: 200, startPoint y: 106, endPoint x: 242, endPoint y: 104, distance: 42.1
click at [242, 104] on div "Integral Associates [PERSON_NAME], LLC [STREET_ADDRESS][US_STATE]" at bounding box center [246, 104] width 90 height 15
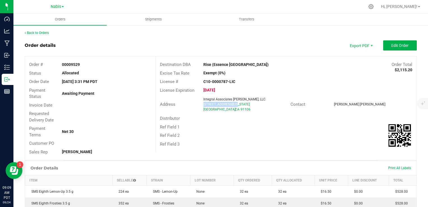
copy span "[STREET_ADDRESS][US_STATE]"
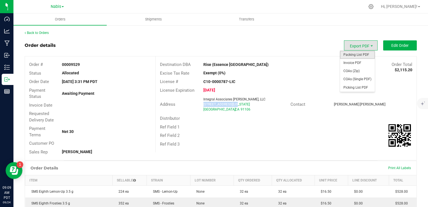
click at [358, 55] on span "Packing List PDF" at bounding box center [357, 55] width 35 height 8
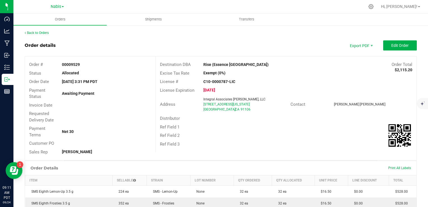
click at [250, 146] on div "Ref Field 3" at bounding box center [286, 144] width 261 height 9
click at [395, 43] on span "Edit Order" at bounding box center [400, 45] width 17 height 4
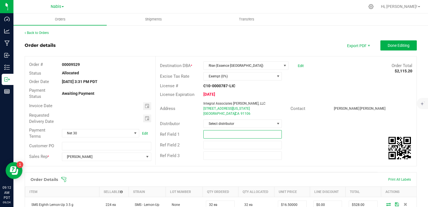
click at [212, 131] on input "text" at bounding box center [242, 134] width 78 height 8
paste input "764321"
click at [147, 106] on span "Toggle calendar" at bounding box center [147, 106] width 4 height 4
type input "Smacked Studios; Nabis 764321"
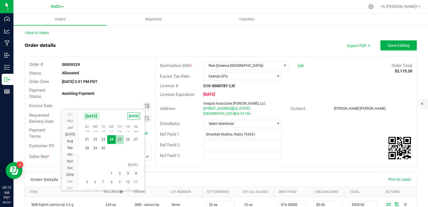
scroll to position [10148, 0]
click at [111, 166] on span "1" at bounding box center [111, 167] width 8 height 9
type input "[DATE]"
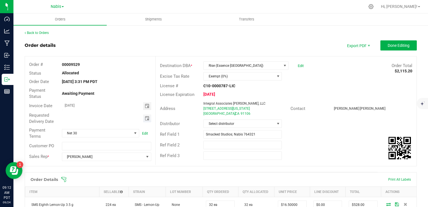
click at [147, 119] on span "Toggle calendar" at bounding box center [147, 118] width 4 height 4
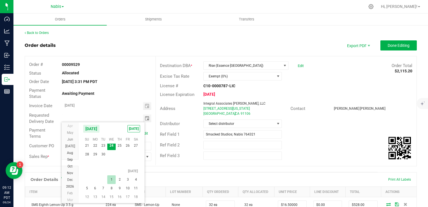
click at [111, 178] on span "1" at bounding box center [111, 179] width 8 height 9
type input "[DATE]"
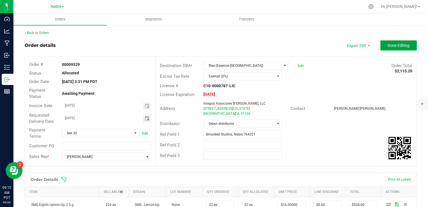
click at [395, 44] on span "Done Editing" at bounding box center [399, 45] width 22 height 4
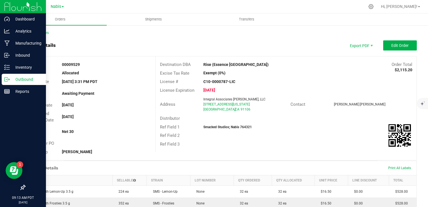
click at [11, 81] on p "Outbound" at bounding box center [27, 79] width 34 height 7
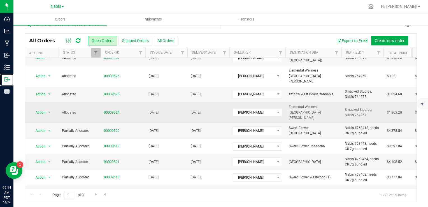
scroll to position [112, 0]
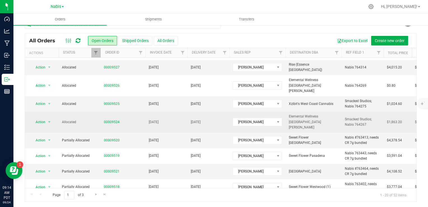
click at [198, 119] on span "[DATE]" at bounding box center [196, 121] width 10 height 5
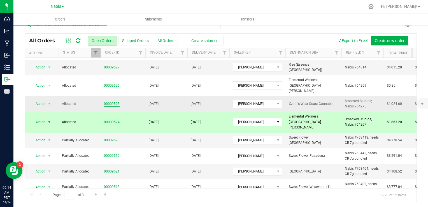
click at [116, 101] on link "00009525" at bounding box center [112, 103] width 16 height 5
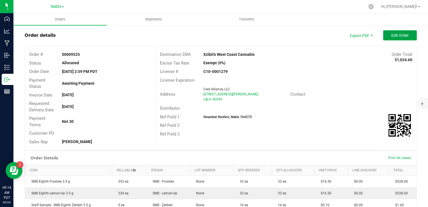
click at [387, 38] on button "Edit Order" at bounding box center [400, 35] width 34 height 10
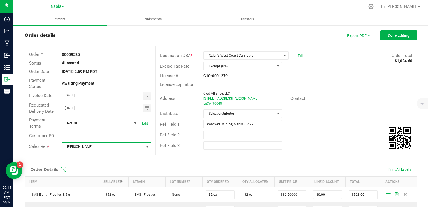
click at [100, 146] on span "[PERSON_NAME]" at bounding box center [103, 147] width 82 height 8
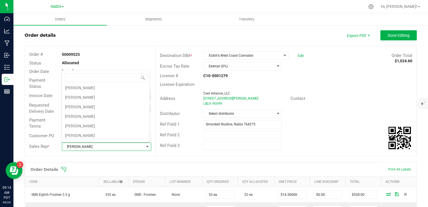
scroll to position [48, 0]
click at [94, 117] on li "[PERSON_NAME]" at bounding box center [106, 118] width 88 height 10
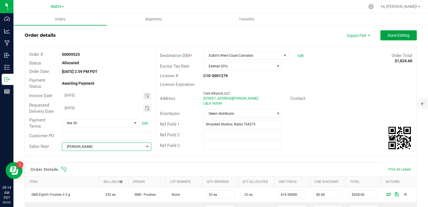
click at [391, 33] on span "Done Editing" at bounding box center [399, 35] width 22 height 4
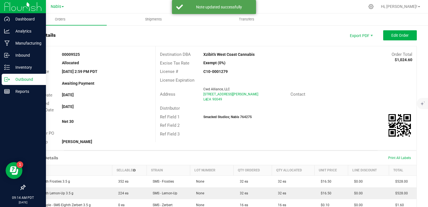
click at [26, 79] on p "Outbound" at bounding box center [27, 79] width 34 height 7
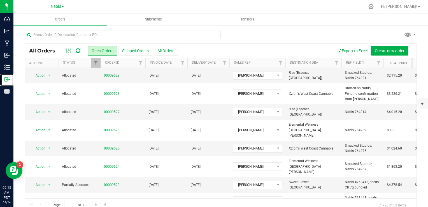
scroll to position [84, 0]
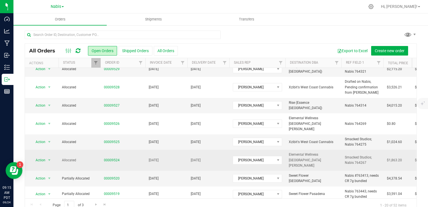
click at [189, 158] on td "[DATE]" at bounding box center [209, 160] width 42 height 21
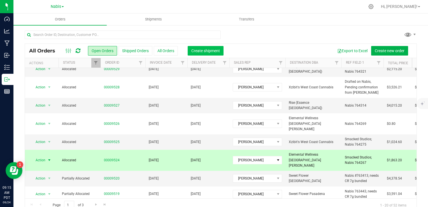
click at [212, 50] on span "Create shipment" at bounding box center [205, 50] width 29 height 4
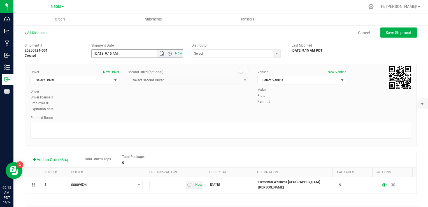
click at [160, 56] on span "Now" at bounding box center [170, 54] width 26 height 8
click at [160, 52] on span "Open the date view" at bounding box center [161, 53] width 4 height 4
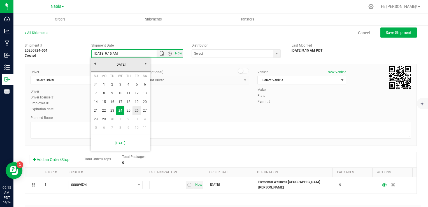
click at [136, 109] on link "26" at bounding box center [137, 110] width 8 height 9
type input "[DATE] 9:15 AM"
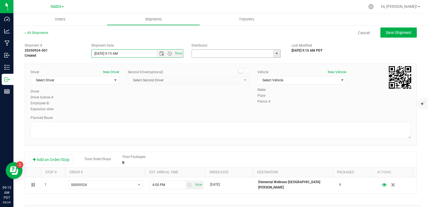
click at [215, 50] on input "text" at bounding box center [231, 54] width 79 height 8
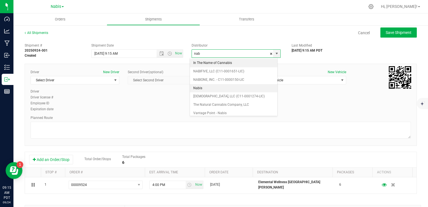
click at [203, 89] on li "Nabis" at bounding box center [233, 88] width 87 height 8
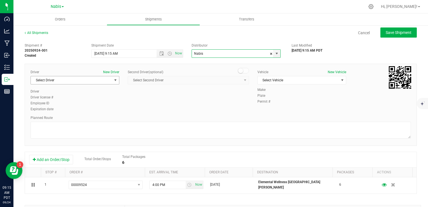
type input "Nabis"
click at [87, 80] on span "Select Driver" at bounding box center [71, 80] width 81 height 8
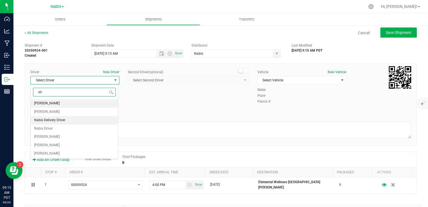
click at [61, 119] on span "Nabis Delivery Driver" at bounding box center [49, 120] width 31 height 7
type input "ab"
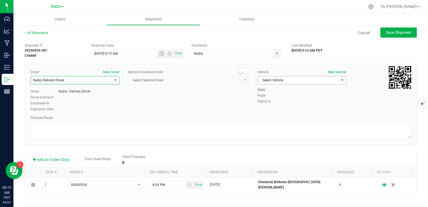
click at [274, 83] on span "Select Vehicle" at bounding box center [298, 80] width 81 height 8
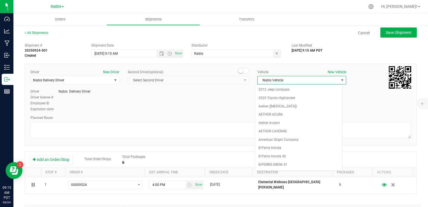
scroll to position [729, 0]
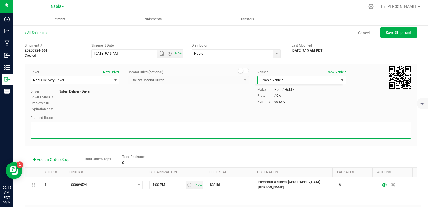
click at [123, 136] on textarea at bounding box center [221, 130] width 381 height 17
type textarea "Google Maps"
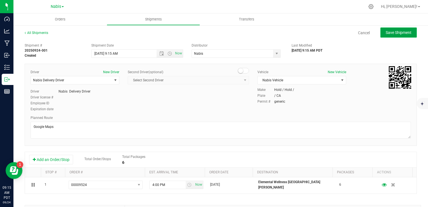
click at [397, 31] on span "Save Shipment" at bounding box center [399, 32] width 26 height 4
type input "[DATE] 4:15 PM"
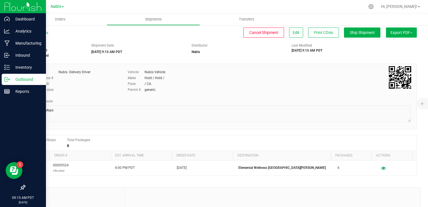
click at [23, 77] on p "Outbound" at bounding box center [27, 79] width 34 height 7
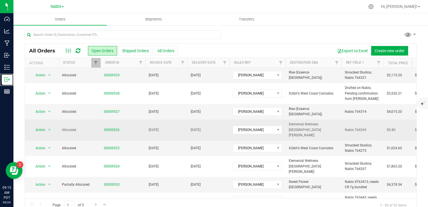
scroll to position [84, 0]
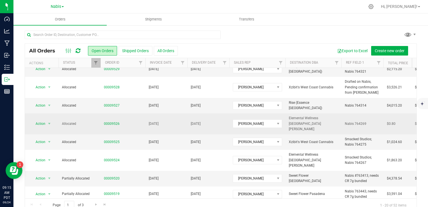
click at [80, 126] on td "Allocated" at bounding box center [80, 123] width 42 height 21
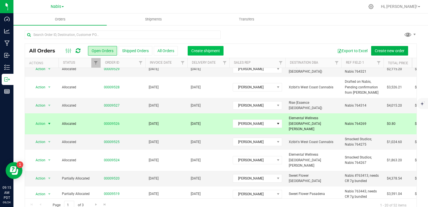
click at [212, 51] on span "Create shipment" at bounding box center [205, 50] width 29 height 4
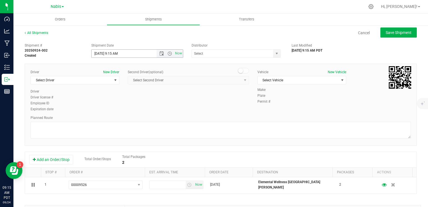
click at [162, 53] on span "Open the date view" at bounding box center [161, 53] width 4 height 4
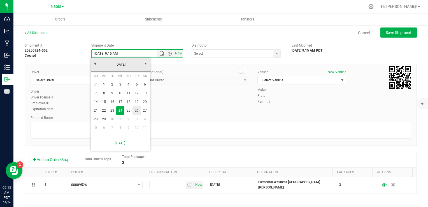
click at [136, 108] on link "26" at bounding box center [137, 110] width 8 height 9
type input "[DATE] 9:15 AM"
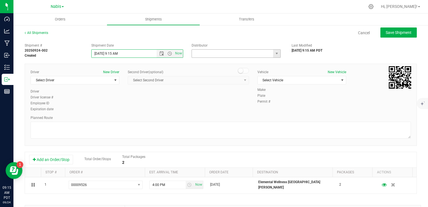
click at [202, 55] on input "text" at bounding box center [231, 54] width 79 height 8
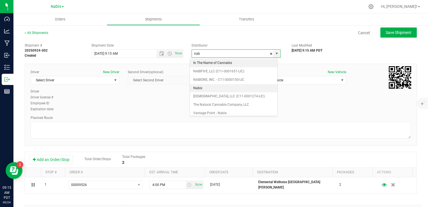
click at [202, 86] on li "Nabis" at bounding box center [233, 88] width 87 height 8
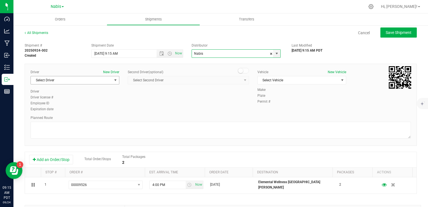
type input "Nabis"
click at [63, 78] on span "Select Driver" at bounding box center [71, 80] width 81 height 8
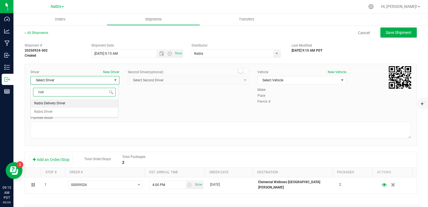
type input "nab"
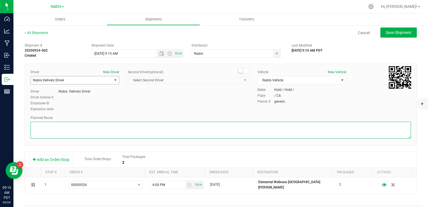
paste textarea "Google Maps"
type textarea "Google Maps"
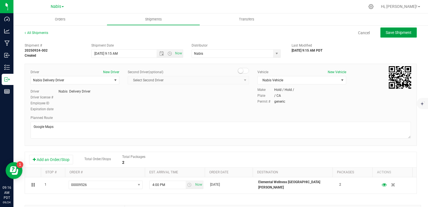
click at [385, 36] on button "Save Shipment" at bounding box center [399, 32] width 36 height 10
type input "[DATE] 4:15 PM"
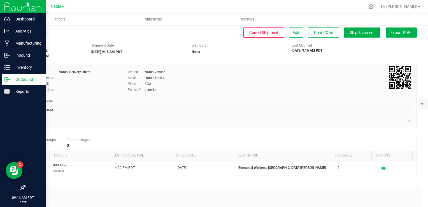
click at [20, 78] on p "Outbound" at bounding box center [27, 79] width 34 height 7
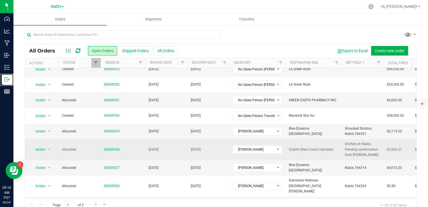
scroll to position [28, 0]
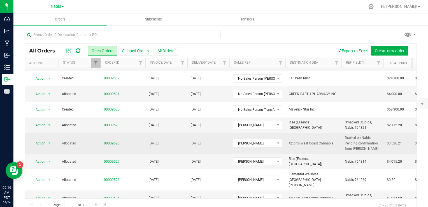
click at [158, 145] on td "[DATE]" at bounding box center [166, 143] width 42 height 21
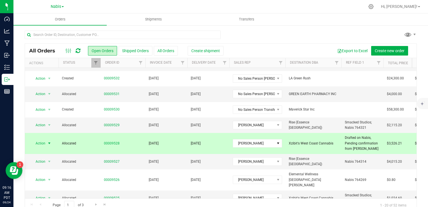
click at [158, 145] on td "[DATE]" at bounding box center [166, 143] width 42 height 21
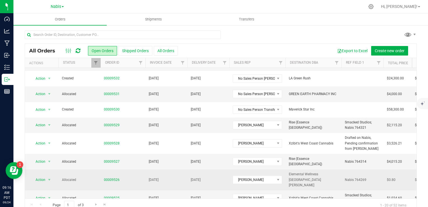
click at [170, 172] on td "[DATE]" at bounding box center [166, 179] width 42 height 21
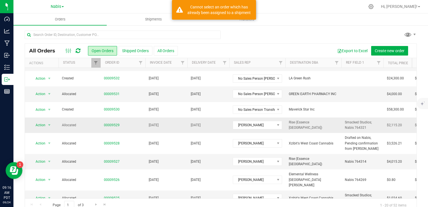
click at [169, 126] on td "[DATE]" at bounding box center [166, 124] width 42 height 15
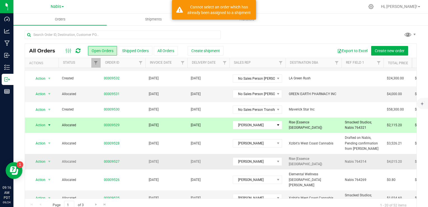
click at [172, 161] on td "[DATE]" at bounding box center [166, 161] width 42 height 15
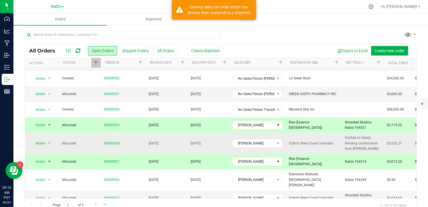
click at [170, 149] on td "[DATE]" at bounding box center [166, 143] width 42 height 21
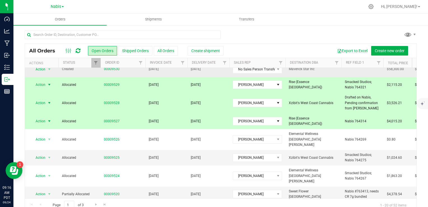
scroll to position [84, 0]
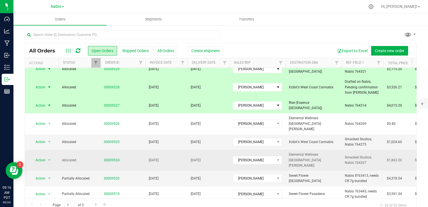
click at [178, 152] on td "[DATE]" at bounding box center [166, 160] width 42 height 21
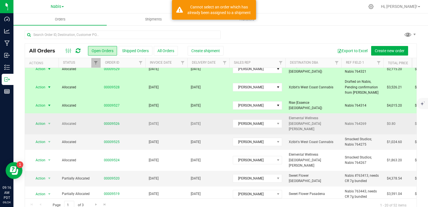
click at [182, 126] on td "[DATE]" at bounding box center [166, 123] width 42 height 21
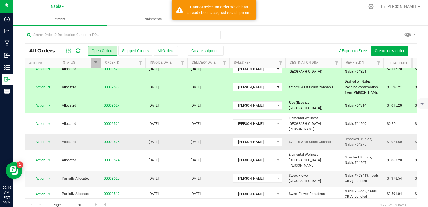
click at [184, 134] on td "[DATE]" at bounding box center [166, 141] width 42 height 15
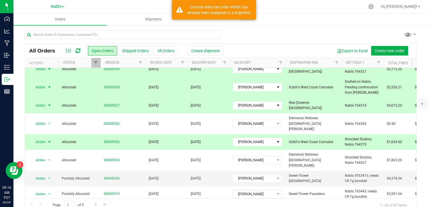
click at [176, 104] on td "[DATE]" at bounding box center [166, 105] width 42 height 15
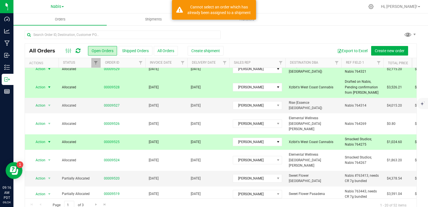
click at [175, 85] on td "[DATE]" at bounding box center [166, 87] width 42 height 21
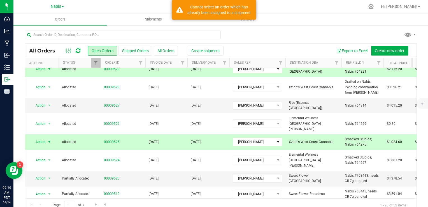
click at [175, 70] on td "[DATE]" at bounding box center [166, 68] width 42 height 15
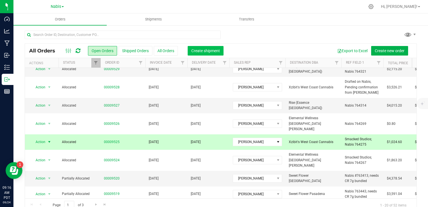
click at [205, 51] on span "Create shipment" at bounding box center [205, 50] width 29 height 4
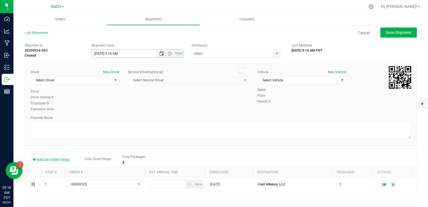
click at [160, 54] on span "Open the date view" at bounding box center [161, 53] width 4 height 4
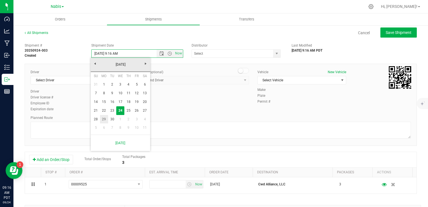
click at [103, 121] on link "29" at bounding box center [104, 119] width 8 height 9
type input "[DATE] 9:16 AM"
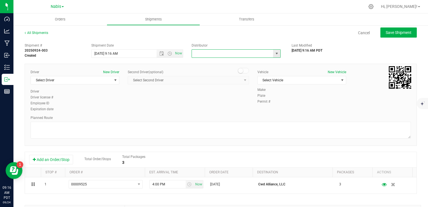
click at [205, 56] on input "text" at bounding box center [231, 54] width 79 height 8
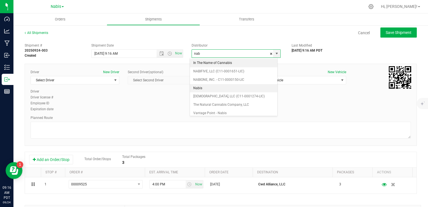
click at [198, 85] on li "Nabis" at bounding box center [233, 88] width 87 height 8
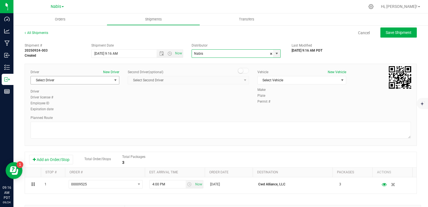
type input "Nabis"
click at [69, 82] on span "Select Driver" at bounding box center [71, 80] width 81 height 8
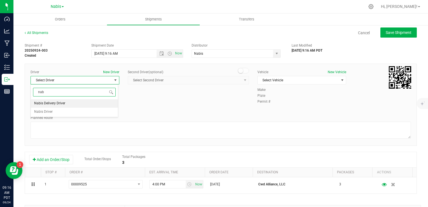
click at [75, 103] on li "Nabis Delivery Driver" at bounding box center [74, 103] width 87 height 8
type input "nab"
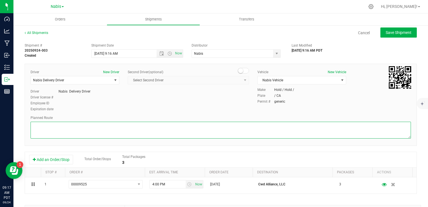
click at [109, 127] on textarea at bounding box center [221, 130] width 381 height 17
paste textarea "Google Maps"
type textarea "Google Maps"
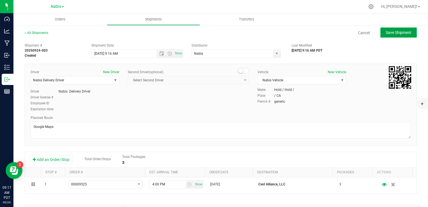
click at [397, 36] on button "Save Shipment" at bounding box center [399, 32] width 36 height 10
type input "[DATE] 4:16 PM"
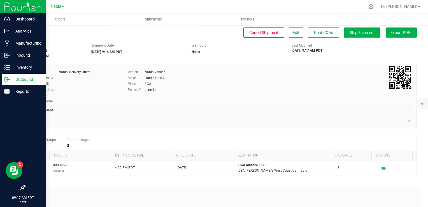
click at [14, 79] on p "Outbound" at bounding box center [27, 79] width 34 height 7
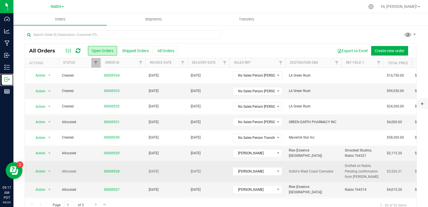
scroll to position [28, 0]
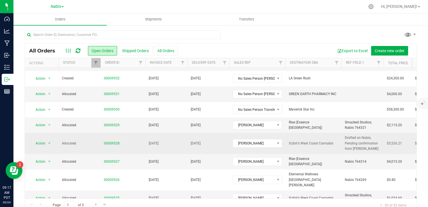
click at [194, 141] on span "[DATE]" at bounding box center [196, 143] width 10 height 5
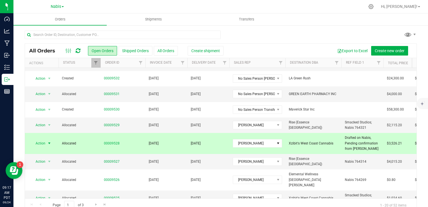
click at [194, 141] on span "[DATE]" at bounding box center [196, 143] width 10 height 5
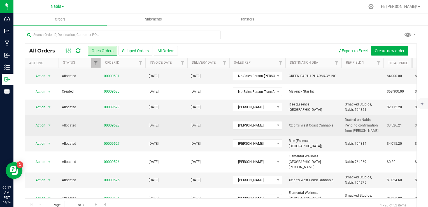
scroll to position [56, 0]
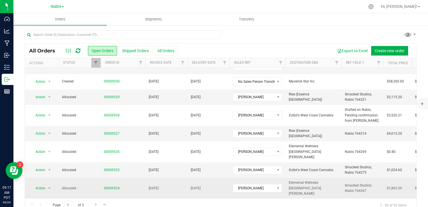
click at [200, 178] on td "[DATE]" at bounding box center [209, 188] width 42 height 21
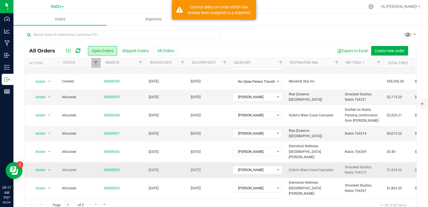
click at [199, 162] on td "[DATE]" at bounding box center [209, 169] width 42 height 15
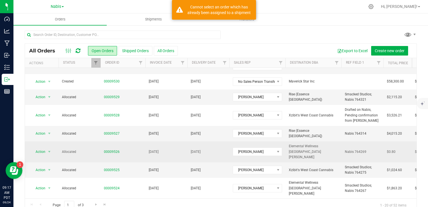
click at [197, 149] on span "[DATE]" at bounding box center [196, 151] width 10 height 5
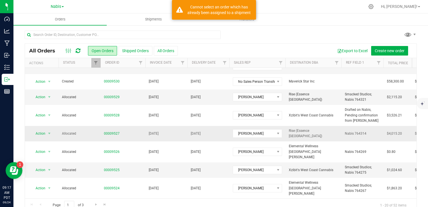
click at [198, 133] on span "[DATE]" at bounding box center [196, 133] width 10 height 5
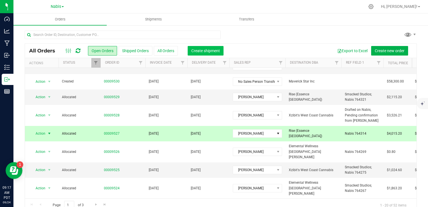
click at [203, 48] on button "Create shipment" at bounding box center [206, 51] width 36 height 10
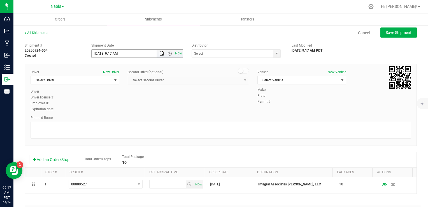
click at [160, 55] on span "Open the date view" at bounding box center [161, 53] width 4 height 4
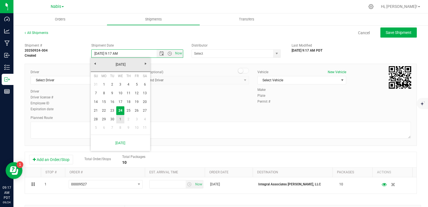
click at [119, 119] on link "1" at bounding box center [120, 119] width 8 height 9
type input "[DATE] 9:17 AM"
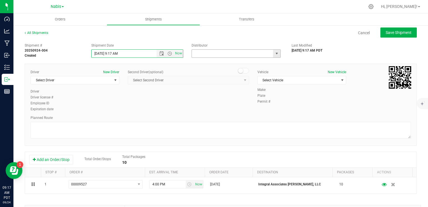
click at [207, 53] on input "text" at bounding box center [231, 54] width 79 height 8
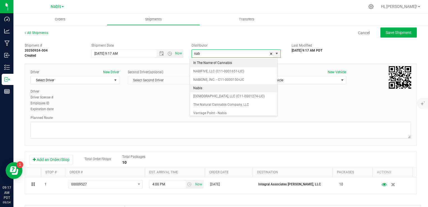
click at [198, 89] on li "Nabis" at bounding box center [233, 88] width 87 height 8
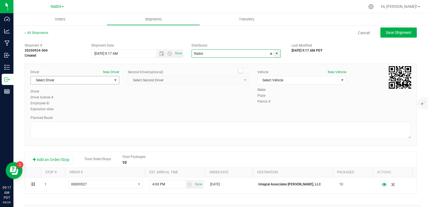
type input "Nabis"
click at [87, 81] on span "Select Driver" at bounding box center [71, 80] width 81 height 8
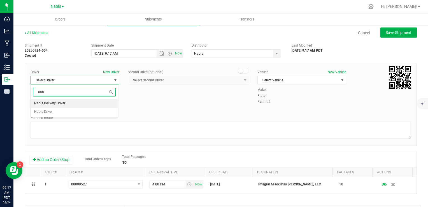
click at [76, 105] on li "Nabis Delivery Driver" at bounding box center [74, 103] width 87 height 8
type input "nab"
click at [285, 81] on span "Select Vehicle" at bounding box center [298, 80] width 81 height 8
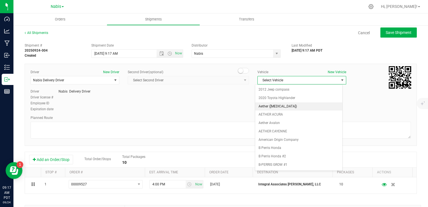
scroll to position [729, 0]
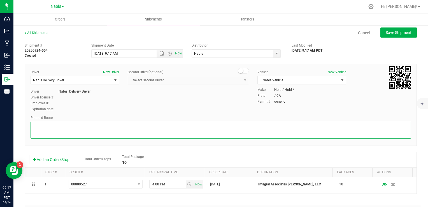
click at [136, 134] on textarea at bounding box center [221, 130] width 381 height 17
paste textarea "Google Maps"
type textarea "Google Maps"
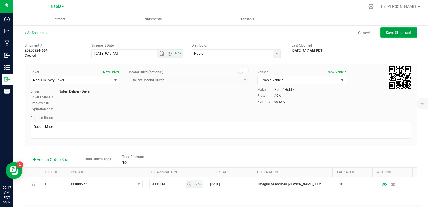
click at [391, 36] on button "Save Shipment" at bounding box center [399, 32] width 36 height 10
type input "[DATE] 4:17 PM"
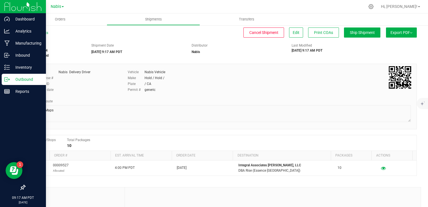
click at [28, 80] on p "Outbound" at bounding box center [27, 79] width 34 height 7
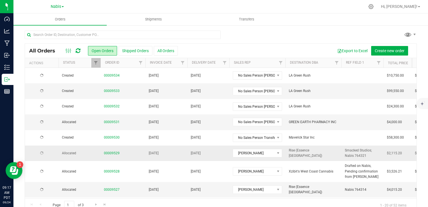
click at [185, 151] on td "[DATE]" at bounding box center [166, 152] width 42 height 15
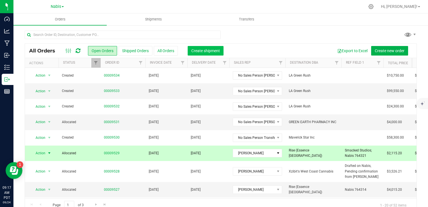
click at [204, 54] on button "Create shipment" at bounding box center [206, 51] width 36 height 10
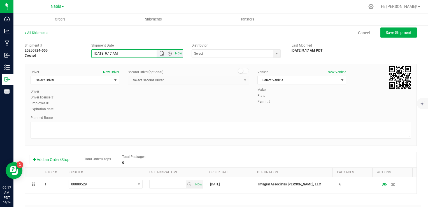
click at [138, 55] on input "[DATE] 9:17 AM" at bounding box center [129, 54] width 75 height 8
click at [159, 54] on span "Open the date view" at bounding box center [161, 53] width 4 height 4
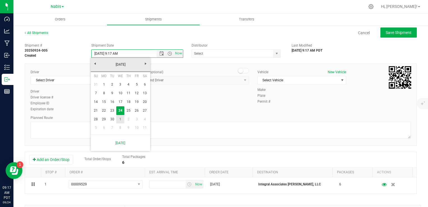
click at [122, 119] on link "1" at bounding box center [120, 119] width 8 height 9
type input "[DATE] 9:17 AM"
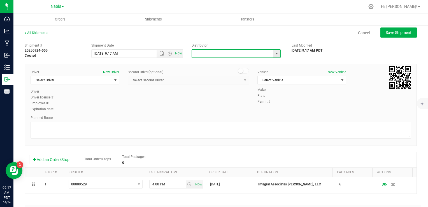
click at [207, 55] on input "text" at bounding box center [231, 54] width 79 height 8
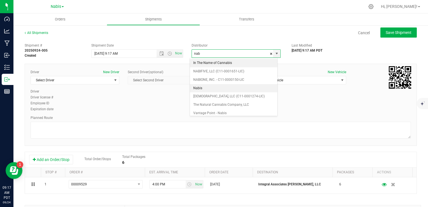
click at [207, 85] on li "Nabis" at bounding box center [233, 88] width 87 height 8
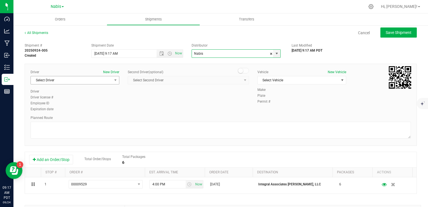
type input "Nabis"
click at [59, 81] on span "Select Driver" at bounding box center [71, 80] width 81 height 8
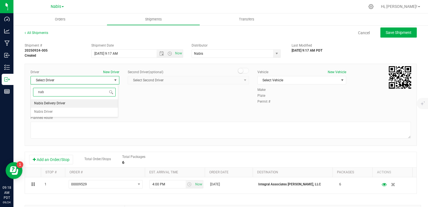
click at [54, 103] on span "Nabis Delivery Driver" at bounding box center [49, 103] width 31 height 7
type input "nab"
click at [259, 82] on span "Select Vehicle" at bounding box center [298, 80] width 81 height 8
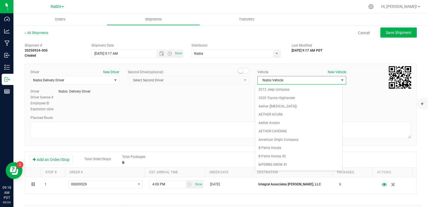
scroll to position [729, 0]
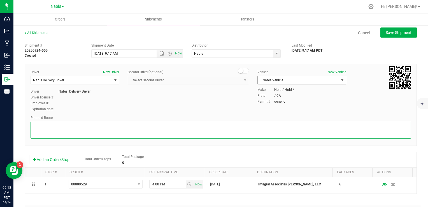
paste textarea "Google Maps"
type textarea "Google Maps"
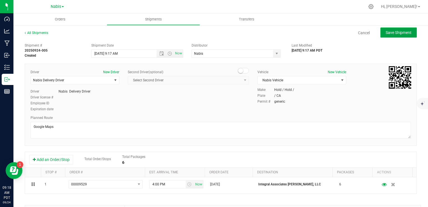
click at [396, 34] on span "Save Shipment" at bounding box center [399, 32] width 26 height 4
type input "[DATE] 4:17 PM"
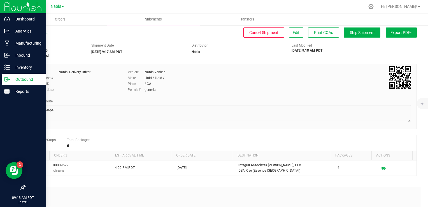
click at [21, 80] on p "Outbound" at bounding box center [27, 79] width 34 height 7
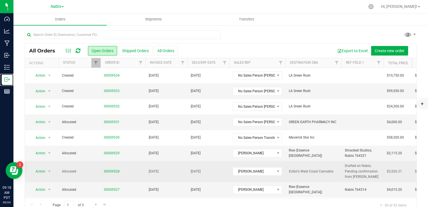
scroll to position [28, 0]
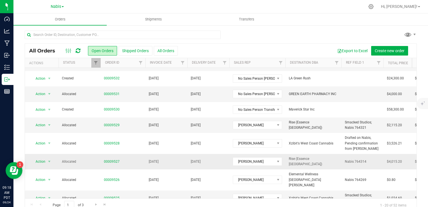
click at [139, 164] on td "00009527" at bounding box center [123, 161] width 45 height 15
click at [149, 127] on span "[DATE]" at bounding box center [154, 124] width 10 height 5
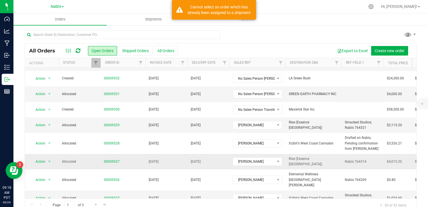
click at [157, 168] on td "[DATE]" at bounding box center [166, 161] width 42 height 15
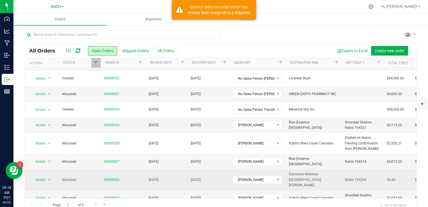
click at [159, 177] on span "[DATE]" at bounding box center [154, 179] width 10 height 5
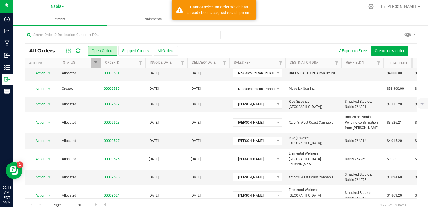
scroll to position [84, 0]
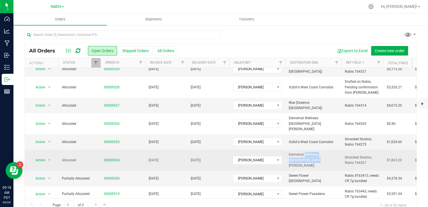
drag, startPoint x: 290, startPoint y: 152, endPoint x: 319, endPoint y: 151, distance: 28.9
click at [335, 152] on span "Elemental Wellness [GEOGRAPHIC_DATA][PERSON_NAME]" at bounding box center [313, 160] width 49 height 16
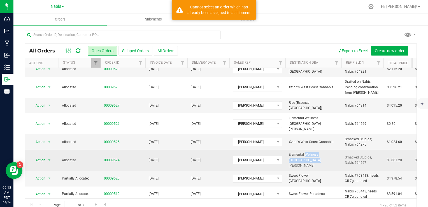
drag, startPoint x: 319, startPoint y: 151, endPoint x: 288, endPoint y: 151, distance: 30.6
click at [288, 151] on td "Elemental Wellness [GEOGRAPHIC_DATA][PERSON_NAME]" at bounding box center [314, 160] width 56 height 21
copy span "Elemental Wellness [GEOGRAPHIC_DATA][PERSON_NAME]"
drag, startPoint x: 288, startPoint y: 151, endPoint x: 332, endPoint y: 153, distance: 43.2
click at [332, 153] on td "Elemental Wellness [GEOGRAPHIC_DATA][PERSON_NAME]" at bounding box center [314, 160] width 56 height 21
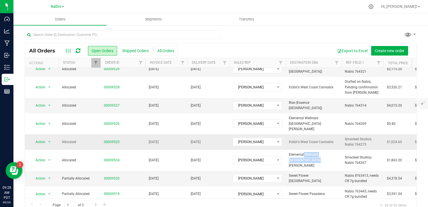
scroll to position [56, 0]
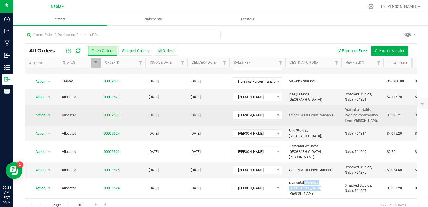
click at [111, 114] on link "00009528" at bounding box center [112, 115] width 16 height 5
